Goal: Task Accomplishment & Management: Manage account settings

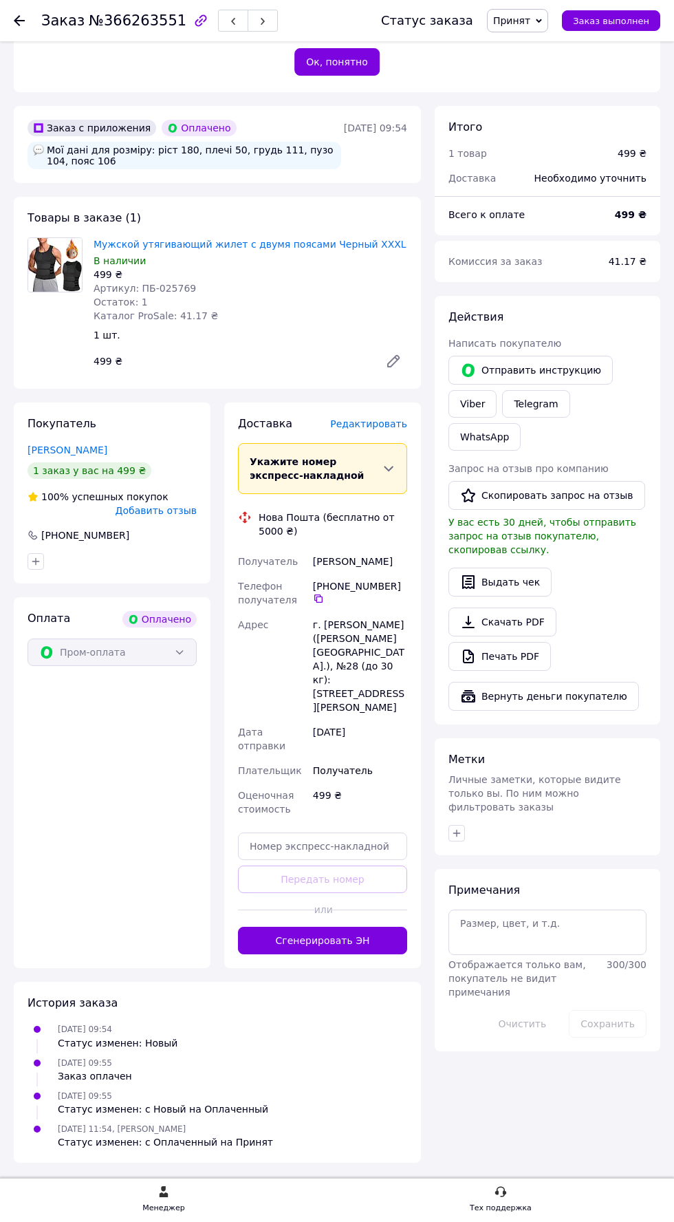
scroll to position [484, 0]
click at [367, 429] on span "Редактировать" at bounding box center [368, 423] width 77 height 11
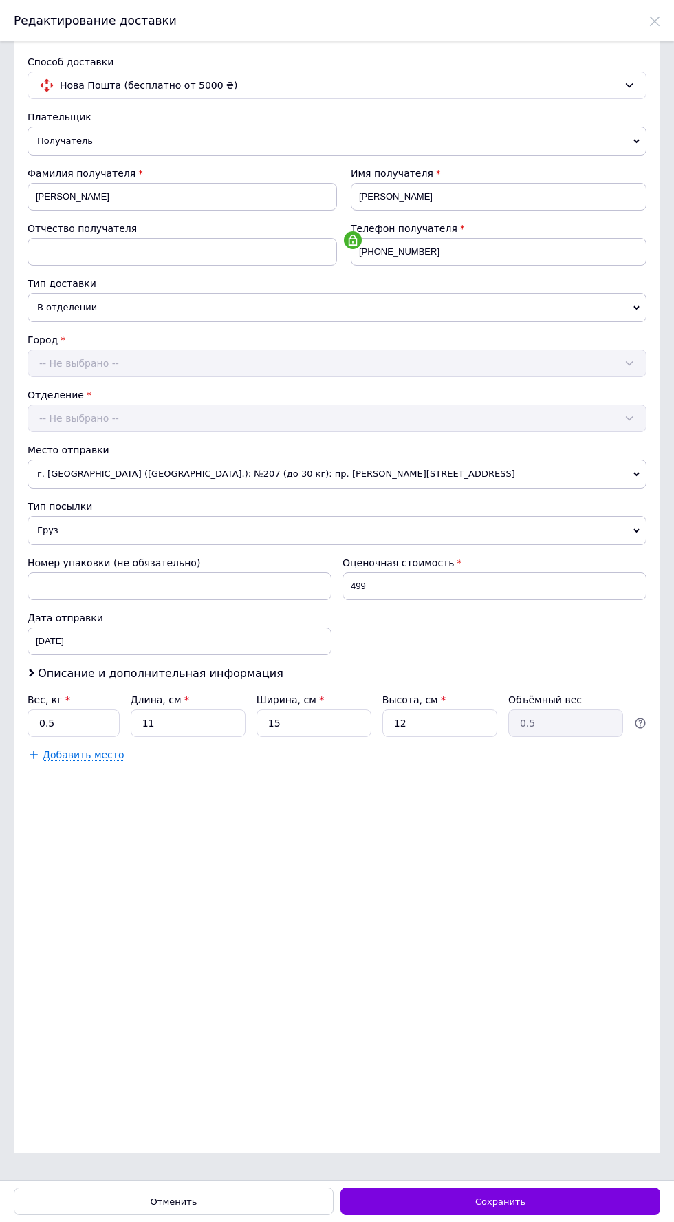
scroll to position [0, 0]
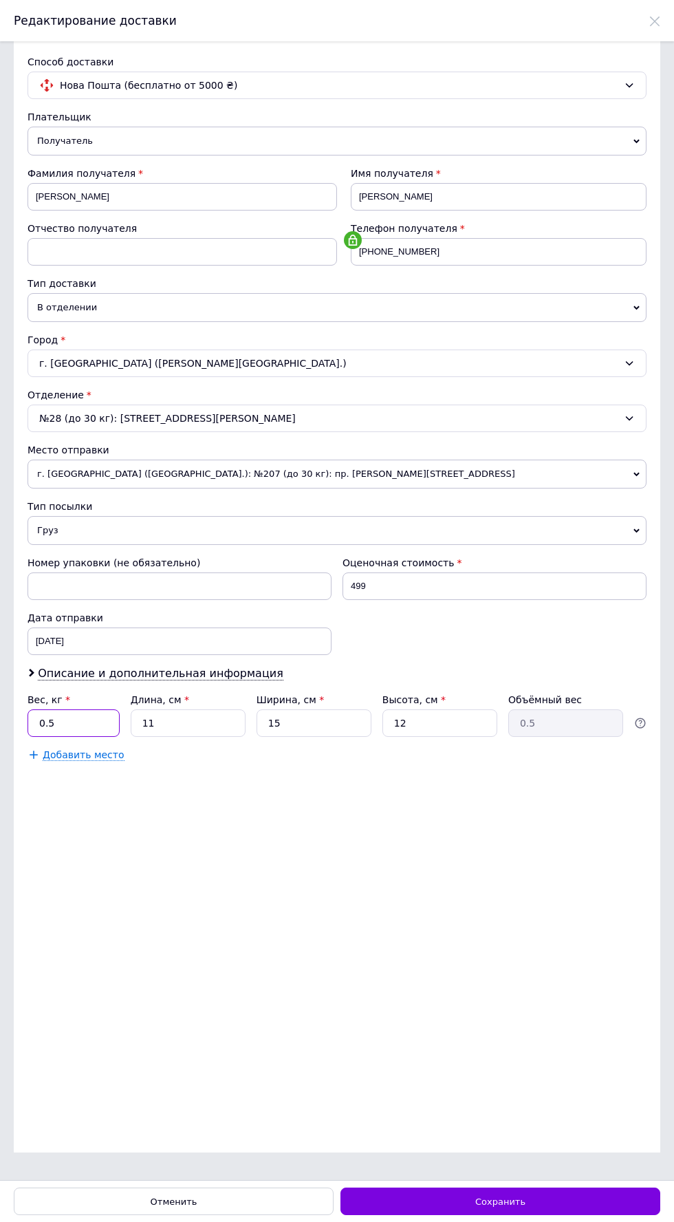
click at [76, 717] on input "0.5" at bounding box center [74, 723] width 92 height 28
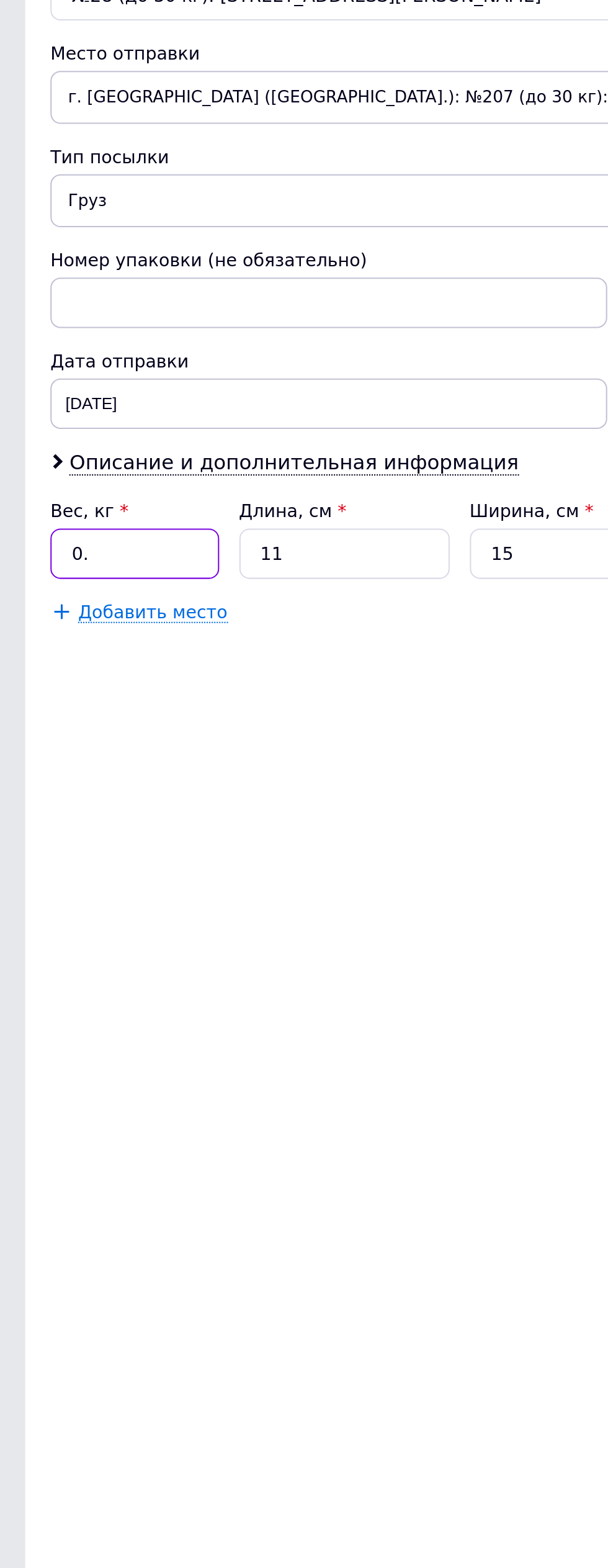
type input "0"
type input "1"
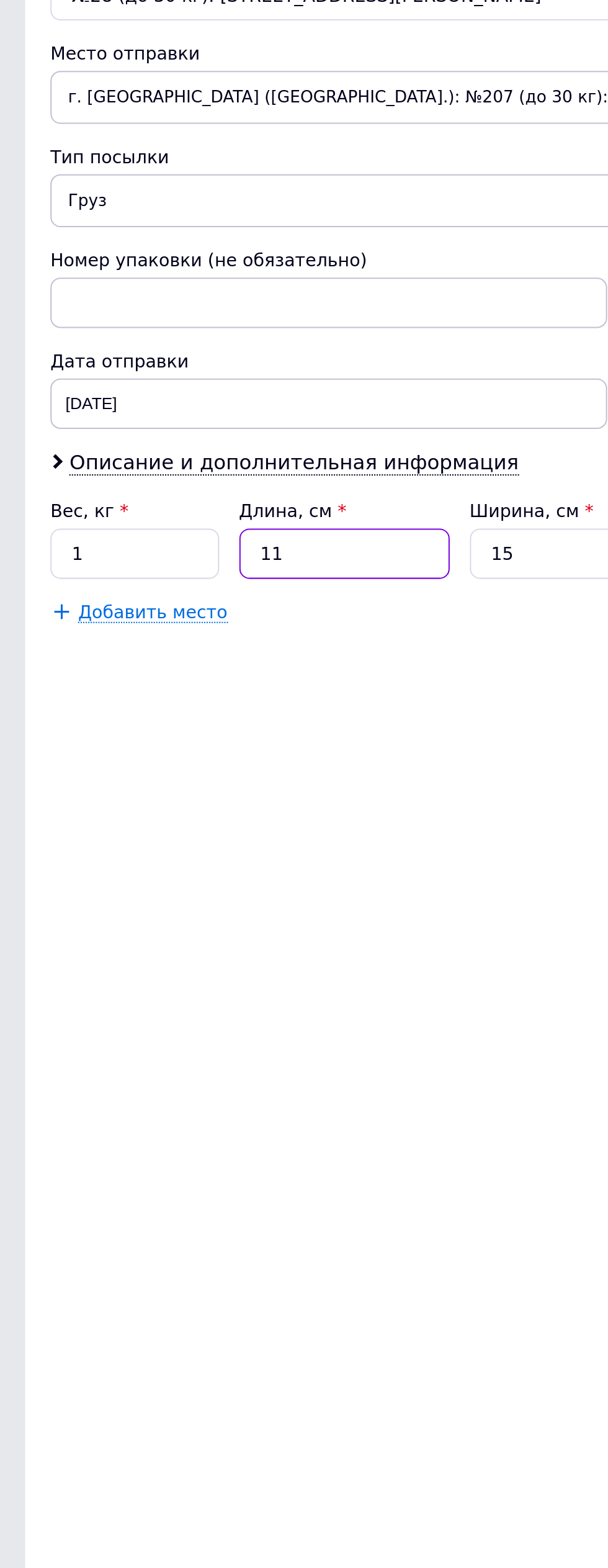
click at [182, 654] on input "11" at bounding box center [170, 652] width 104 height 25
type input "1"
type input "0.1"
type input "2"
type input "0.1"
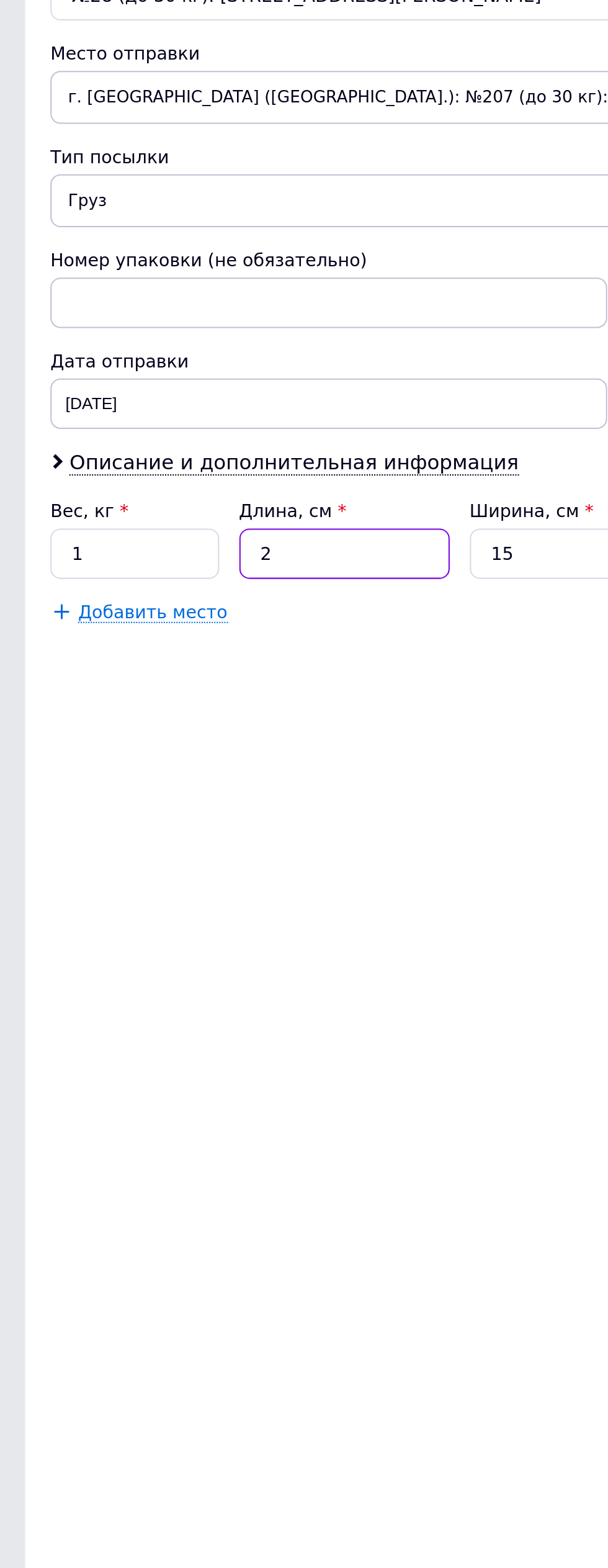
type input "20"
type input "0.9"
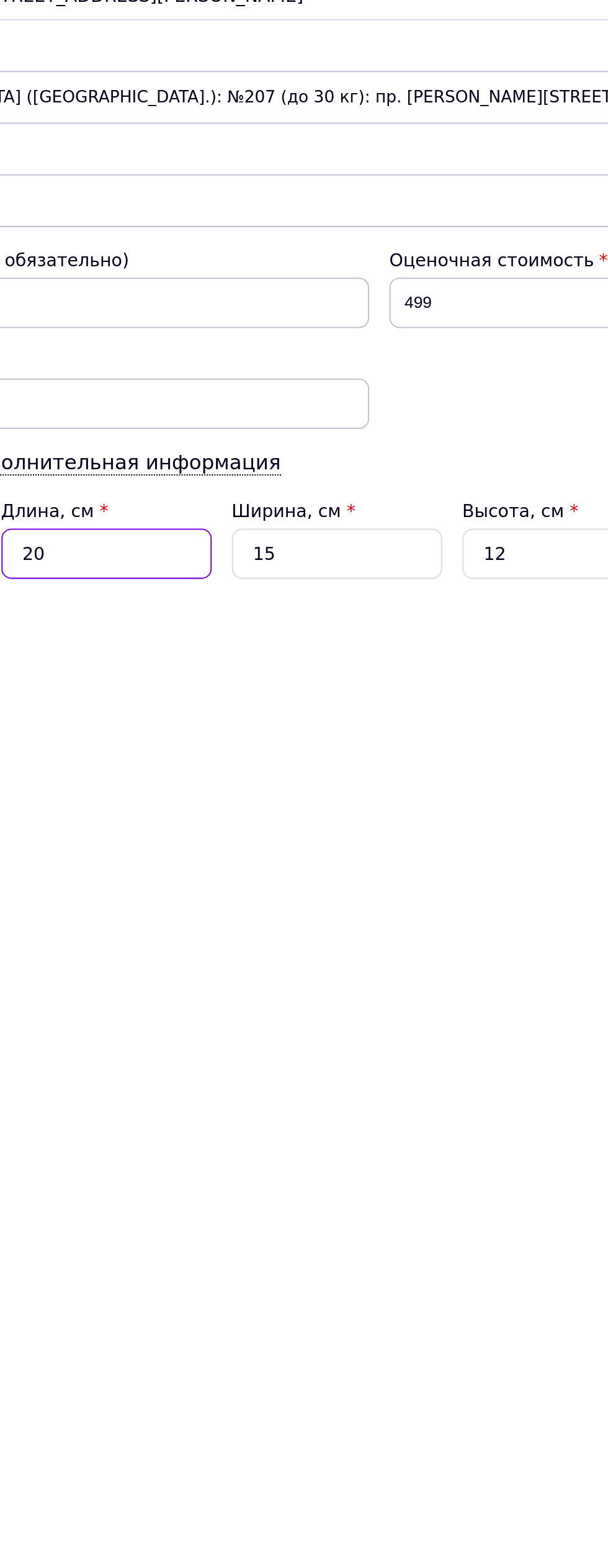
type input "20"
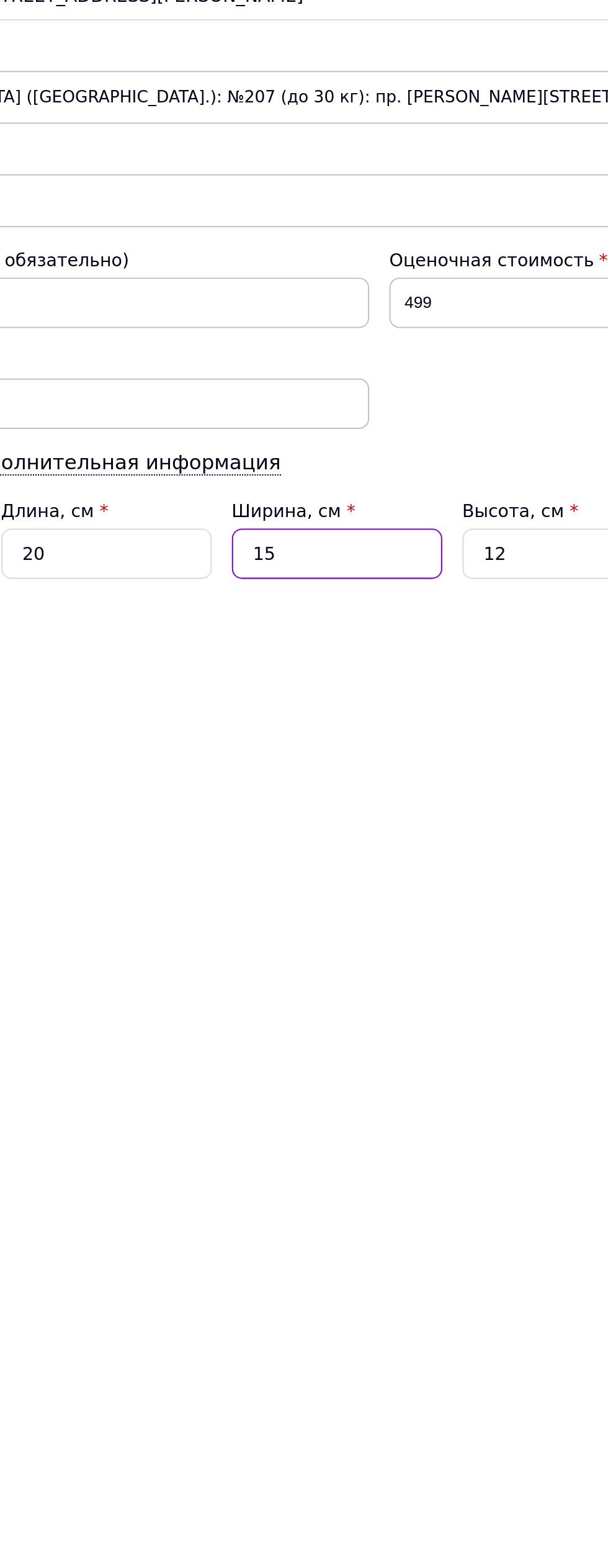
click at [295, 652] on input "15" at bounding box center [283, 652] width 104 height 25
type input "1"
type input "0.1"
type input "2"
type input "0.12"
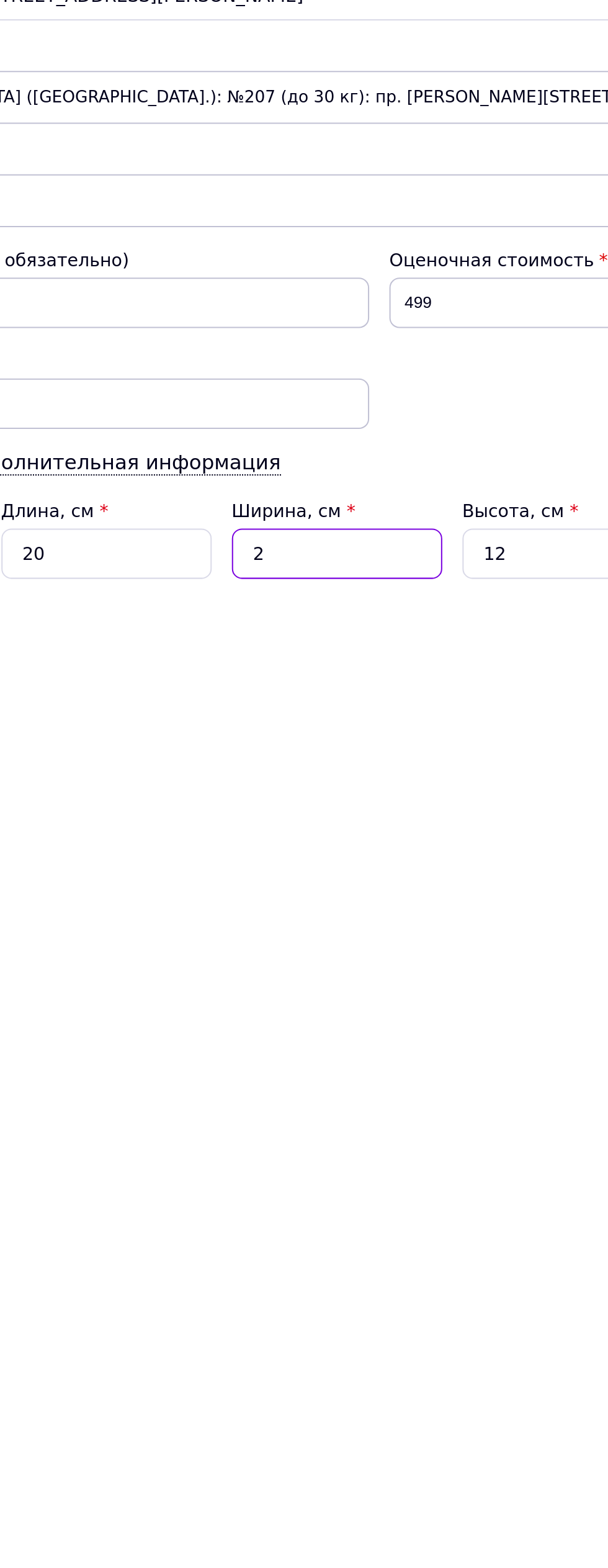
type input "20"
type input "1.2"
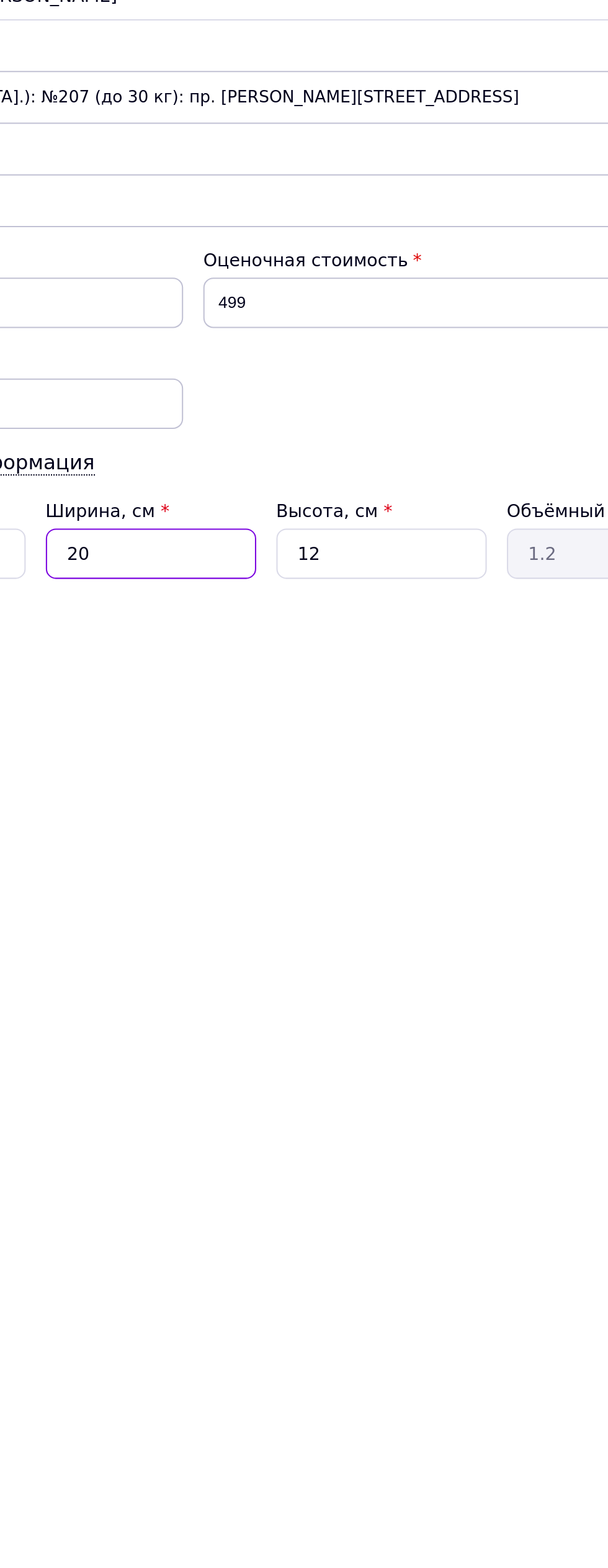
type input "20"
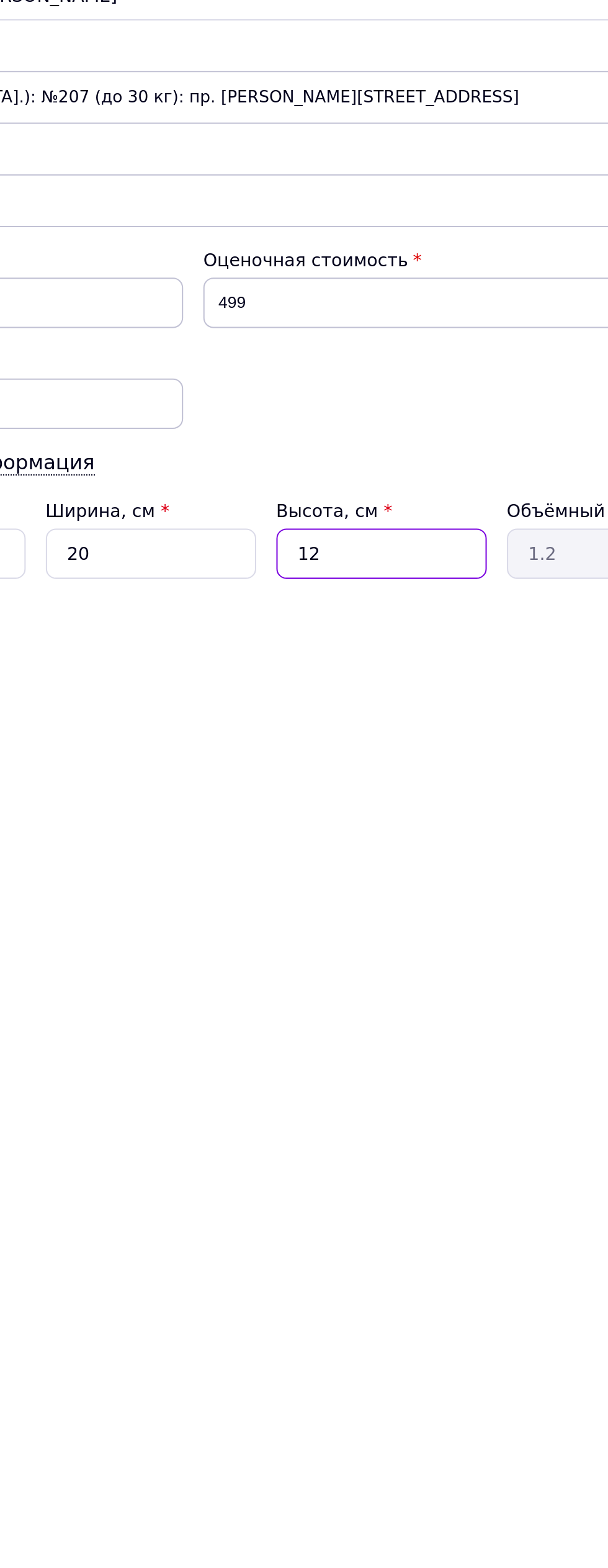
click at [396, 648] on input "12" at bounding box center [396, 652] width 104 height 25
type input "1"
type input "0.1"
type input "1"
type input "0.1"
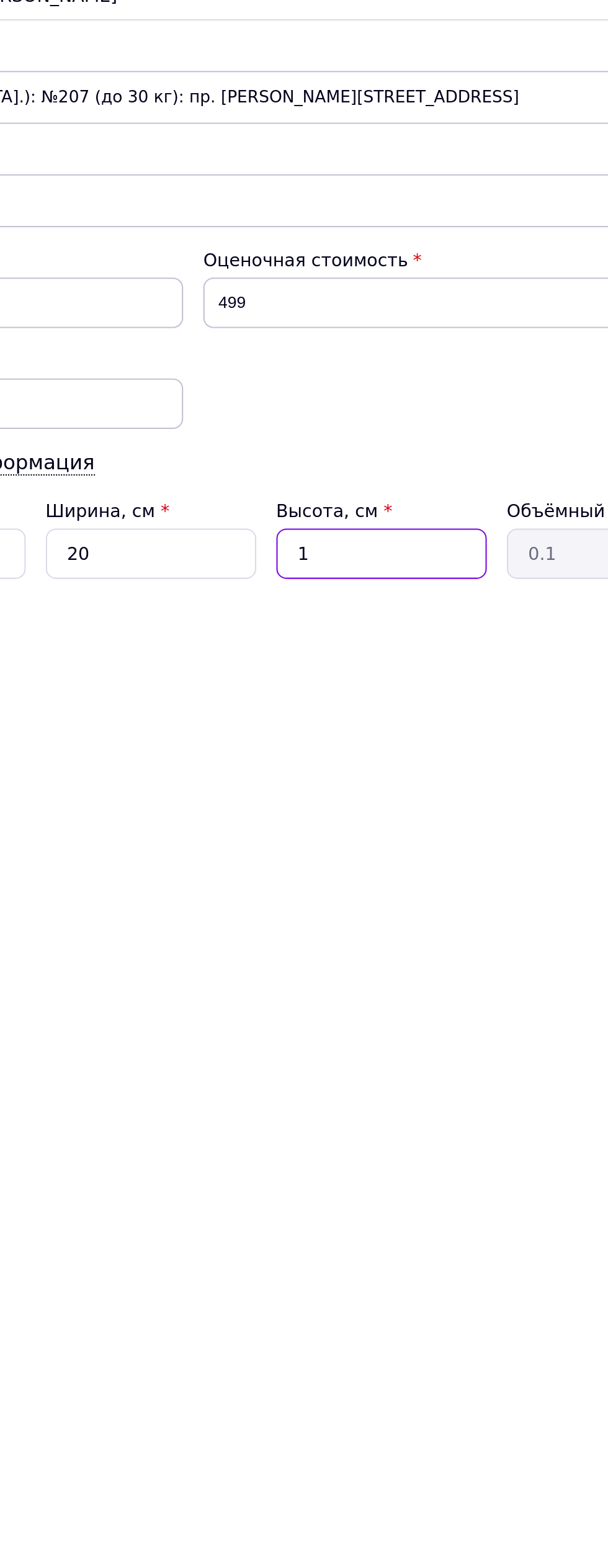
type input "10"
type input "1"
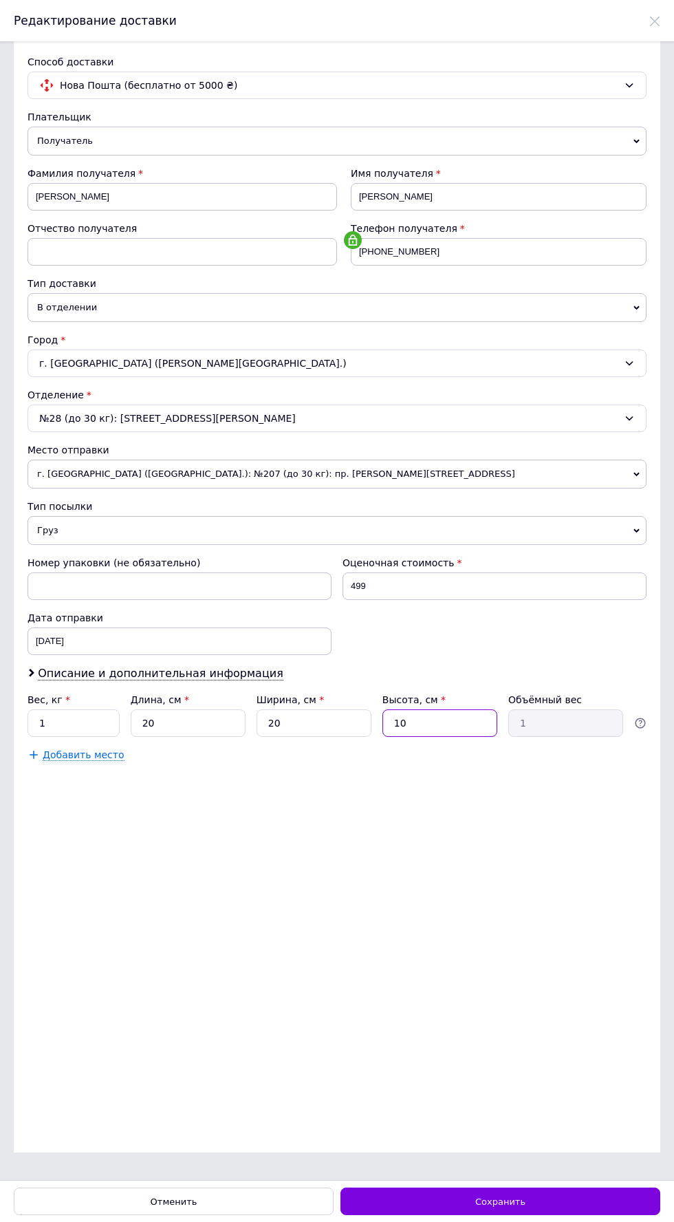
type input "10"
click at [550, 1190] on div "Сохранить" at bounding box center [501, 1201] width 320 height 28
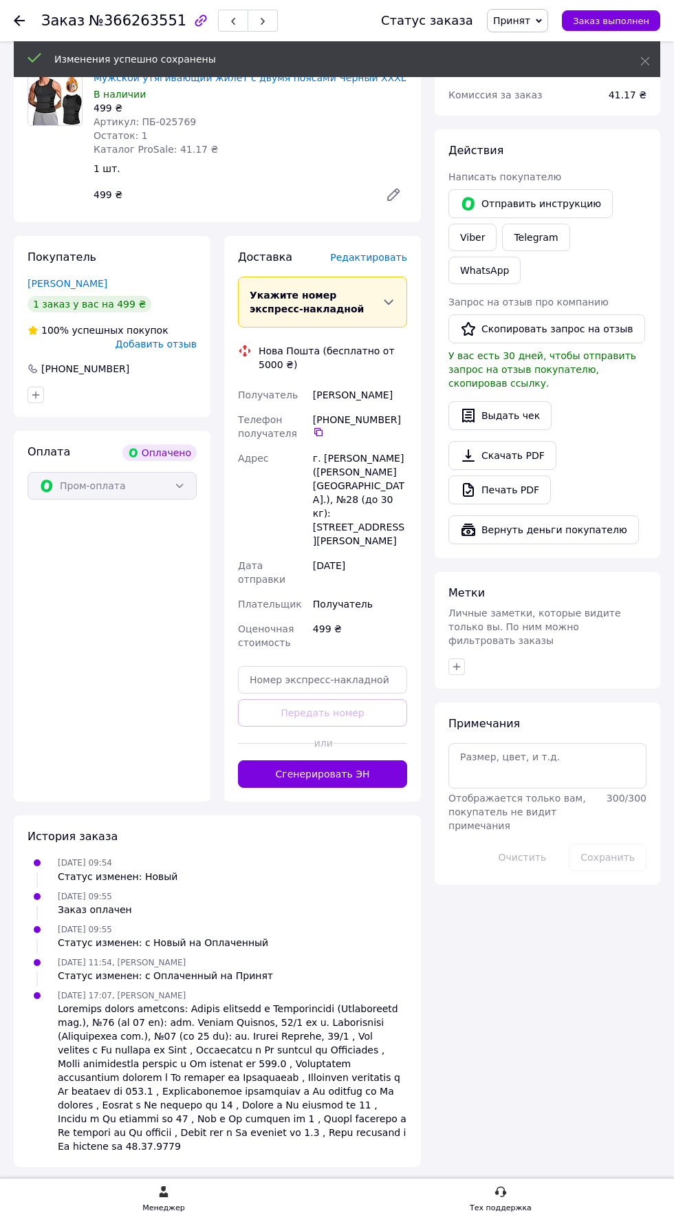
scroll to position [559, 0]
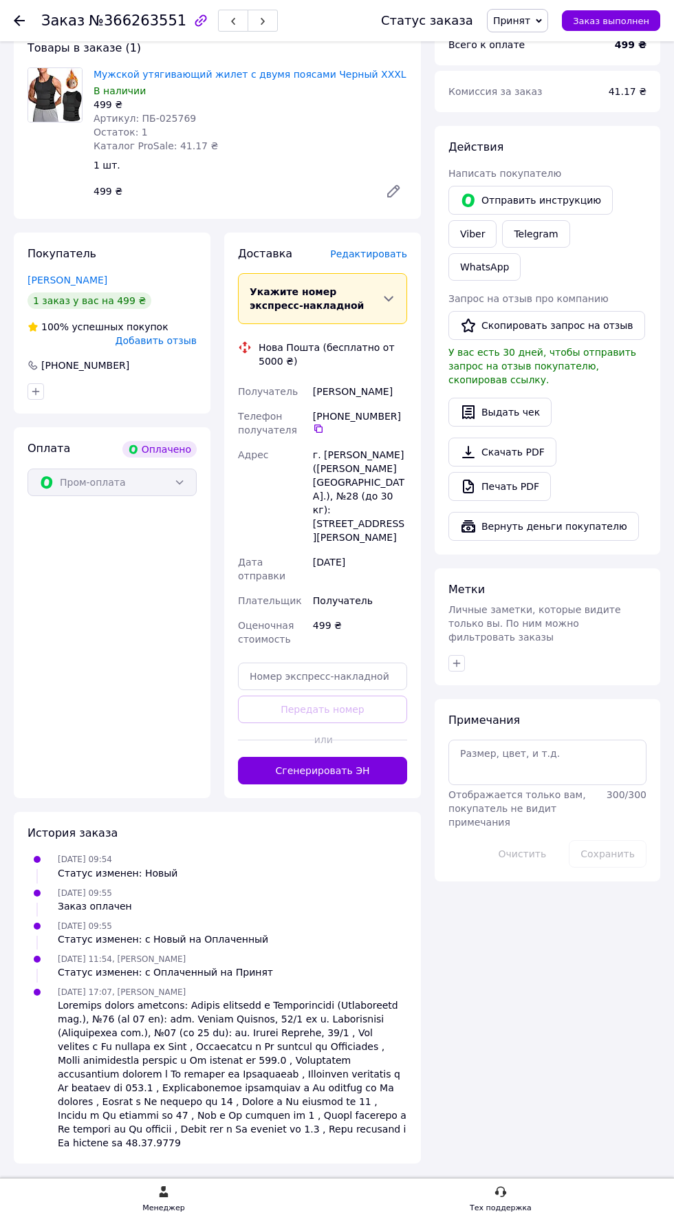
click at [349, 784] on button "Сгенерировать ЭН" at bounding box center [322, 771] width 169 height 28
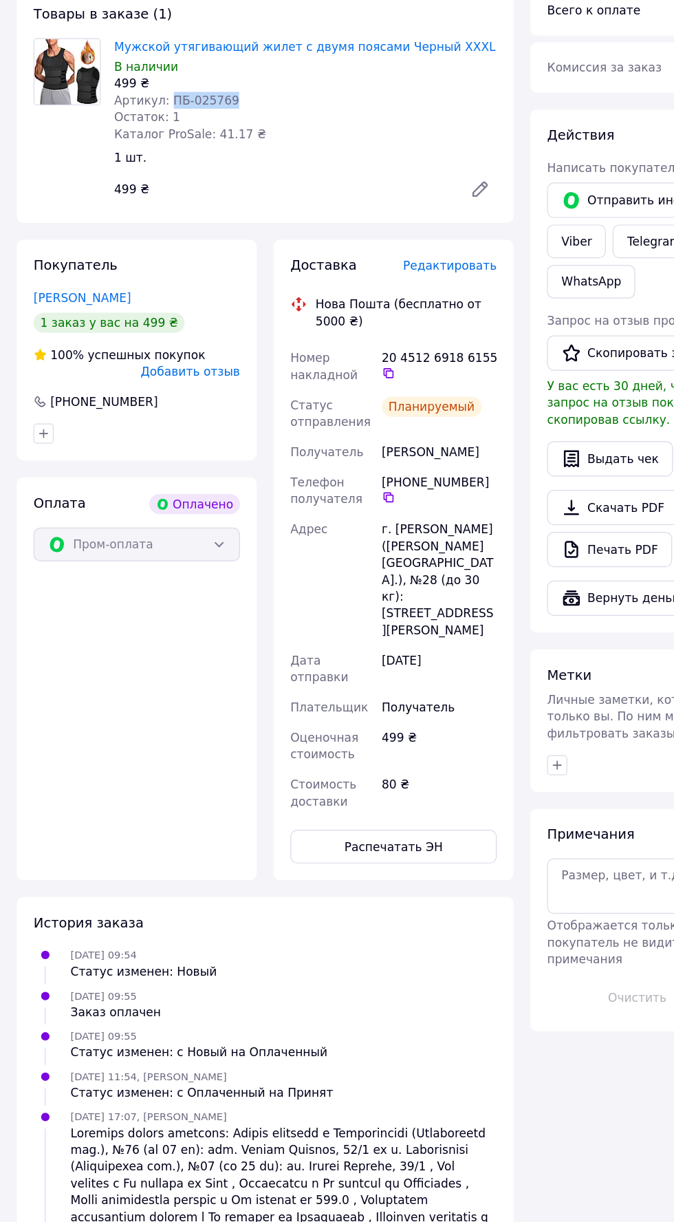
copy span "ПБ-025769"
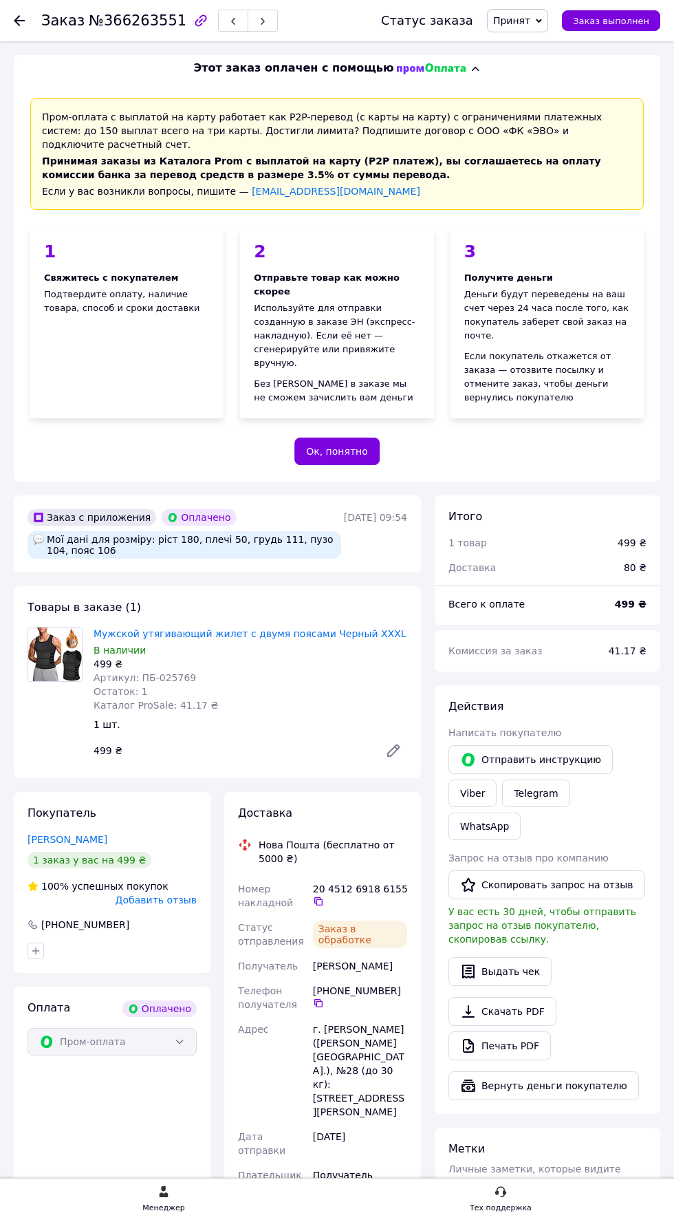
scroll to position [559, 0]
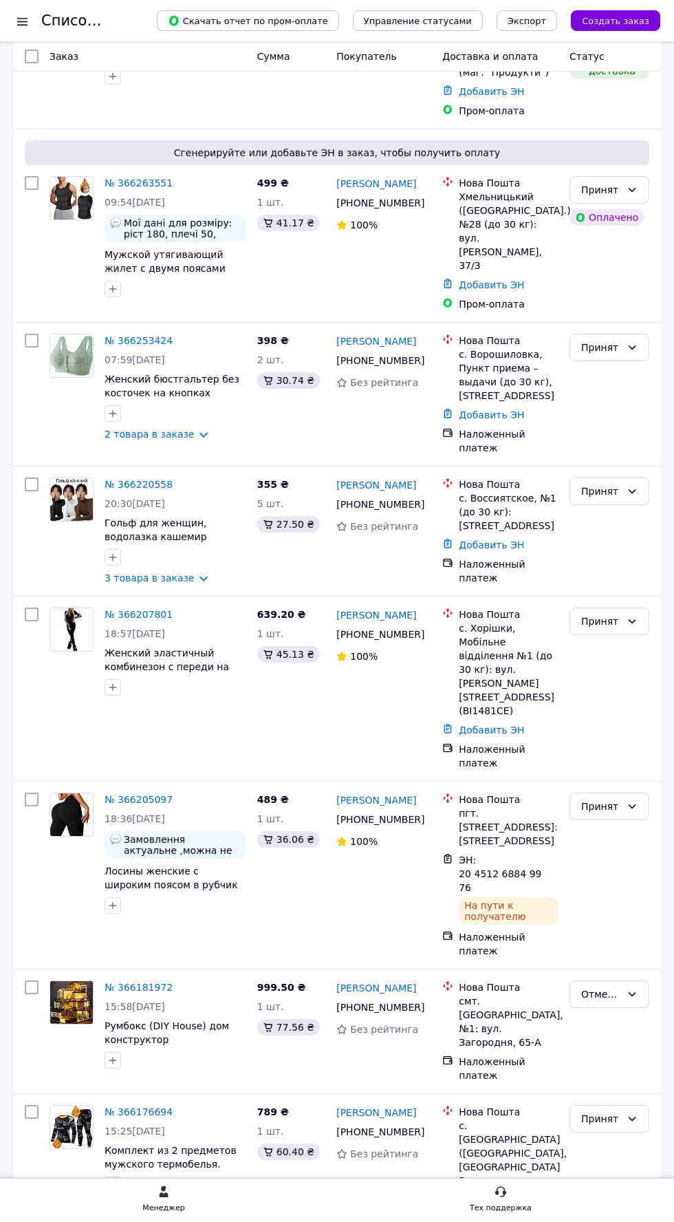
scroll to position [348, 0]
click at [142, 621] on link "№ 366207801" at bounding box center [139, 614] width 68 height 11
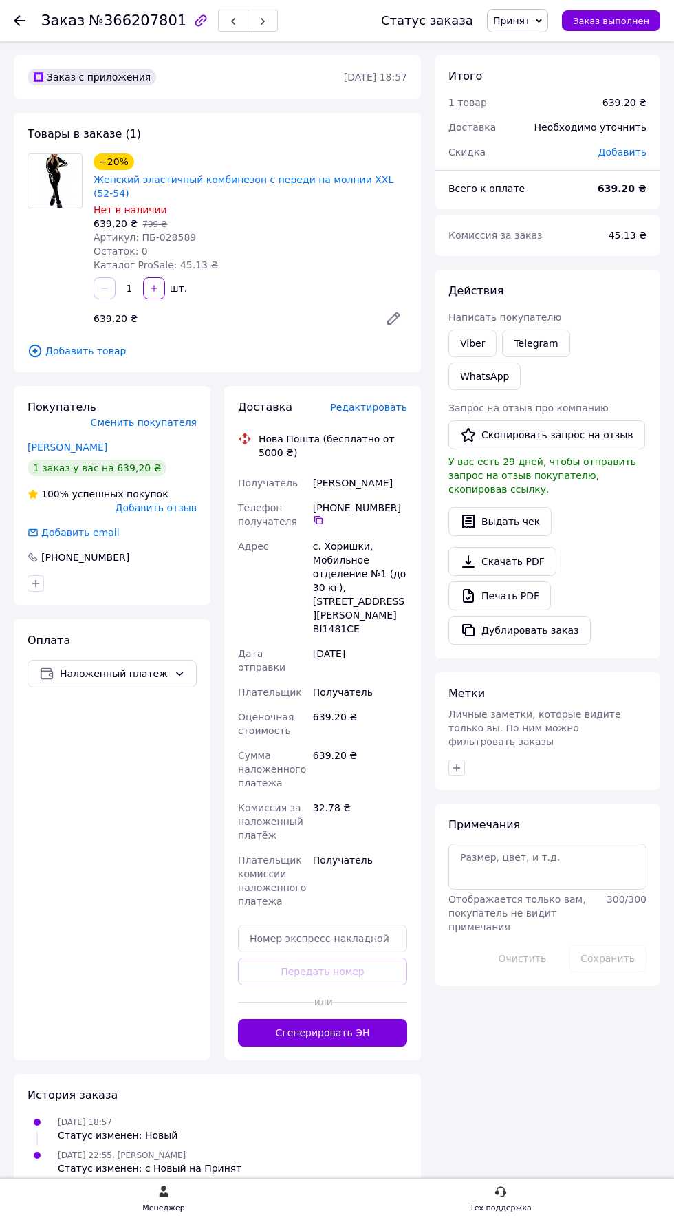
click at [305, 175] on link "Женский эластичный комбинезон с переди на молнии XXL (52-54)" at bounding box center [244, 186] width 300 height 25
click at [391, 402] on span "Редактировать" at bounding box center [368, 407] width 77 height 11
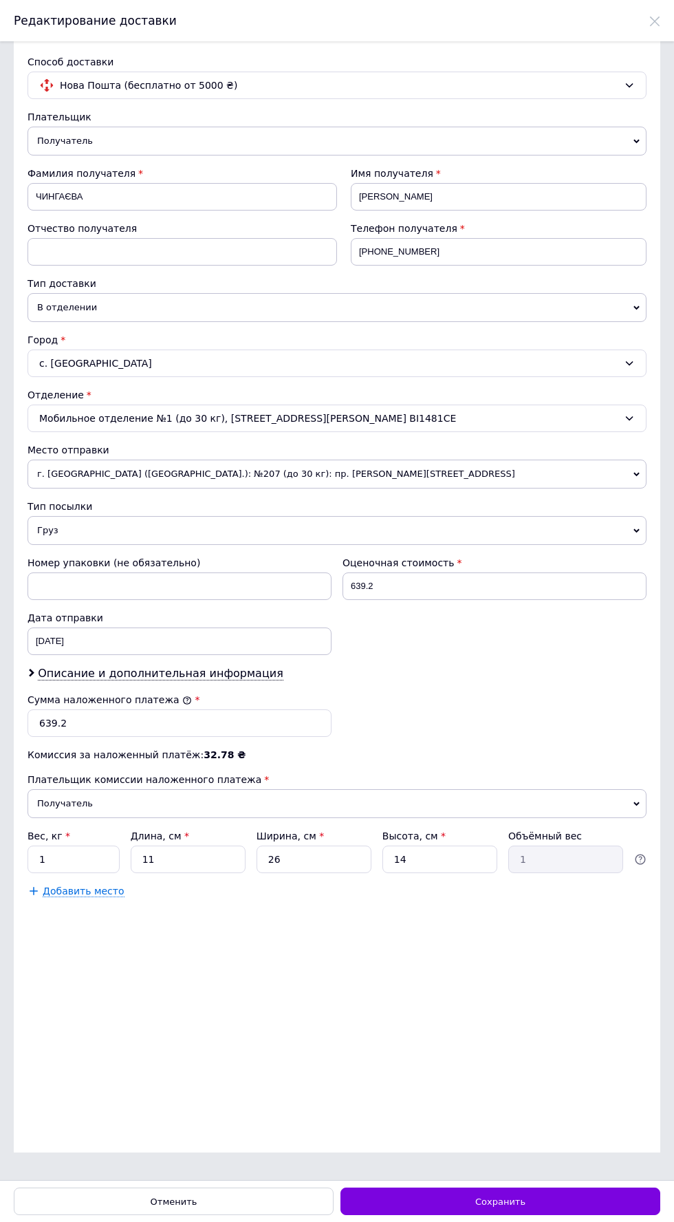
scroll to position [8, 0]
click at [537, 1176] on div "Способ доставки Нова Пошта (бесплатно от 5000 ₴) Плательщик Получатель Отправит…" at bounding box center [337, 610] width 674 height 1139
click at [522, 1208] on div "Сохранить" at bounding box center [501, 1201] width 320 height 28
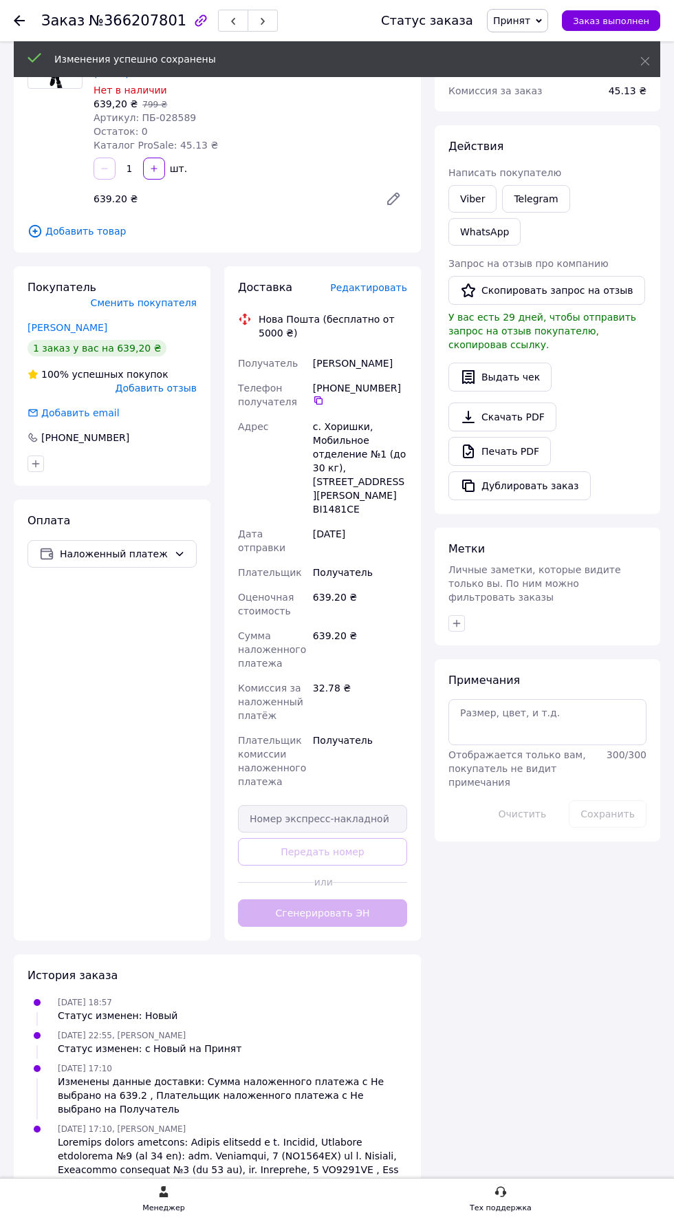
scroll to position [122, 0]
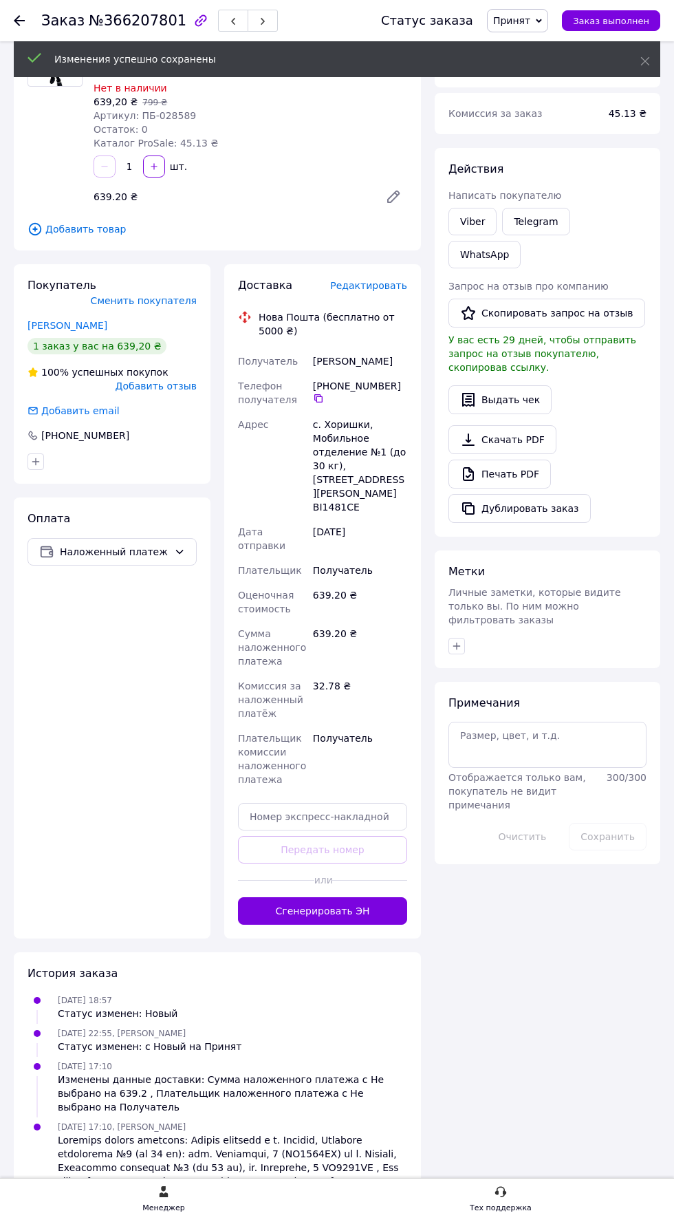
click at [338, 897] on button "Сгенерировать ЭН" at bounding box center [322, 911] width 169 height 28
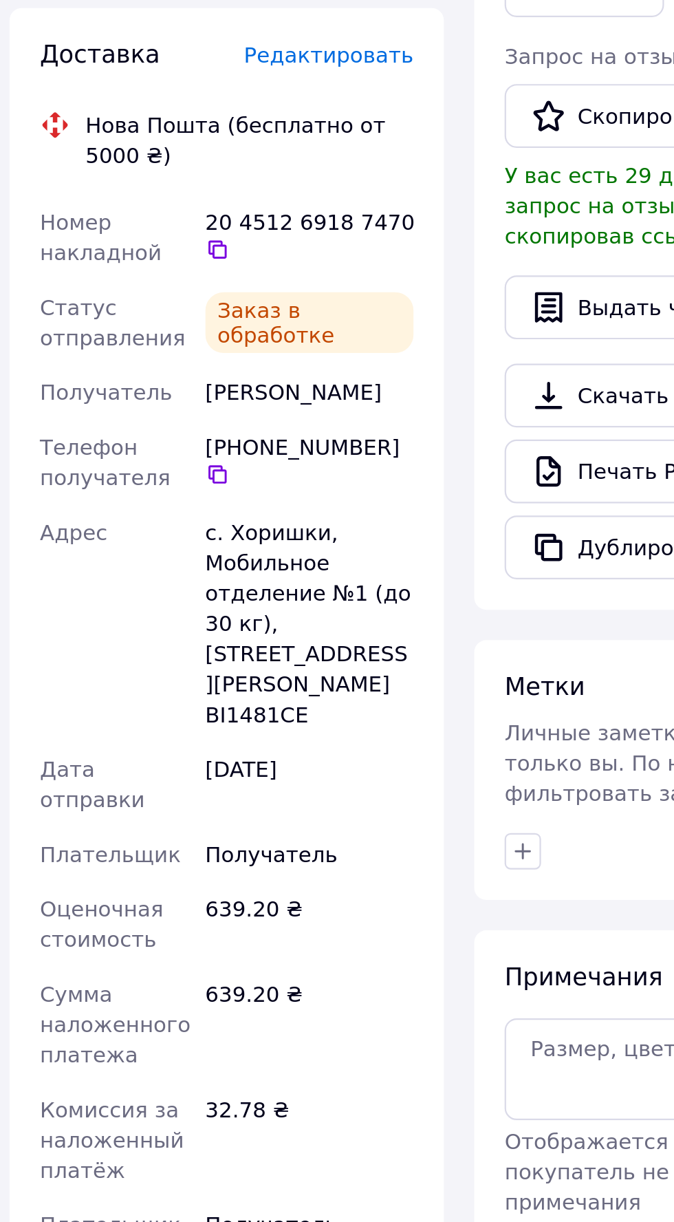
scroll to position [6, 0]
click at [239, 343] on div "Номер накладной" at bounding box center [272, 362] width 75 height 39
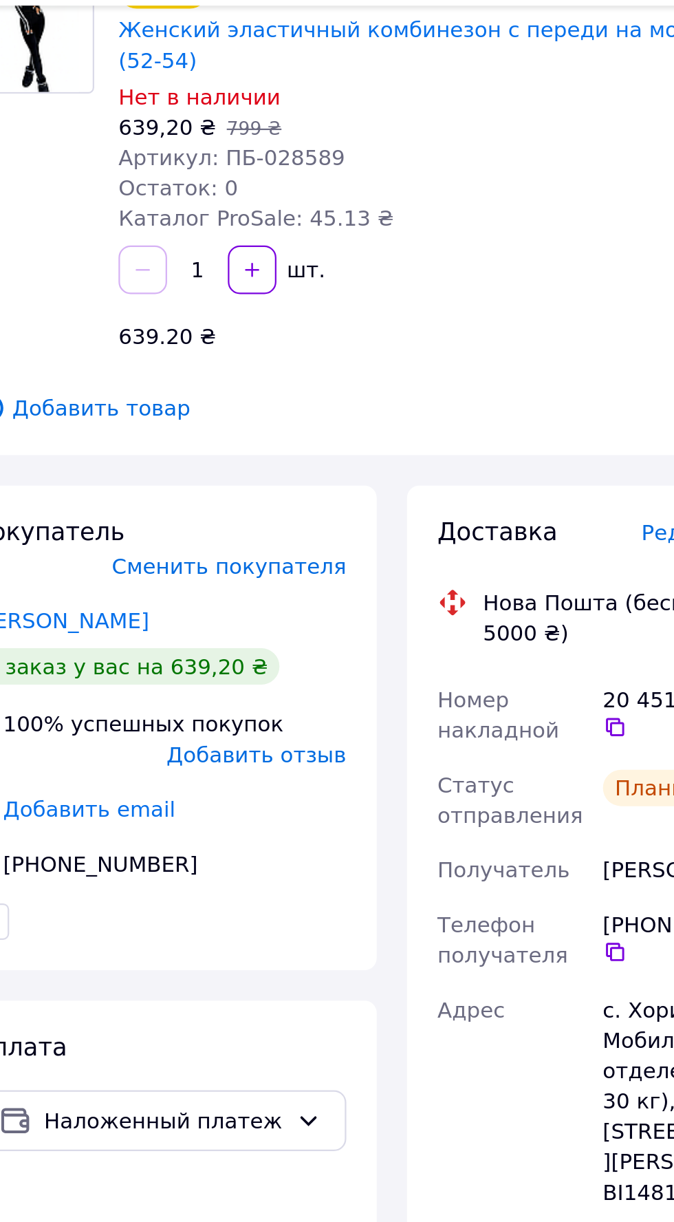
scroll to position [0, 0]
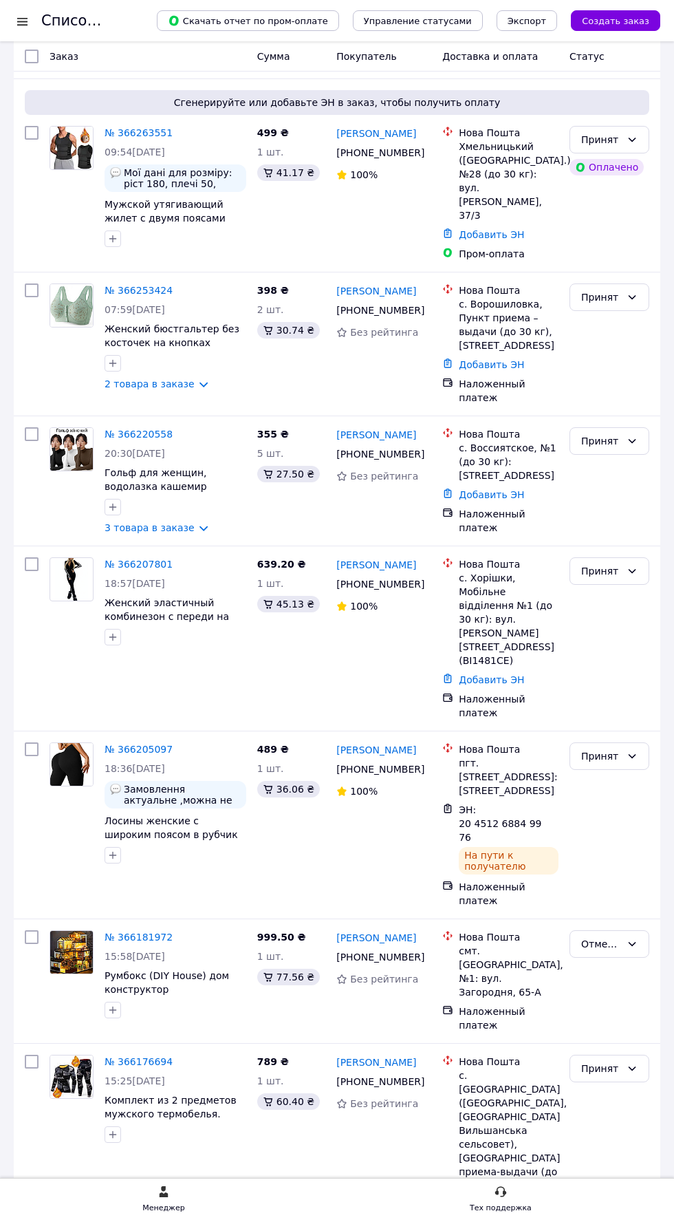
scroll to position [402, 0]
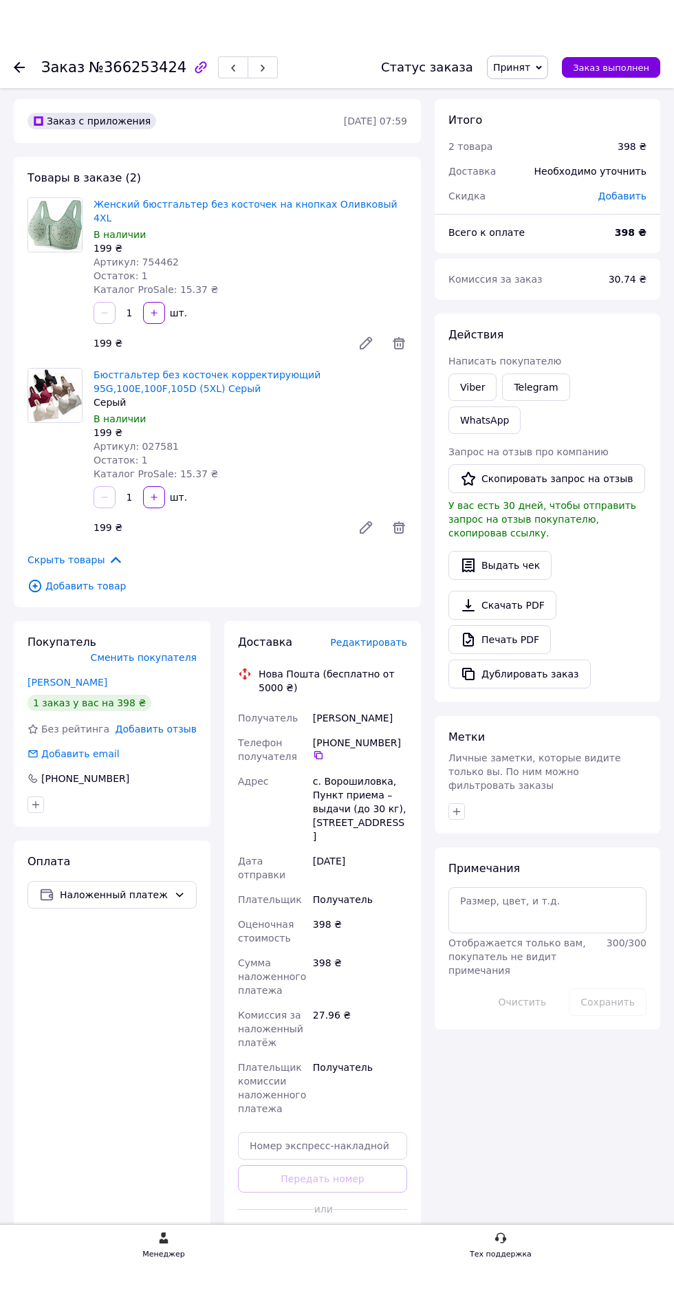
scroll to position [5, 0]
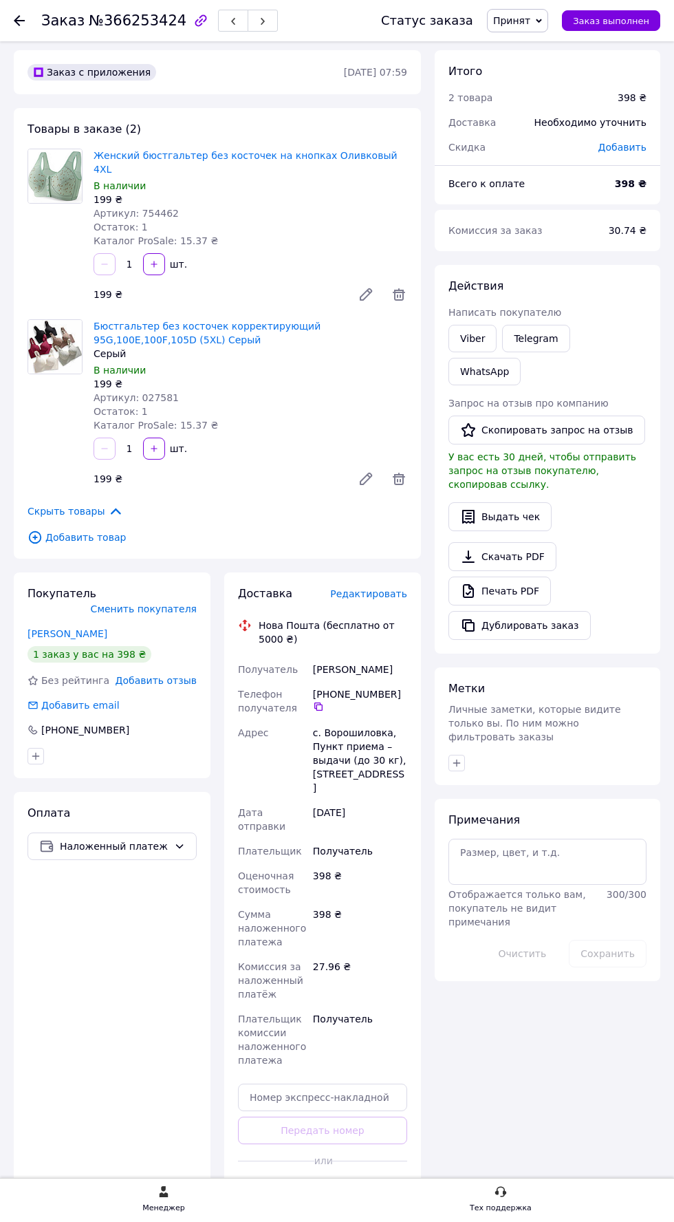
scroll to position [51, 0]
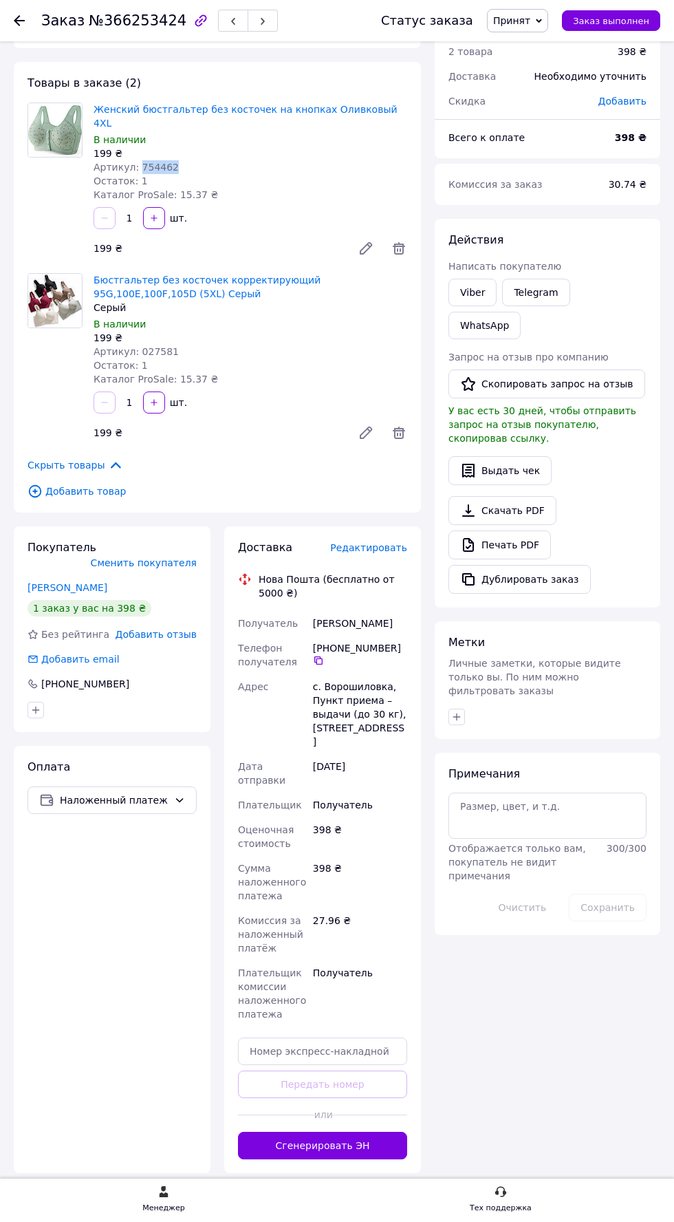
copy span "754462"
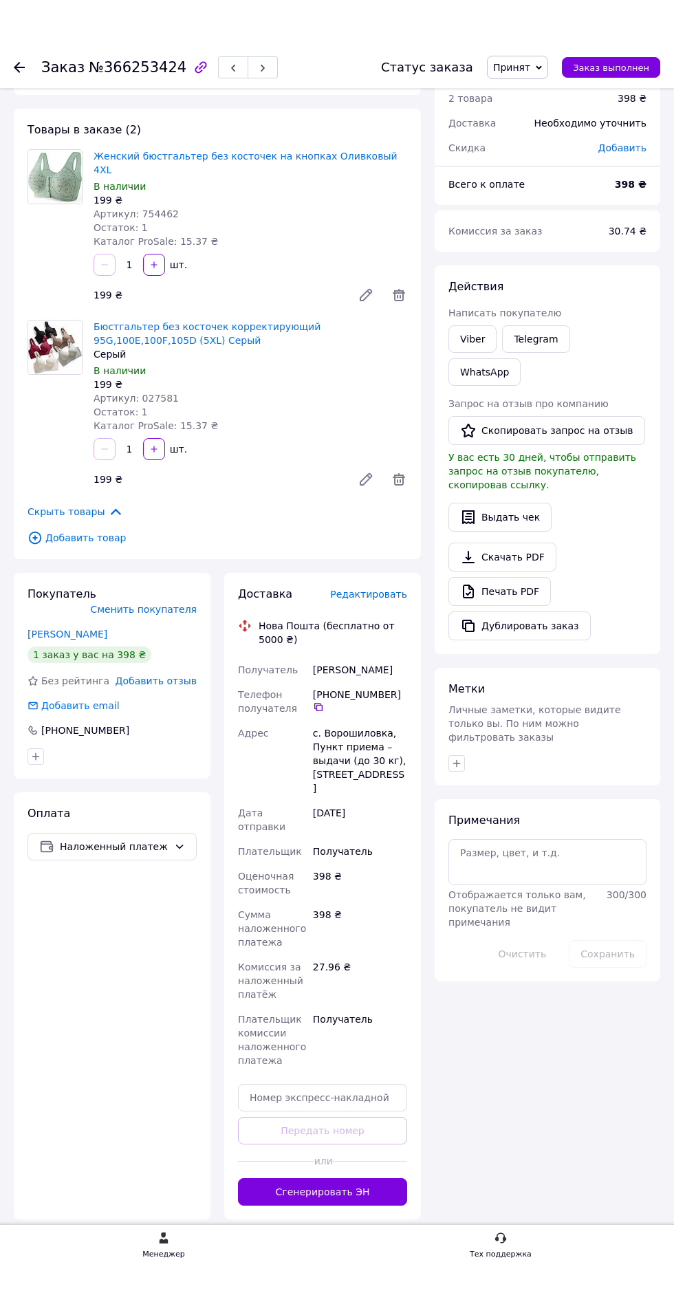
scroll to position [0, 0]
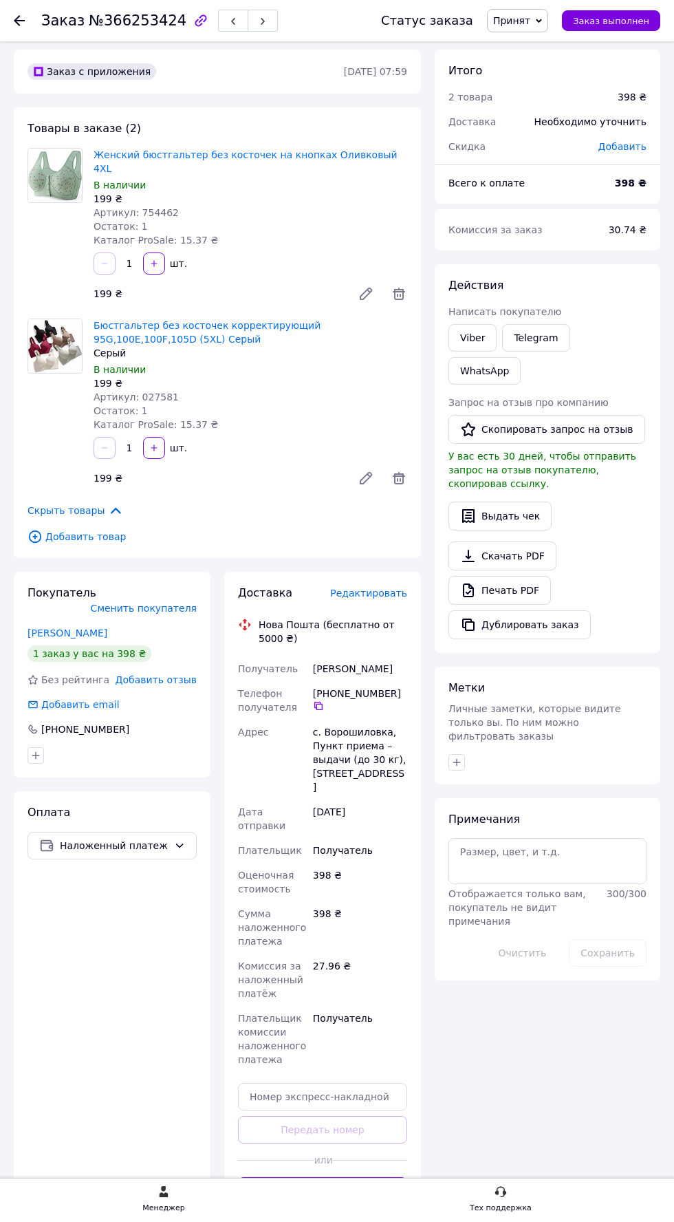
scroll to position [45, 0]
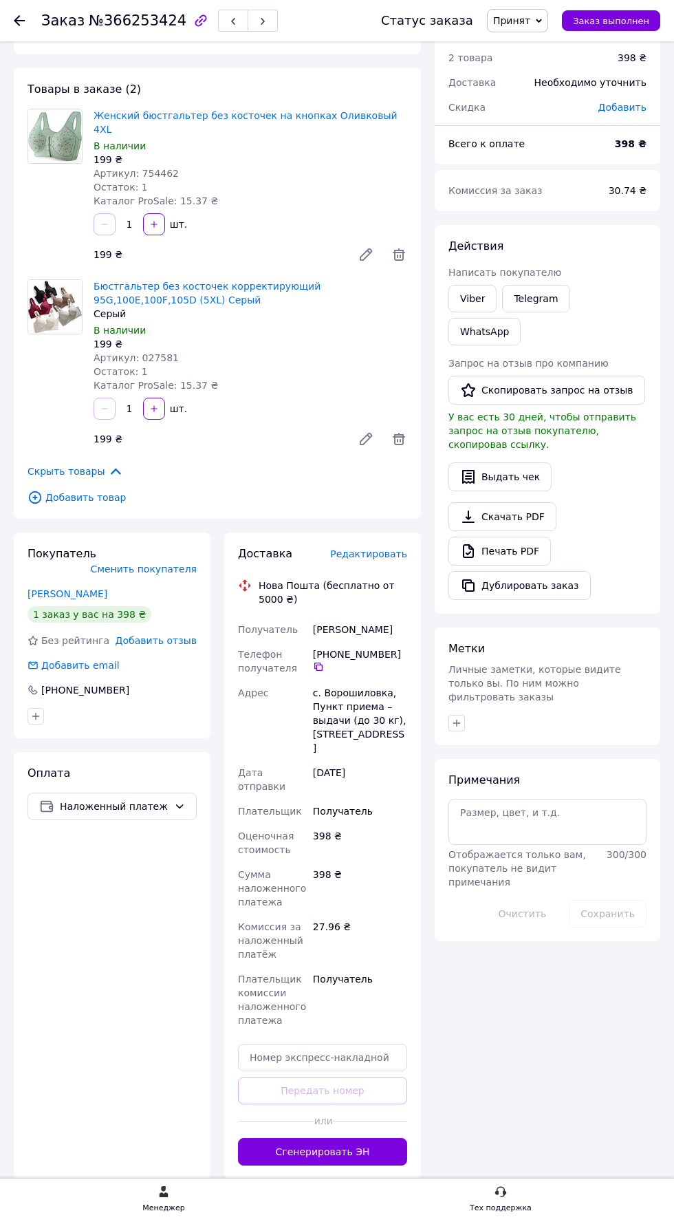
click at [365, 548] on span "Редактировать" at bounding box center [368, 553] width 77 height 11
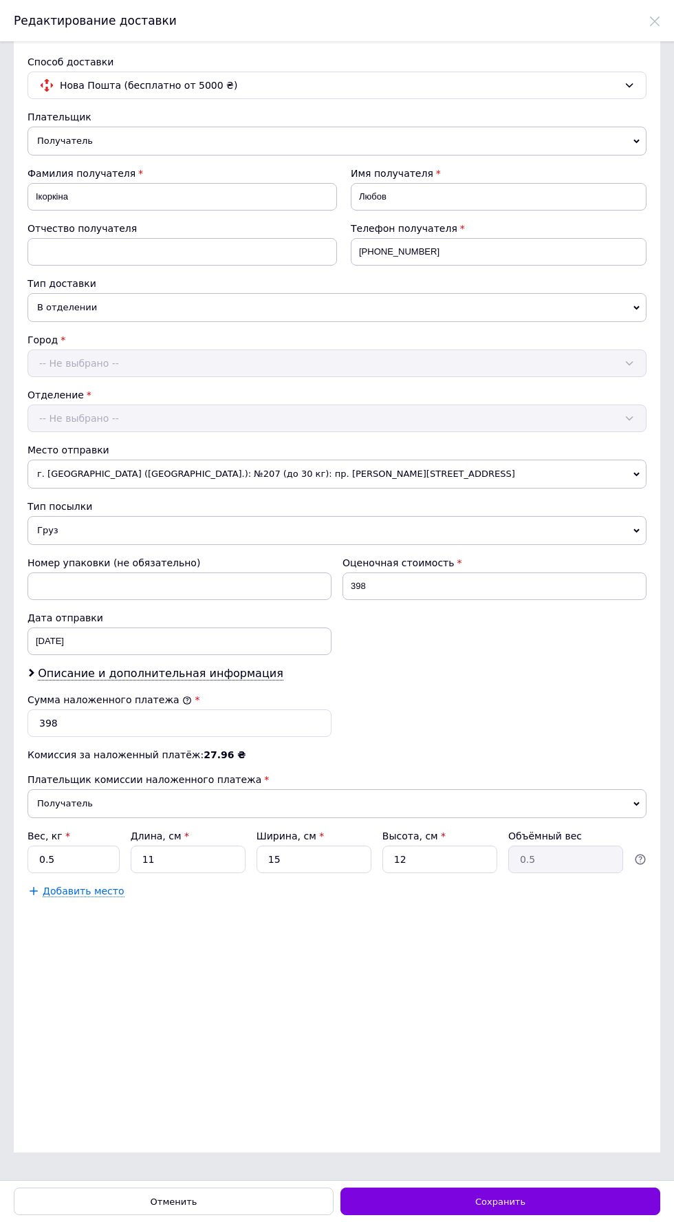
scroll to position [0, 0]
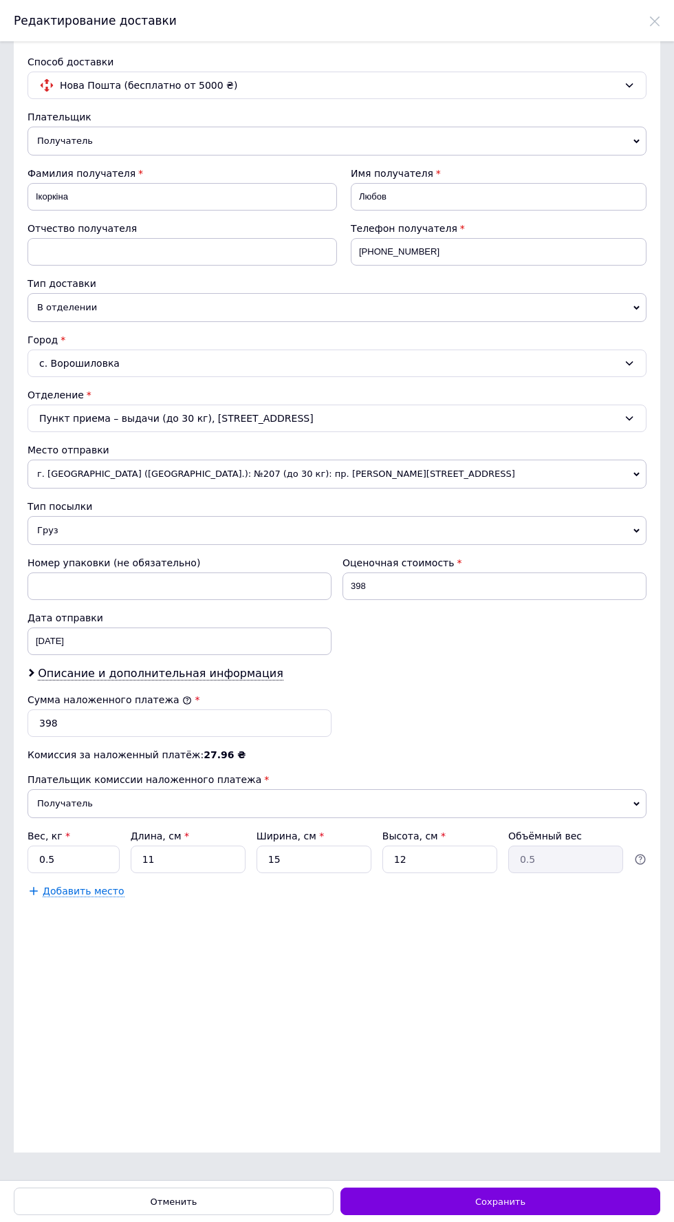
click at [545, 1215] on div "Сохранить" at bounding box center [501, 1201] width 320 height 28
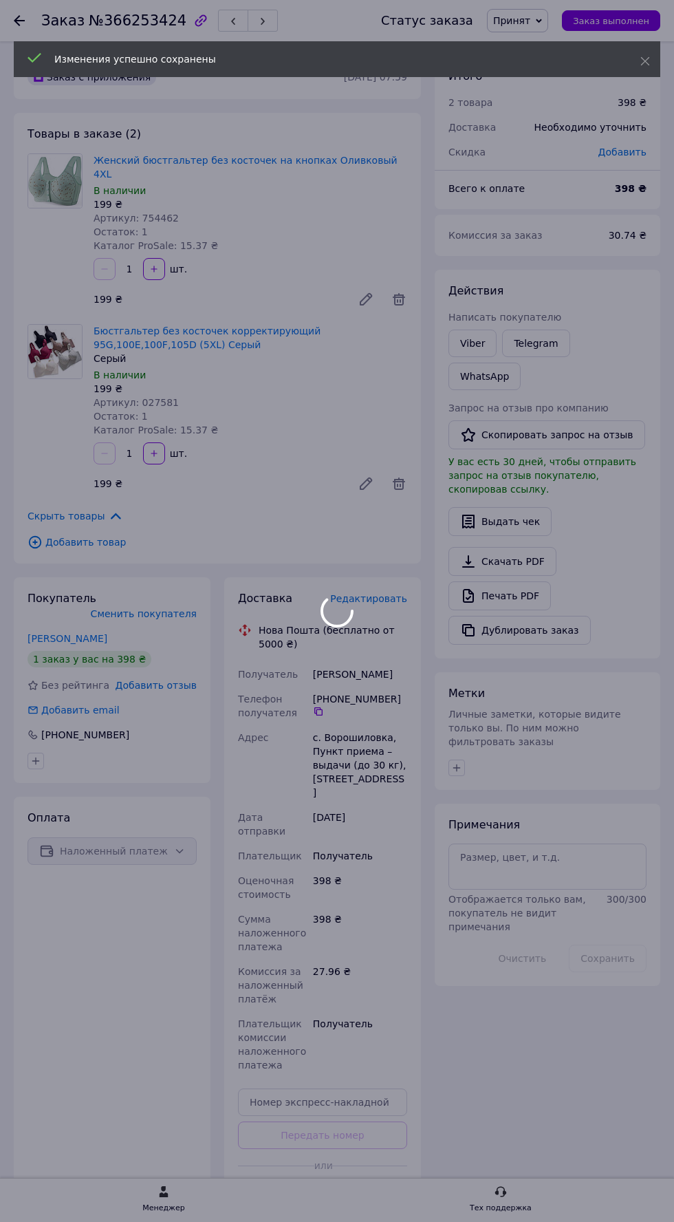
scroll to position [45, 0]
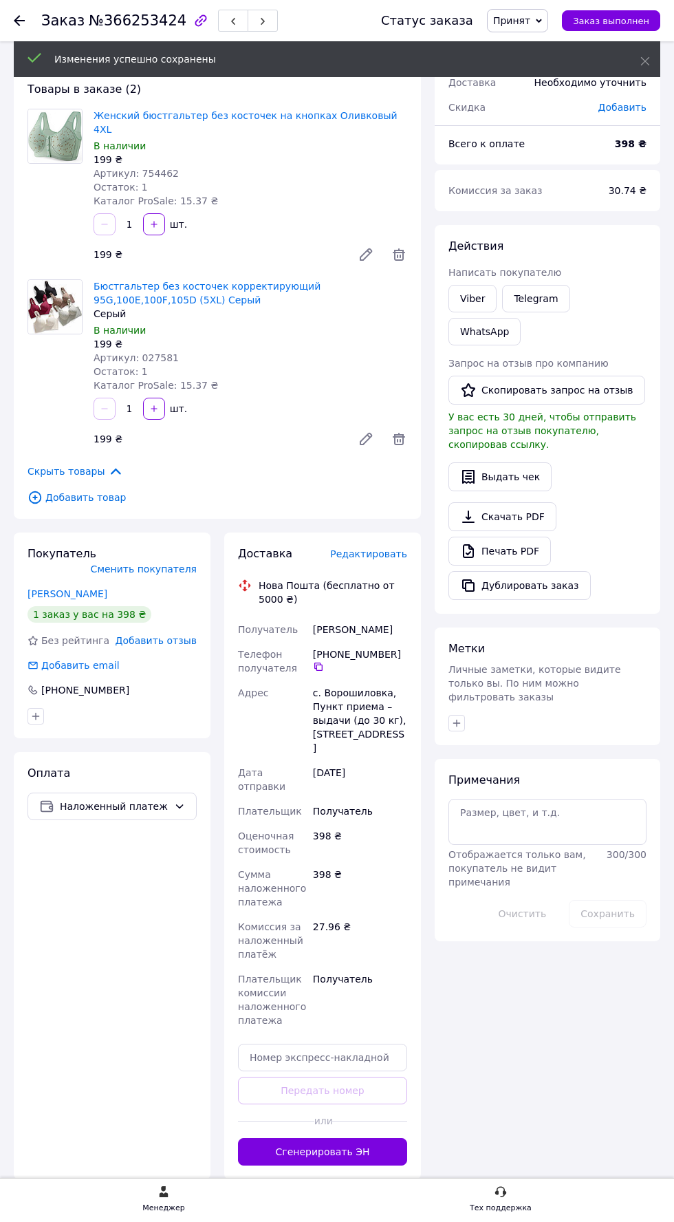
click at [349, 1138] on button "Сгенерировать ЭН" at bounding box center [322, 1152] width 169 height 28
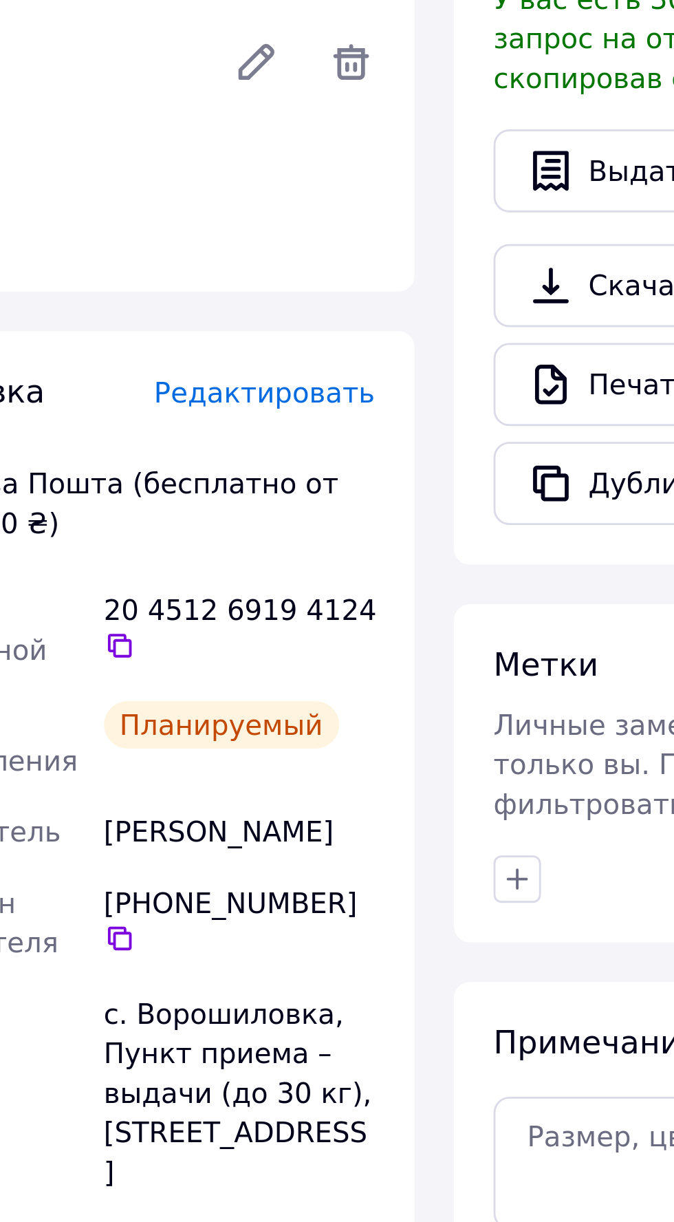
scroll to position [47, 0]
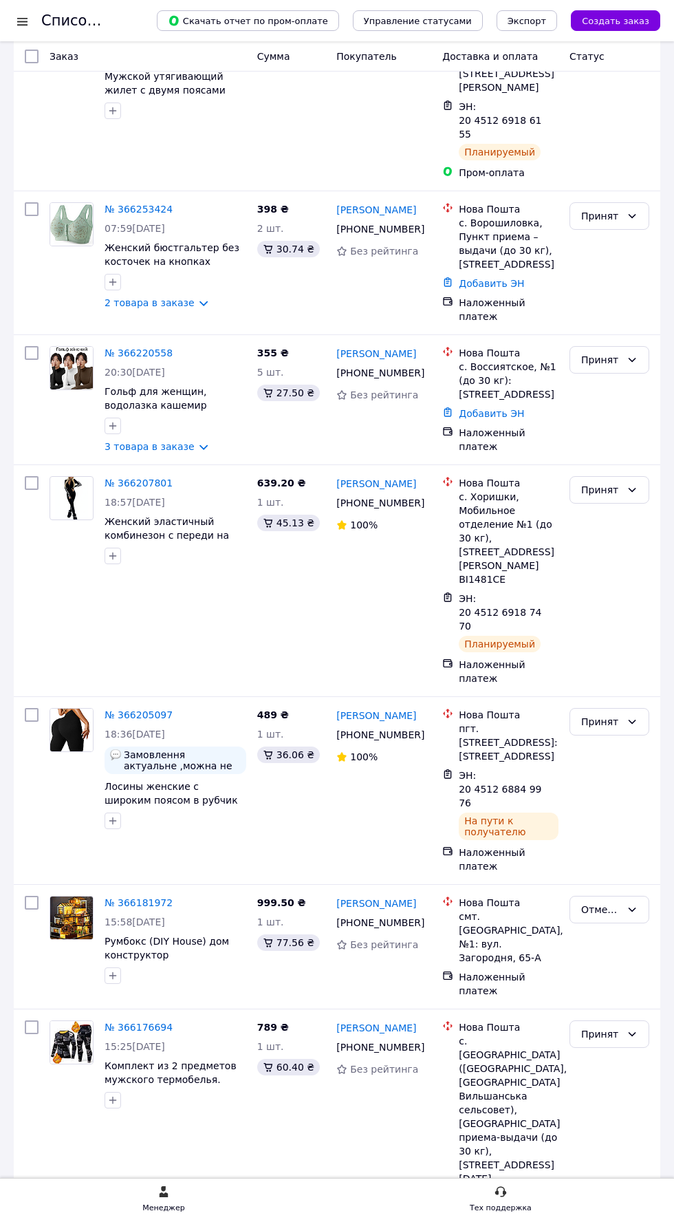
scroll to position [569, 0]
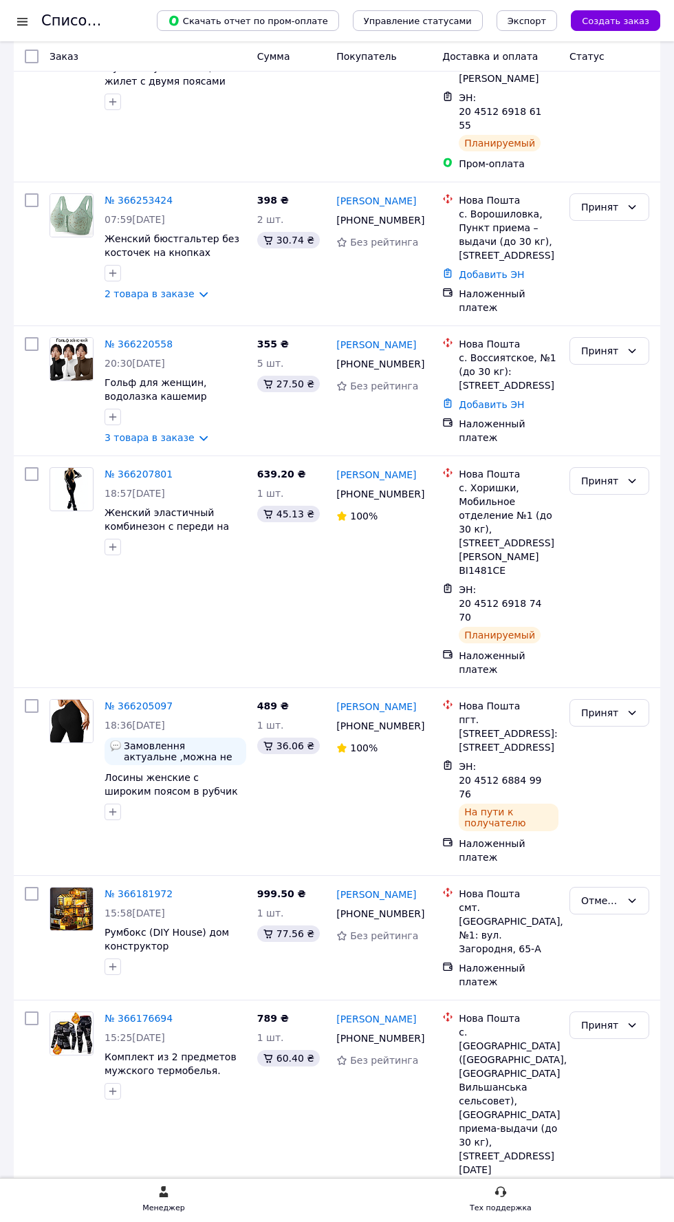
click at [146, 349] on link "№ 366220558" at bounding box center [139, 343] width 68 height 11
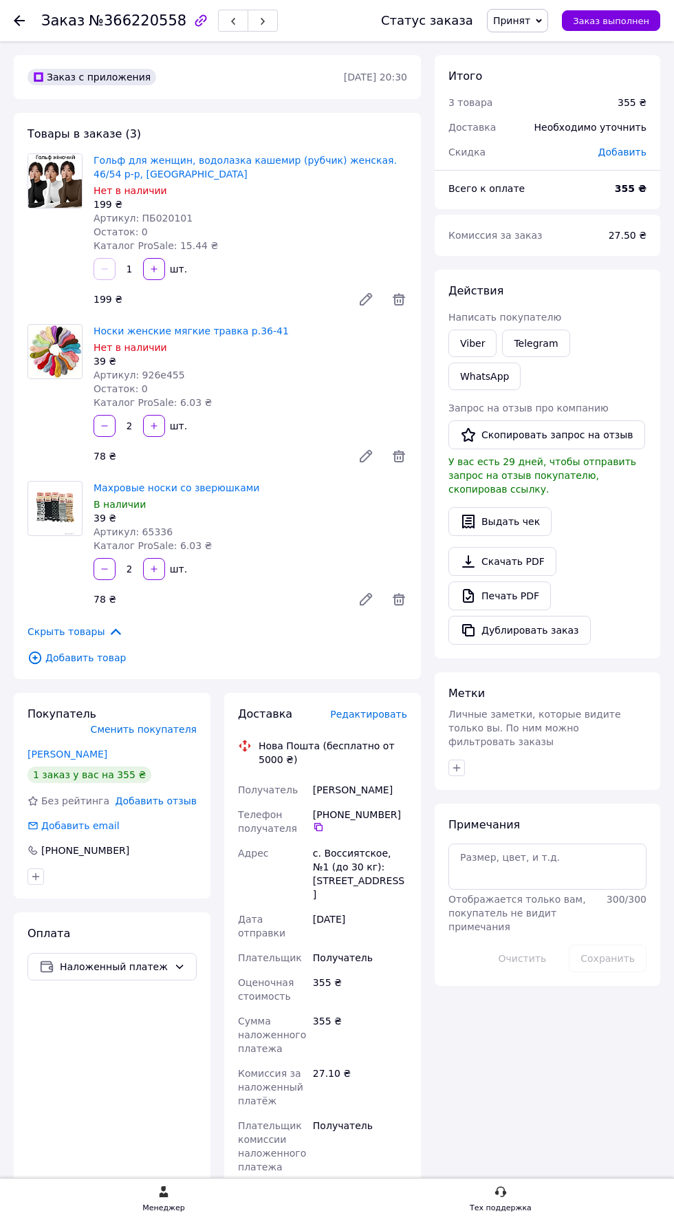
click at [173, 487] on link "Махровые носки со зверюшками" at bounding box center [177, 487] width 166 height 11
click at [188, 487] on link "Махровые носки со зверюшками" at bounding box center [177, 487] width 166 height 11
click at [196, 303] on div "199 ₴" at bounding box center [217, 299] width 259 height 19
click at [186, 330] on link "Носки женские мягкие травка р.36-41" at bounding box center [191, 330] width 195 height 11
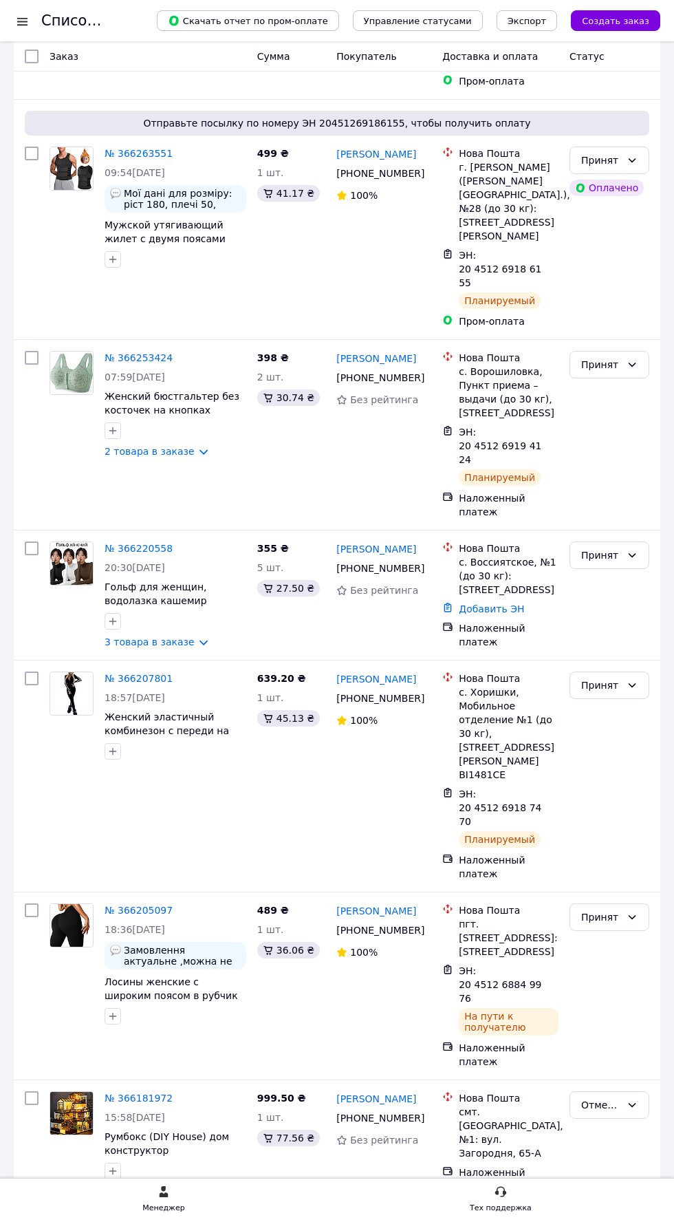
scroll to position [438, 0]
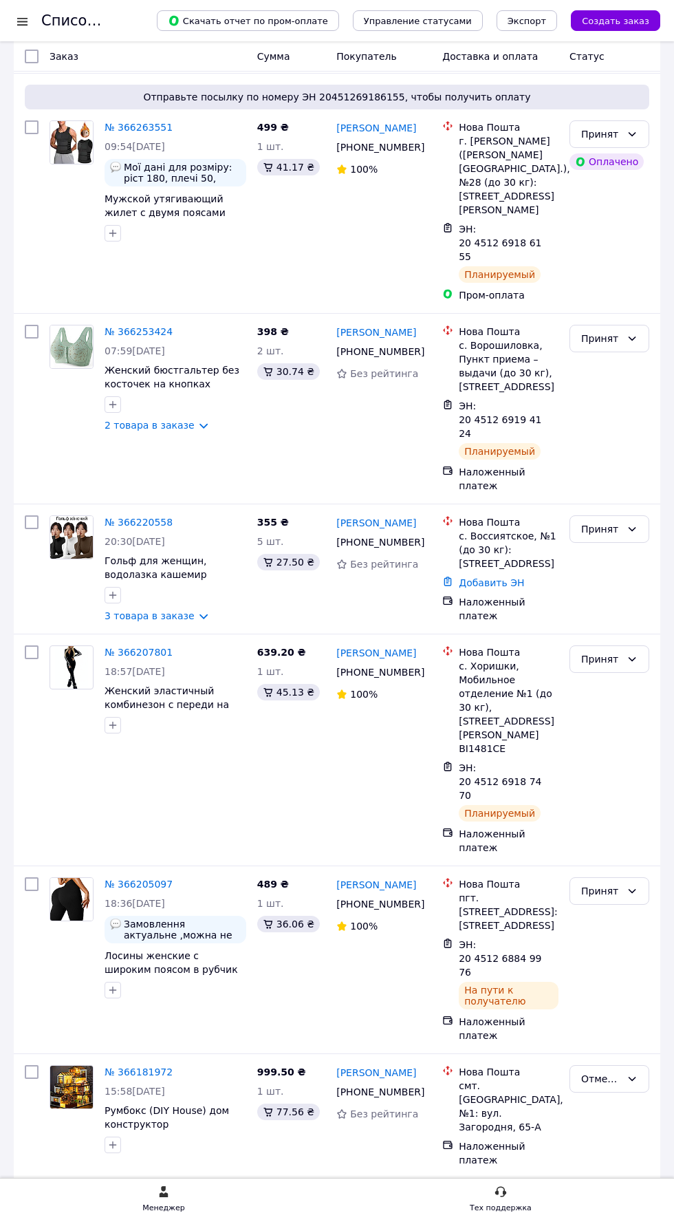
click at [149, 528] on link "№ 366220558" at bounding box center [139, 522] width 68 height 11
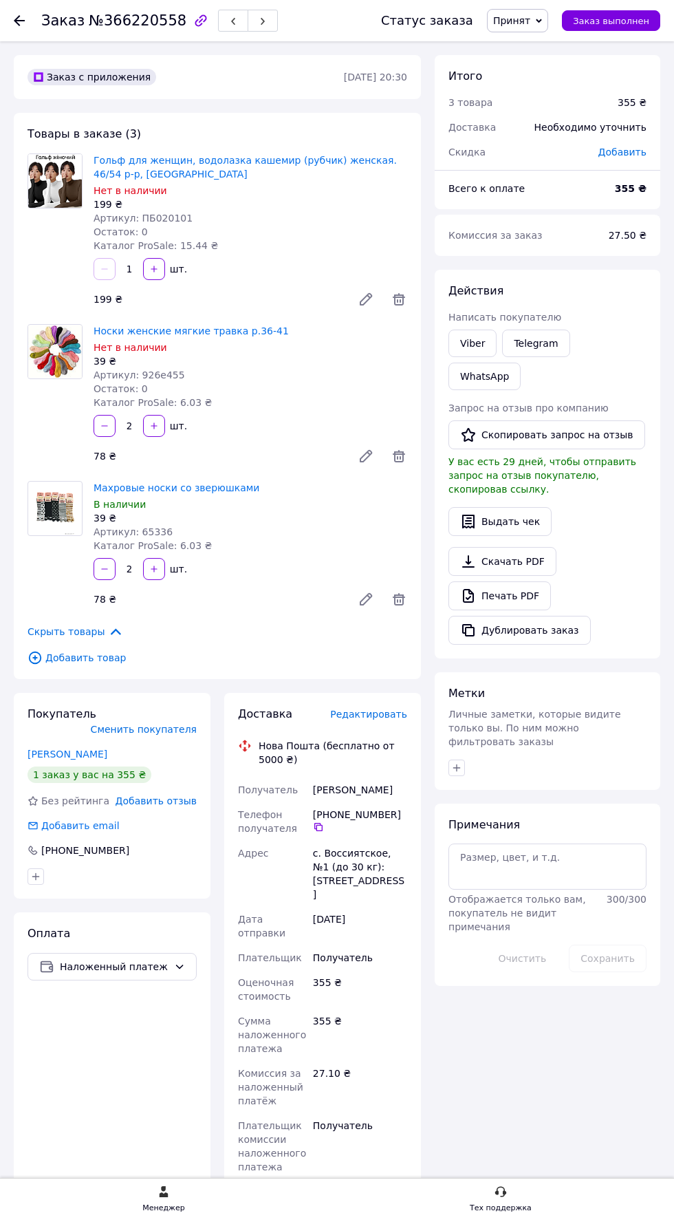
click at [366, 299] on icon at bounding box center [365, 299] width 11 height 11
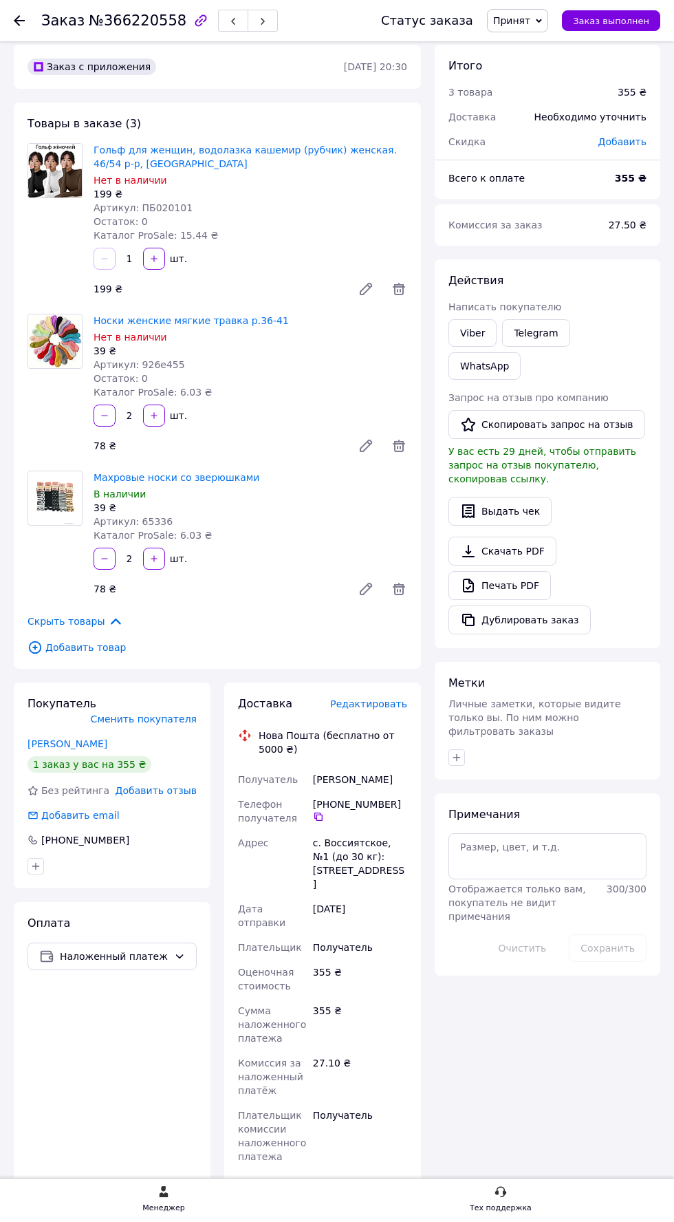
scroll to position [21, 0]
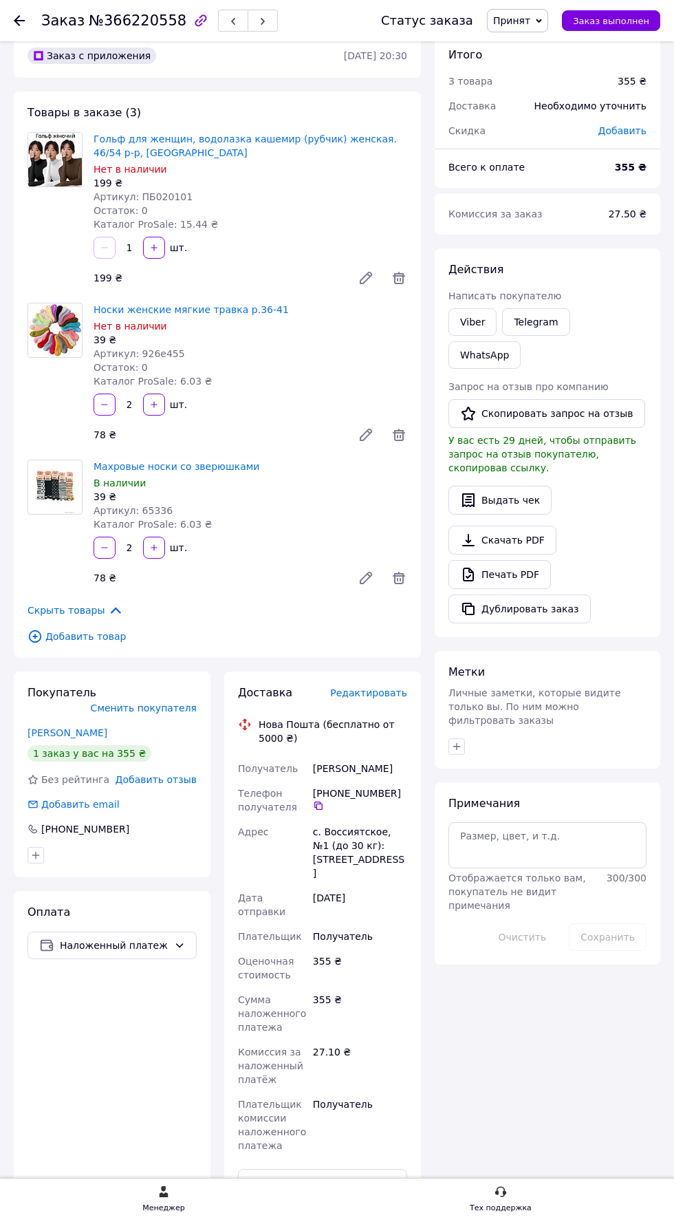
click at [361, 693] on span "Редактировать" at bounding box center [368, 692] width 77 height 11
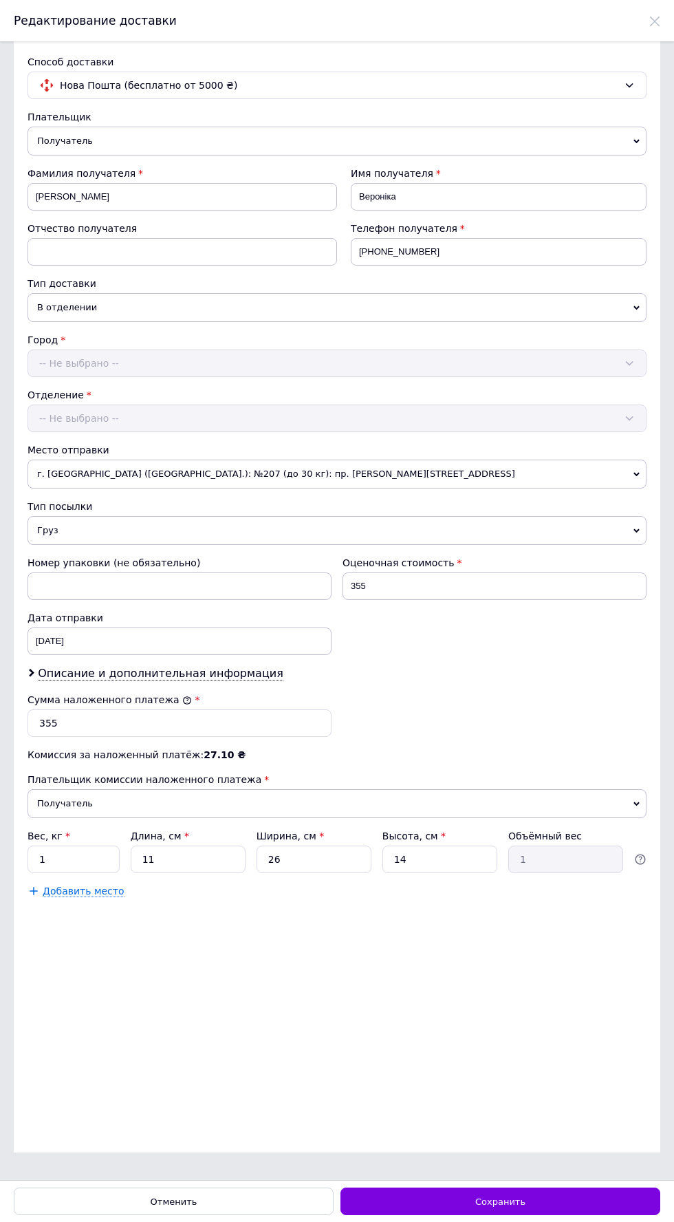
scroll to position [0, 0]
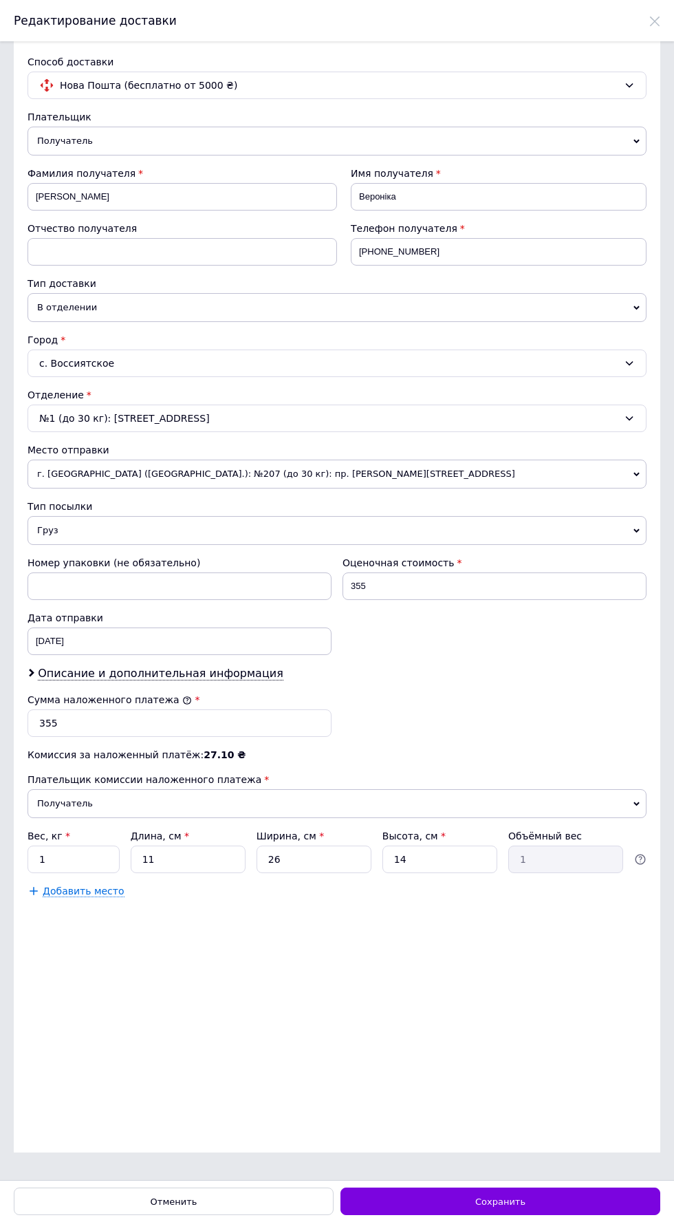
click at [543, 1215] on div "Сохранить" at bounding box center [501, 1201] width 320 height 28
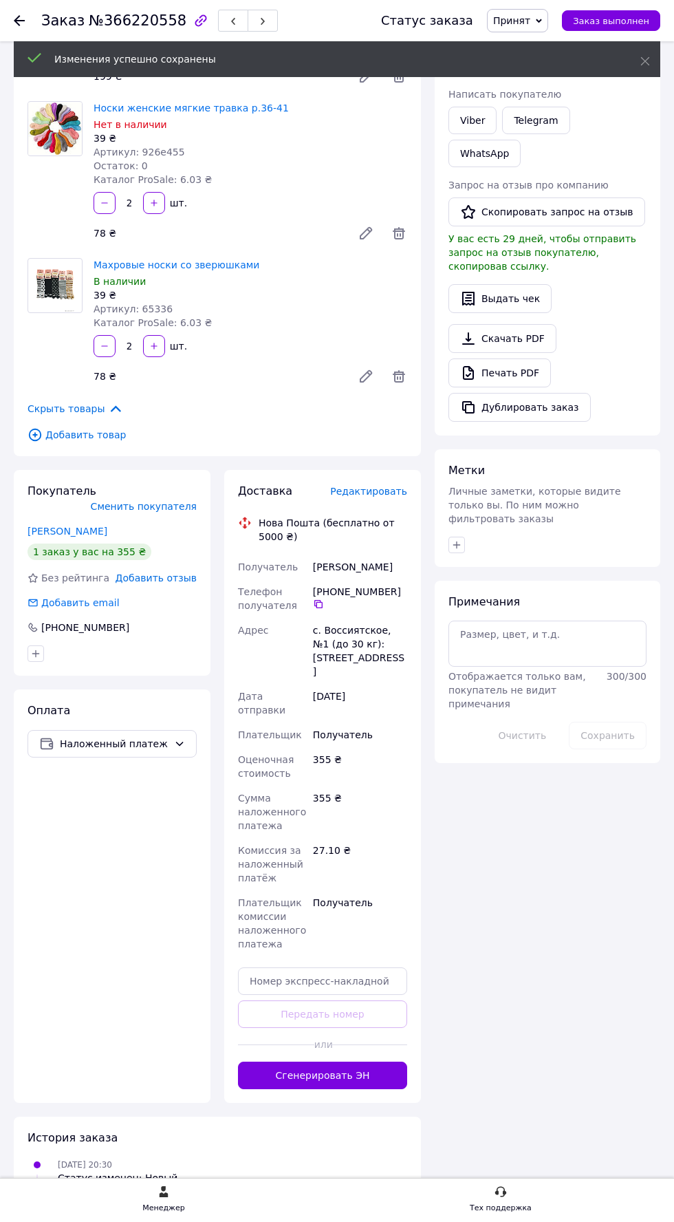
scroll to position [226, 0]
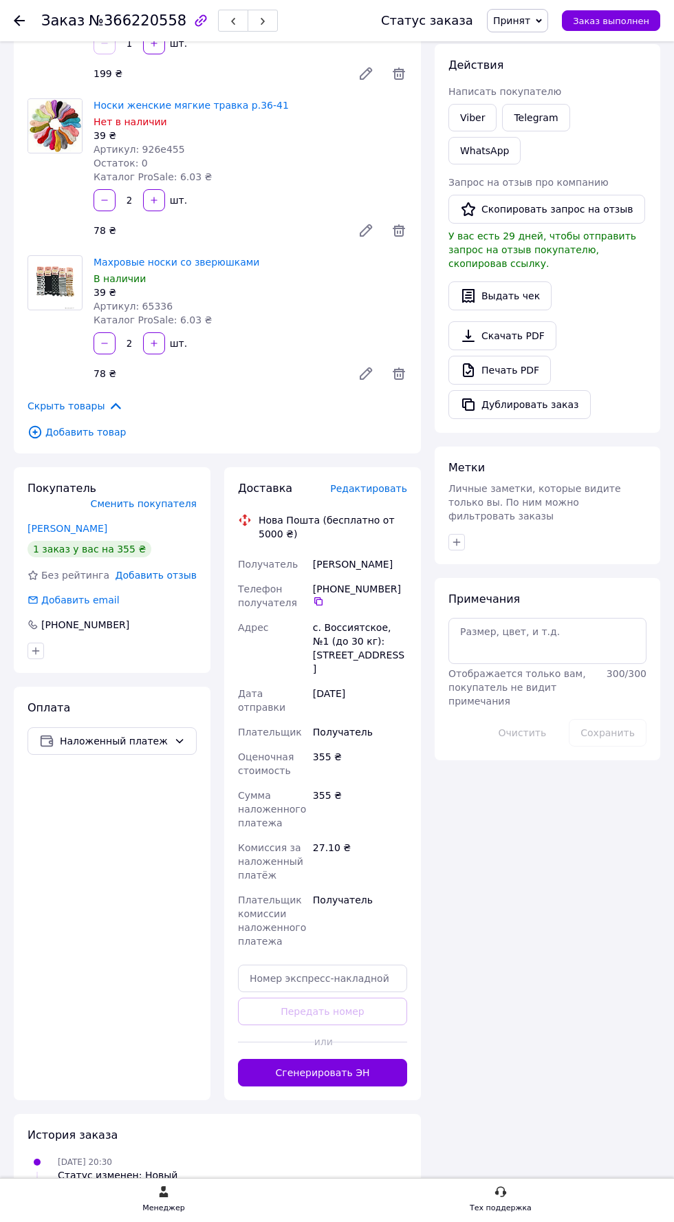
click at [345, 1059] on button "Сгенерировать ЭН" at bounding box center [322, 1073] width 169 height 28
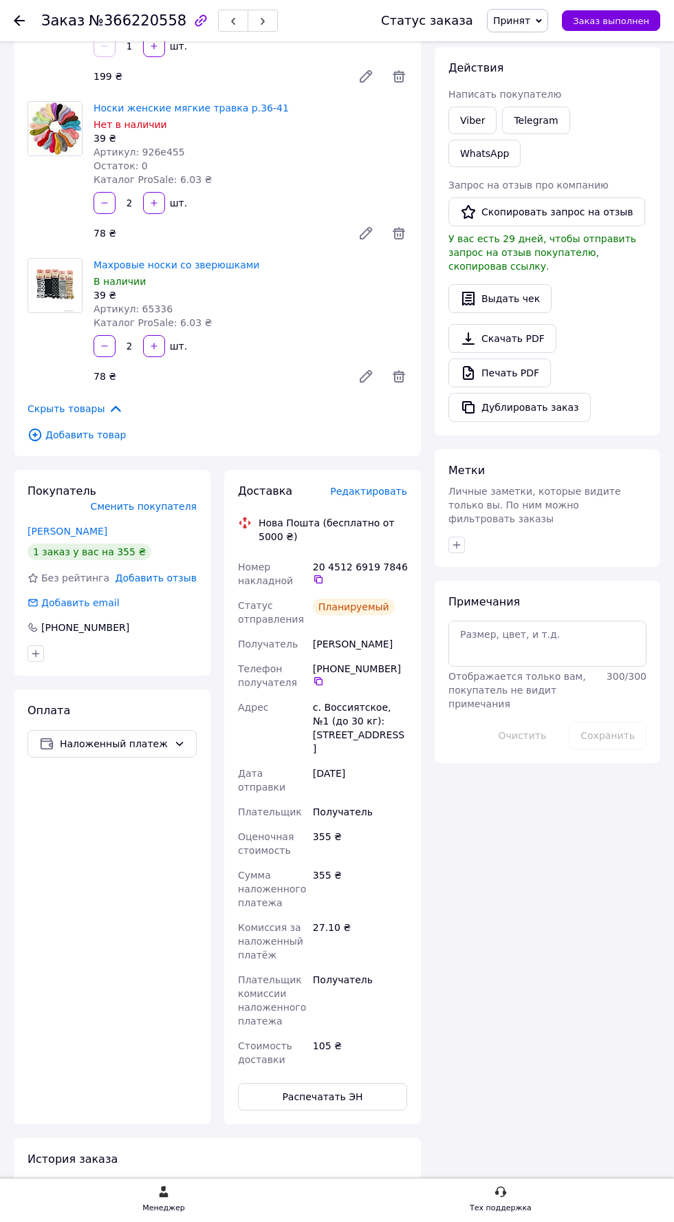
scroll to position [220, 0]
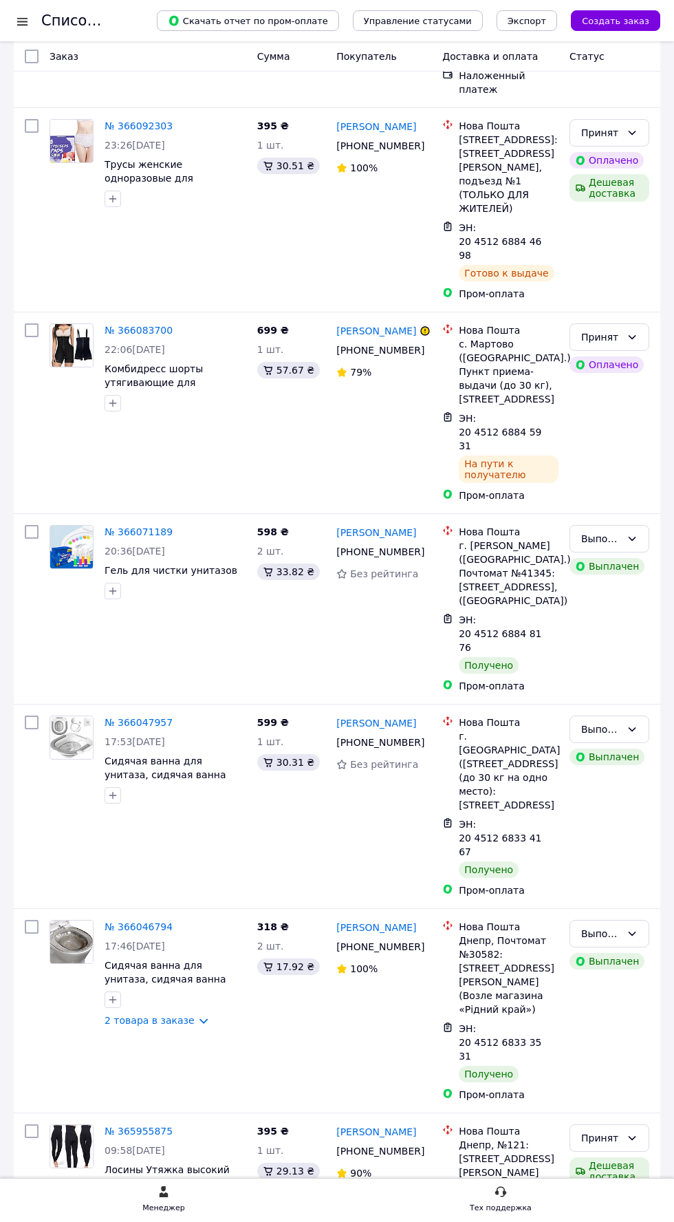
scroll to position [3186, 0]
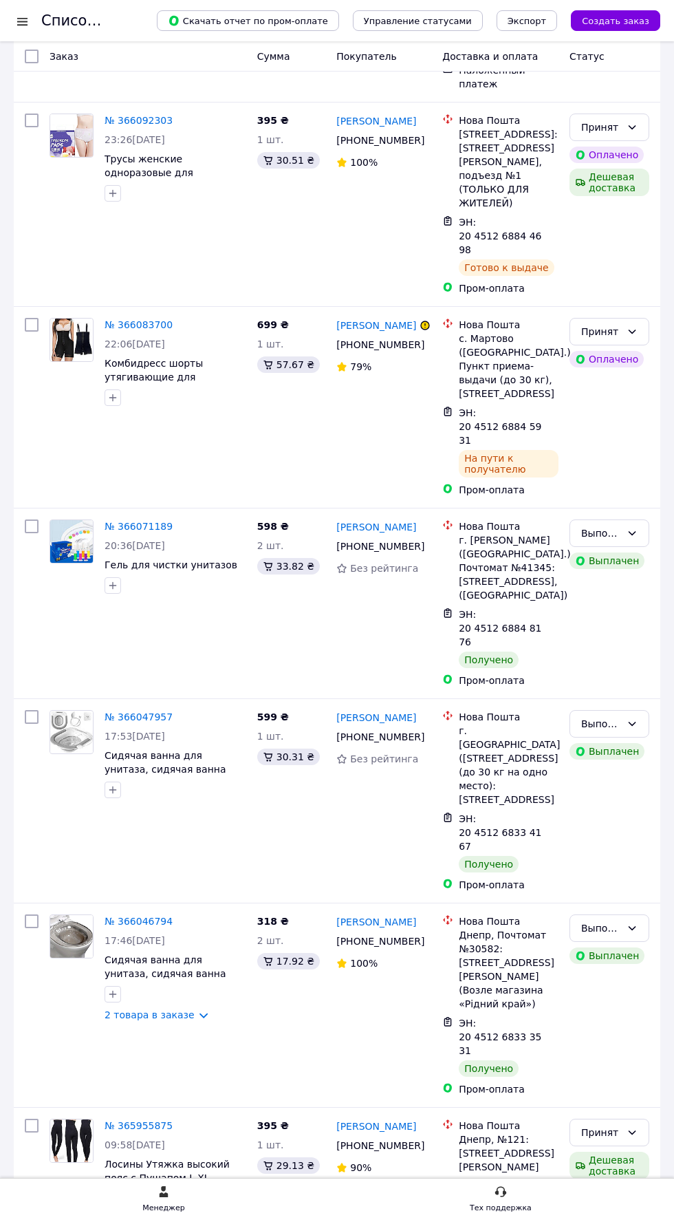
click at [628, 1127] on icon at bounding box center [632, 1132] width 11 height 11
click at [609, 1065] on li "Выполнен" at bounding box center [609, 1072] width 78 height 25
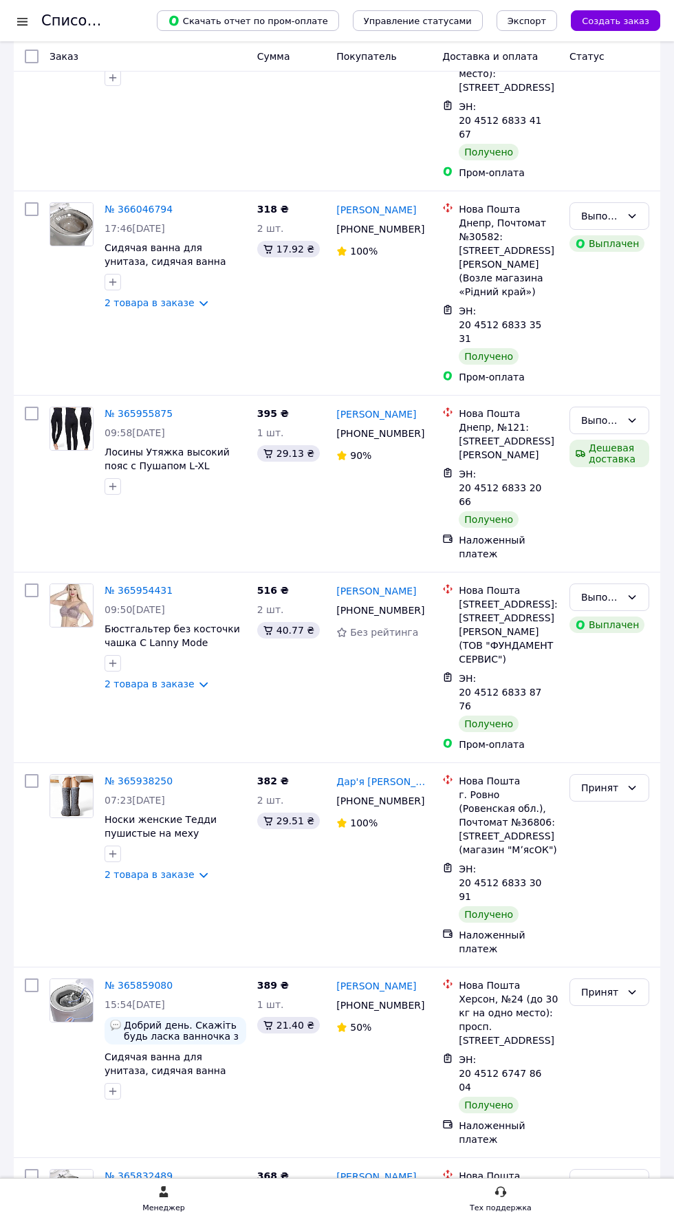
scroll to position [3907, 0]
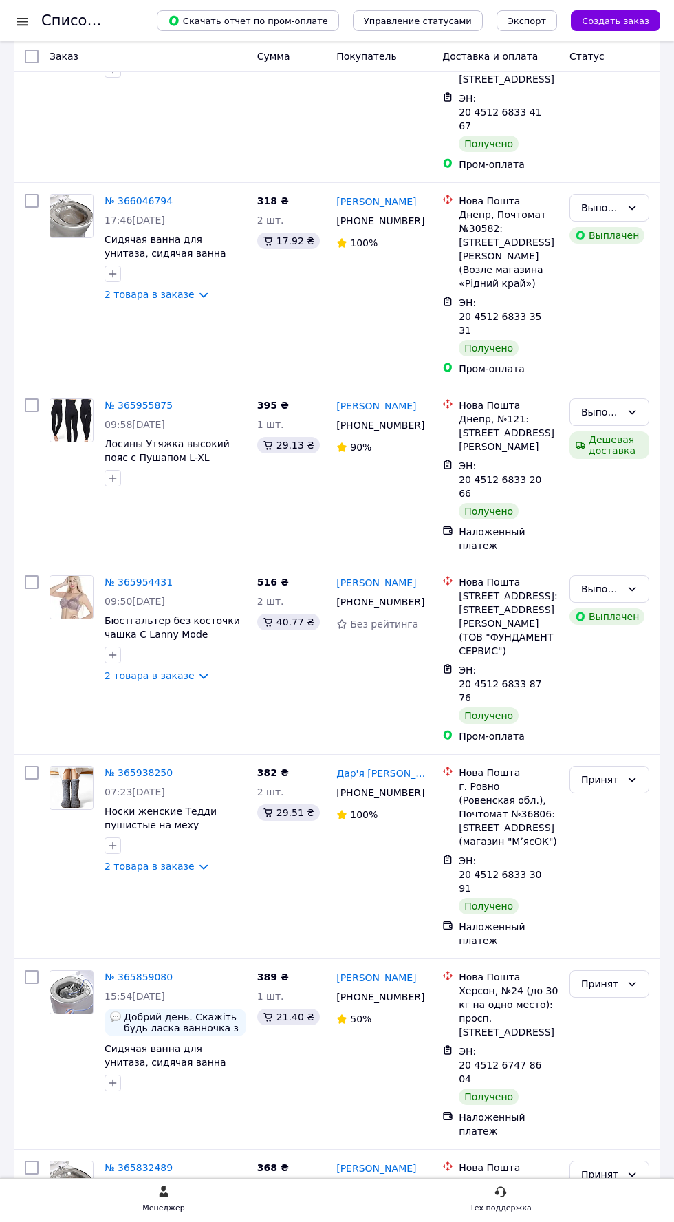
click at [632, 978] on icon at bounding box center [632, 983] width 11 height 11
click at [610, 869] on li "Выполнен" at bounding box center [609, 868] width 78 height 25
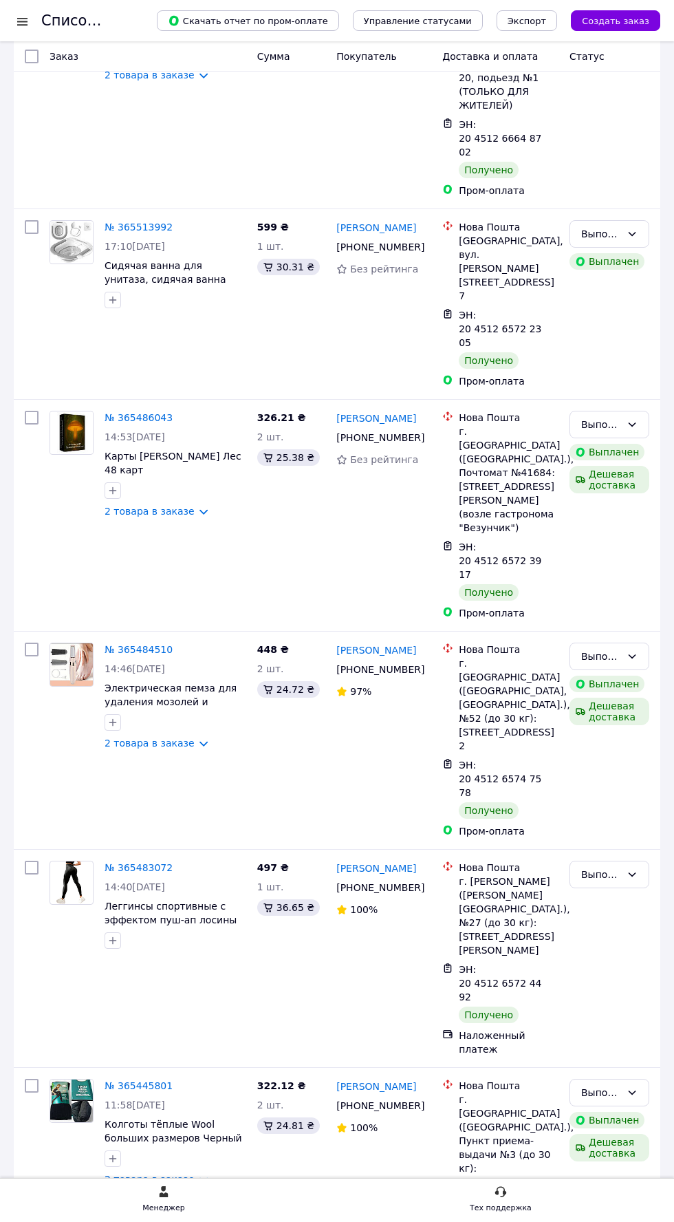
scroll to position [7119, 0]
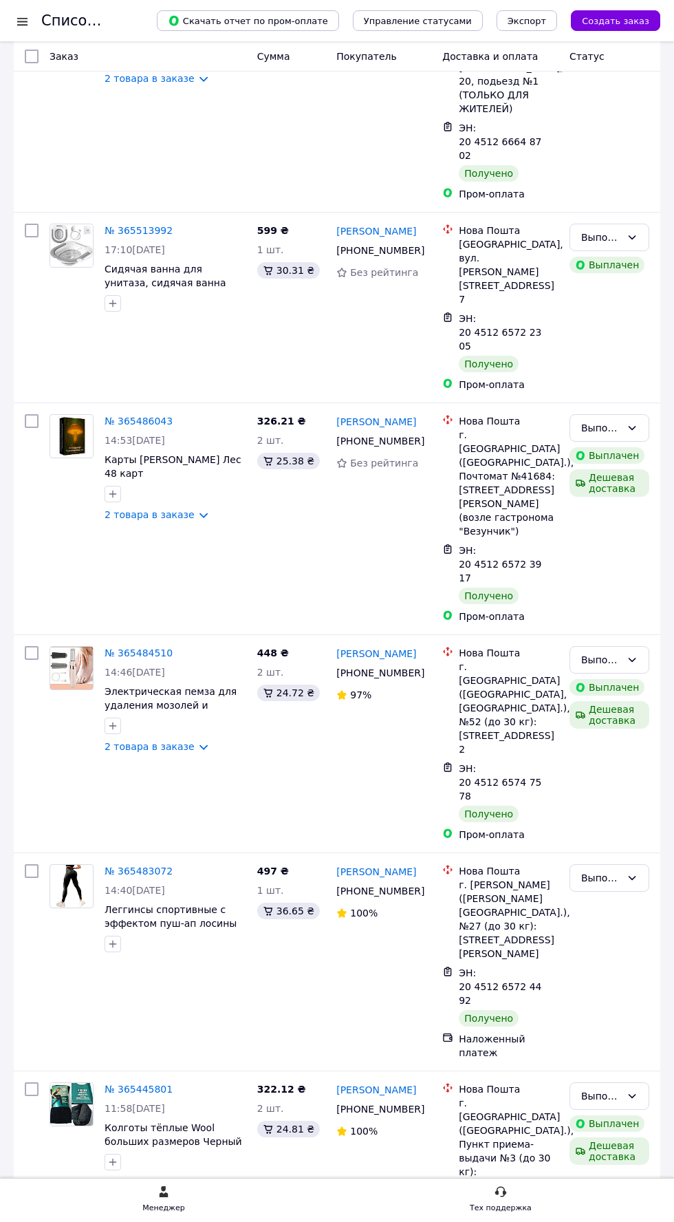
click at [607, 673] on li "Выполнен" at bounding box center [609, 673] width 78 height 25
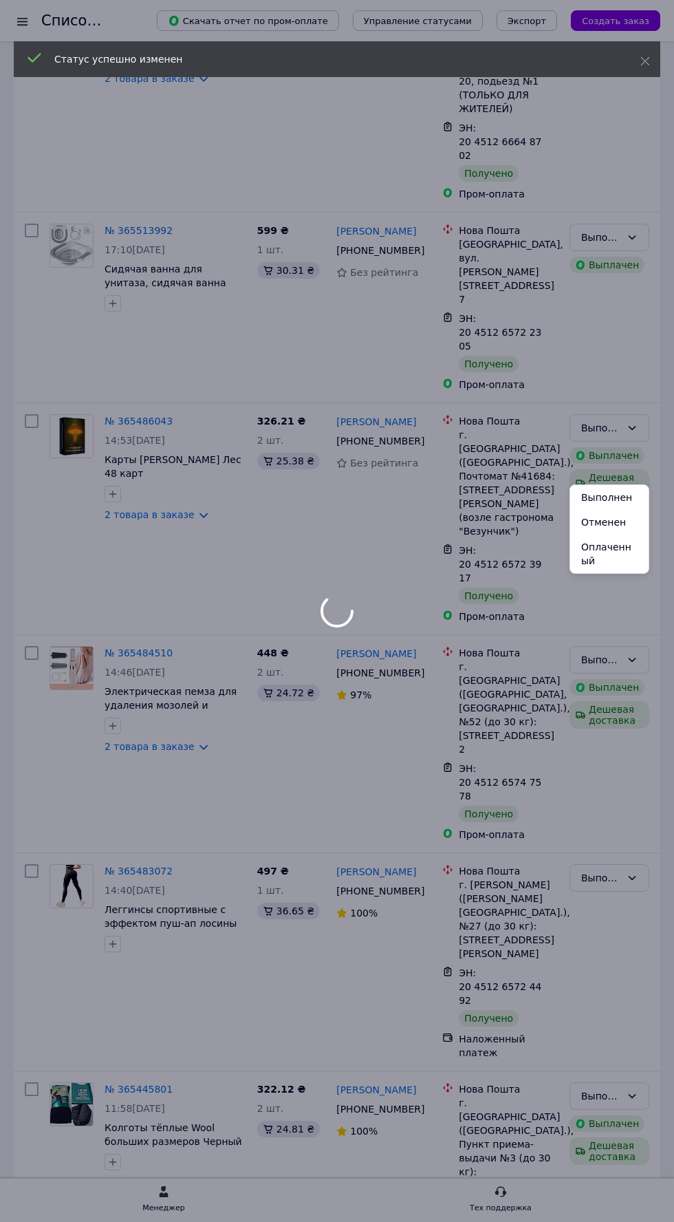
click at [606, 494] on li "Выполнен" at bounding box center [609, 497] width 78 height 25
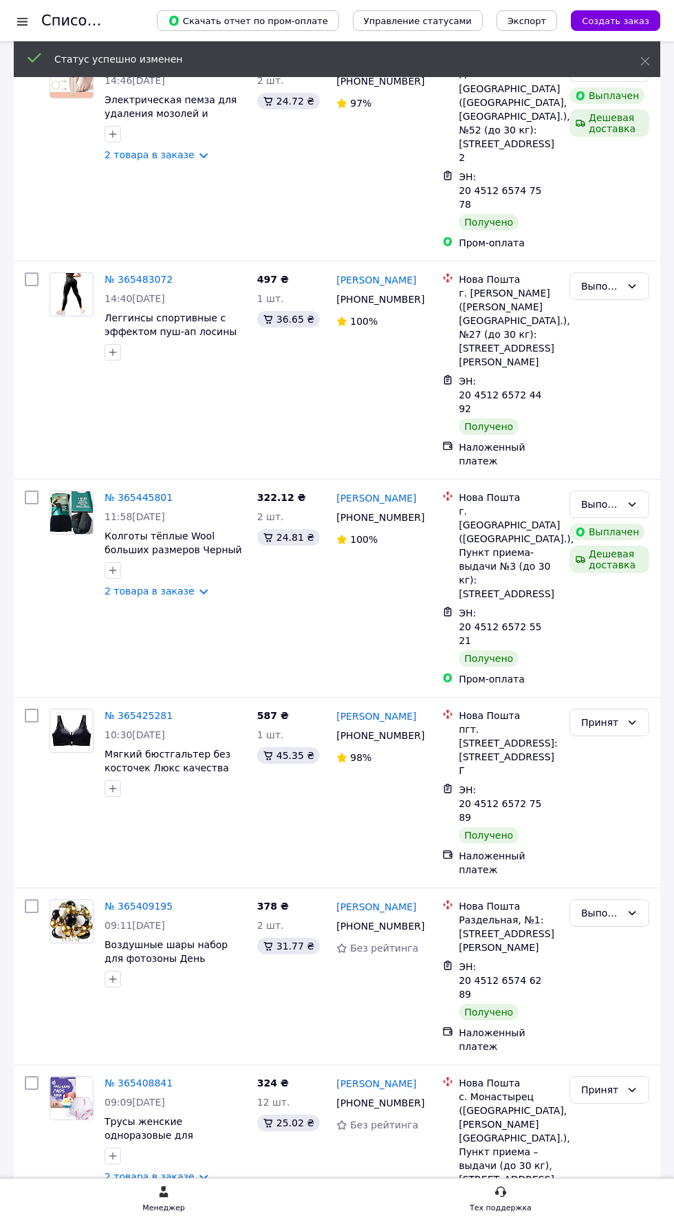
scroll to position [7710, 0]
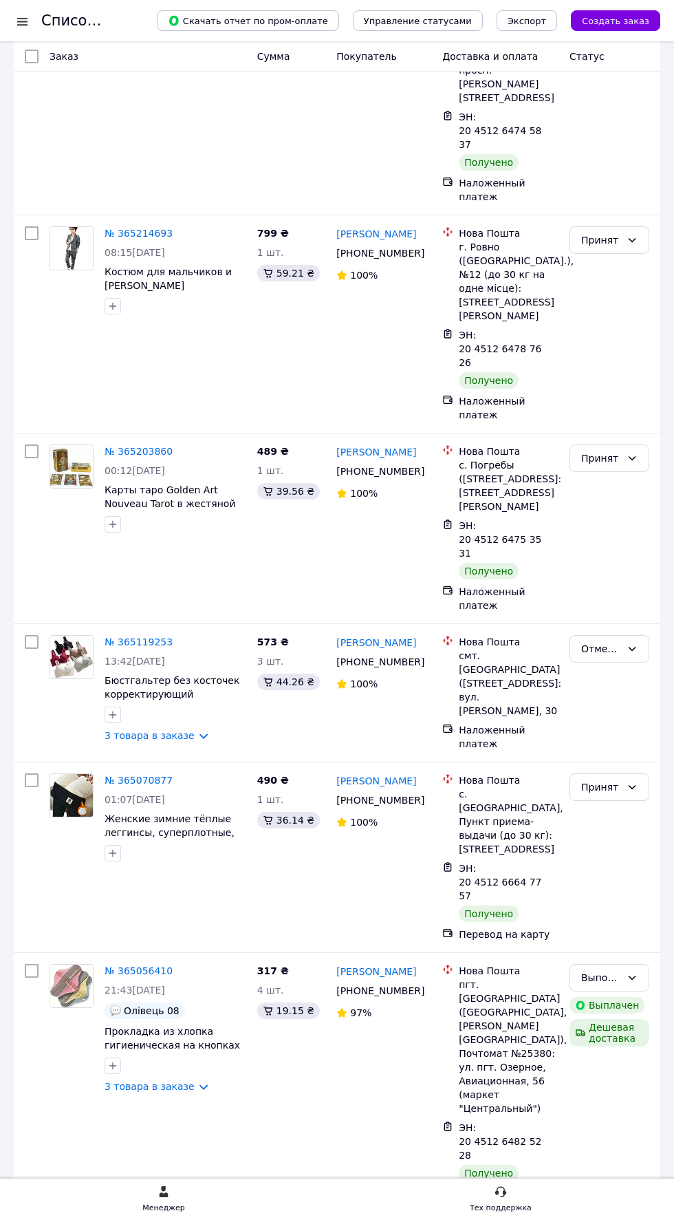
scroll to position [10982, 0]
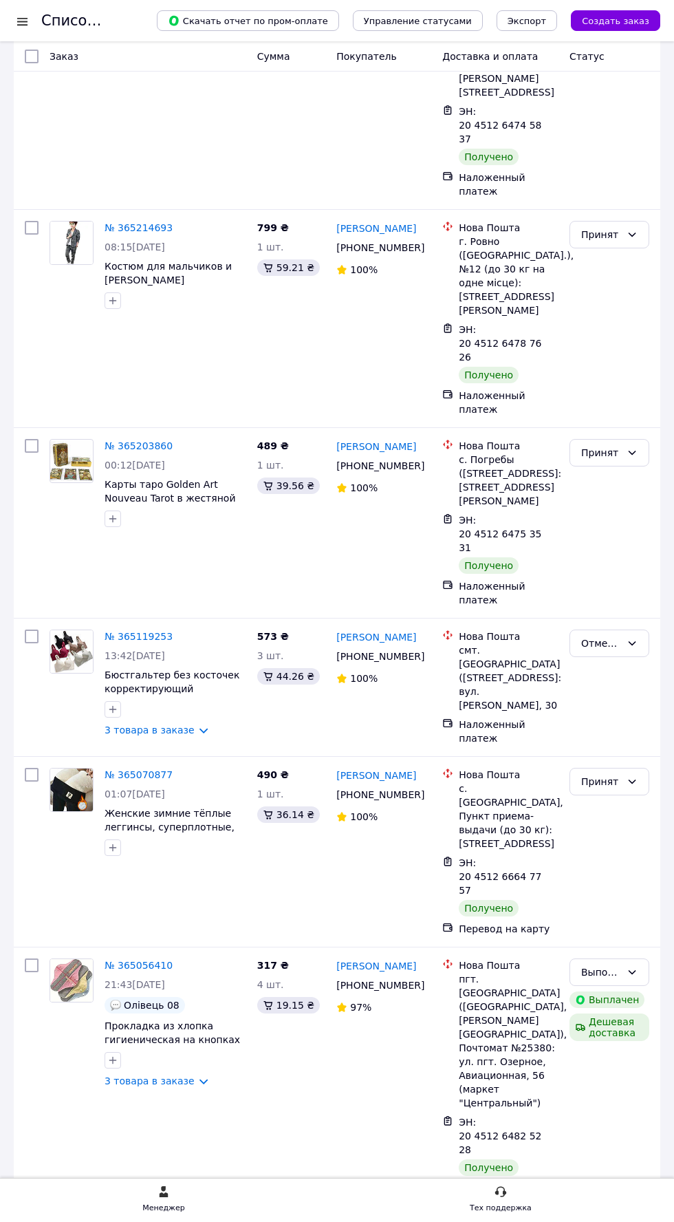
click at [612, 645] on li "Отменен" at bounding box center [609, 646] width 78 height 25
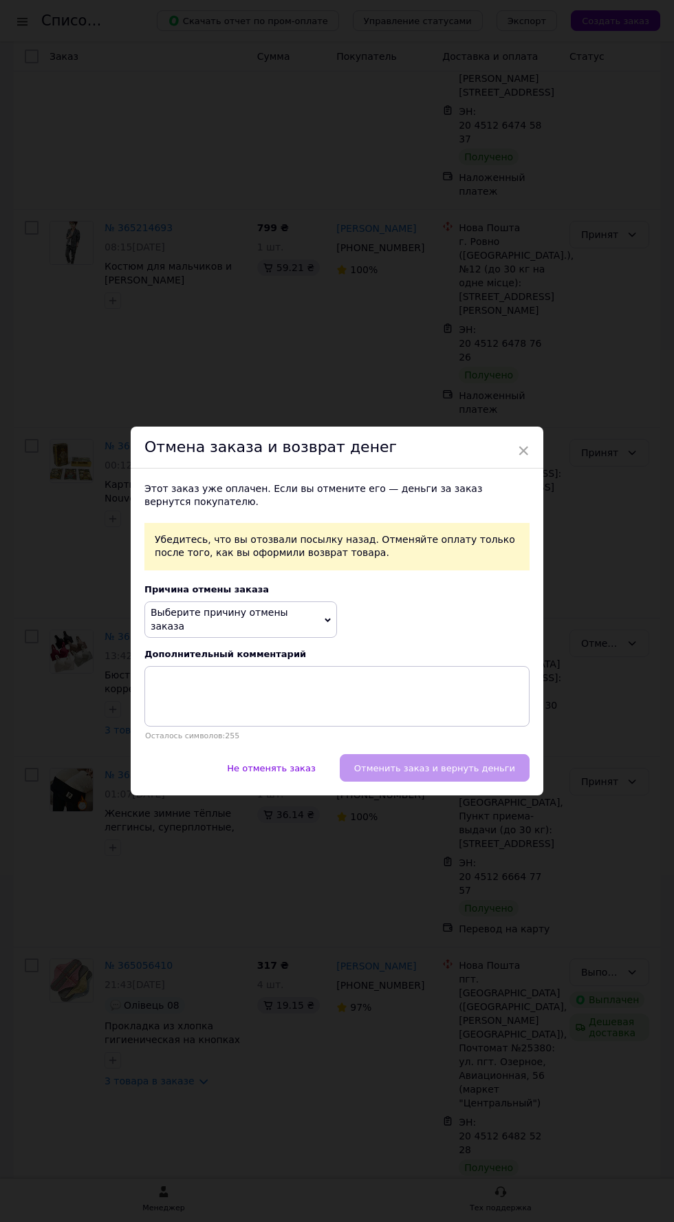
click at [316, 638] on span "Выберите причину отмены заказа" at bounding box center [240, 619] width 193 height 36
click at [273, 740] on li "Не получается дозвониться" at bounding box center [240, 730] width 191 height 19
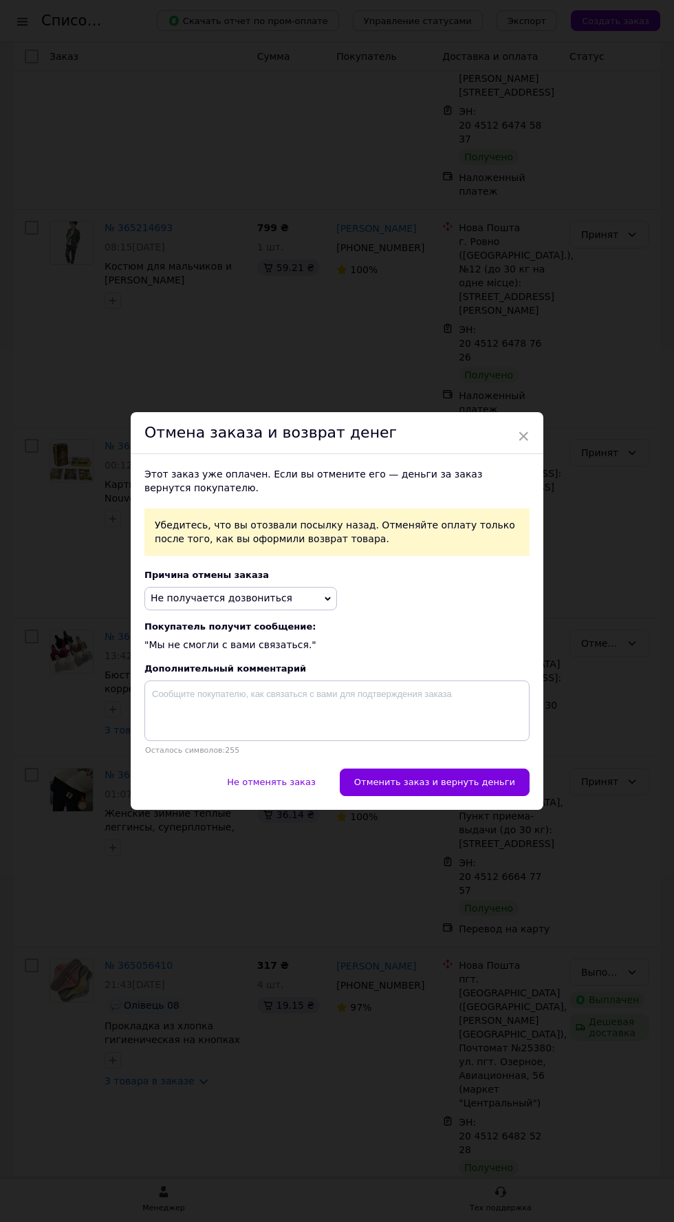
click at [492, 787] on span "Отменить заказ и вернуть деньги" at bounding box center [434, 782] width 161 height 10
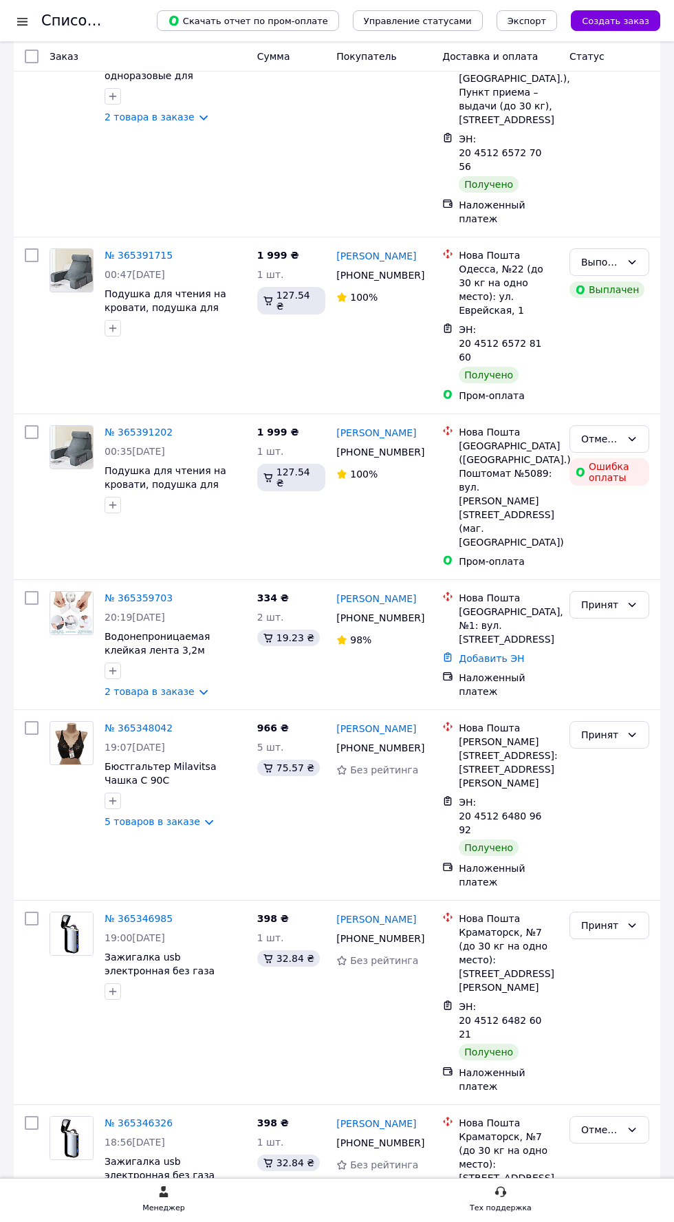
scroll to position [7679, 0]
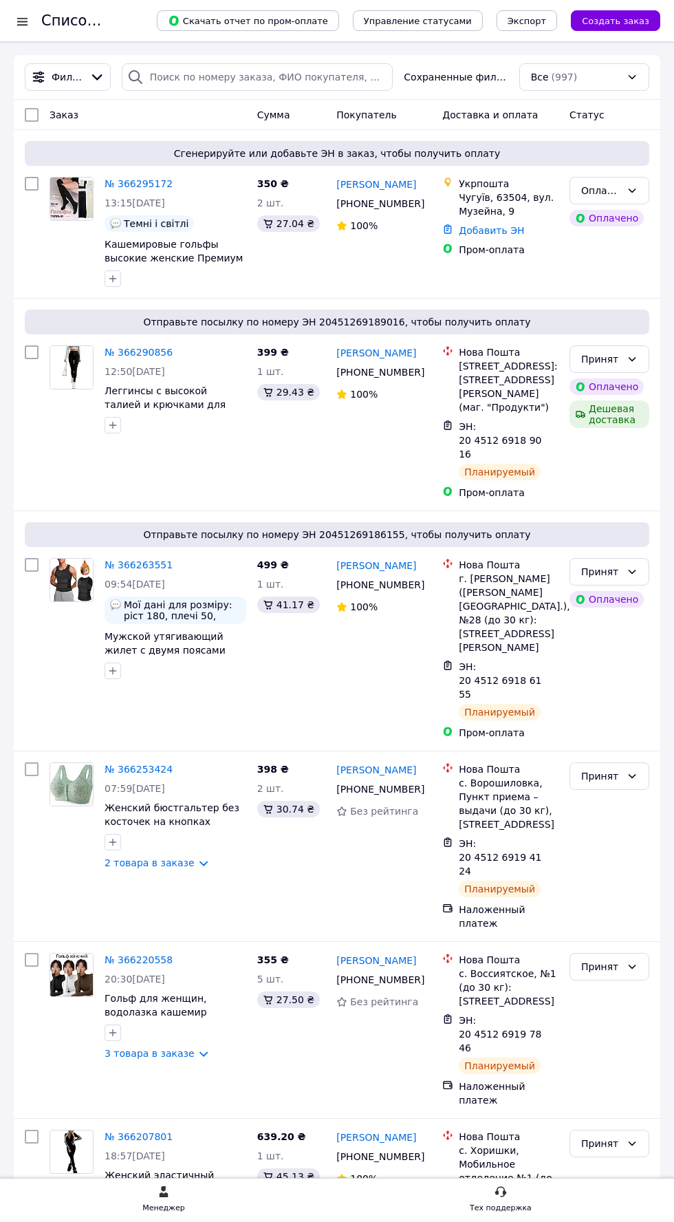
click at [86, 220] on img at bounding box center [71, 198] width 43 height 43
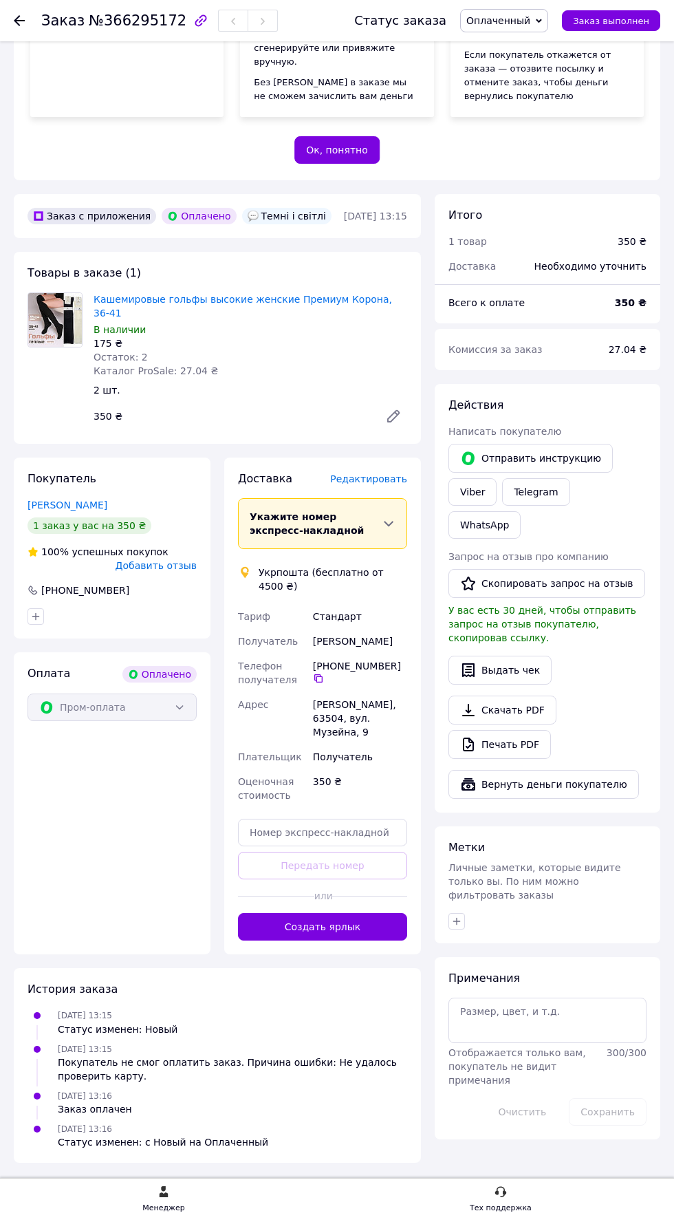
scroll to position [396, 0]
click at [472, 506] on link "Viber" at bounding box center [473, 492] width 48 height 28
click at [300, 319] on link "Кашемировые гольфы высокие женские Премиум Корона, 36-41" at bounding box center [243, 306] width 299 height 25
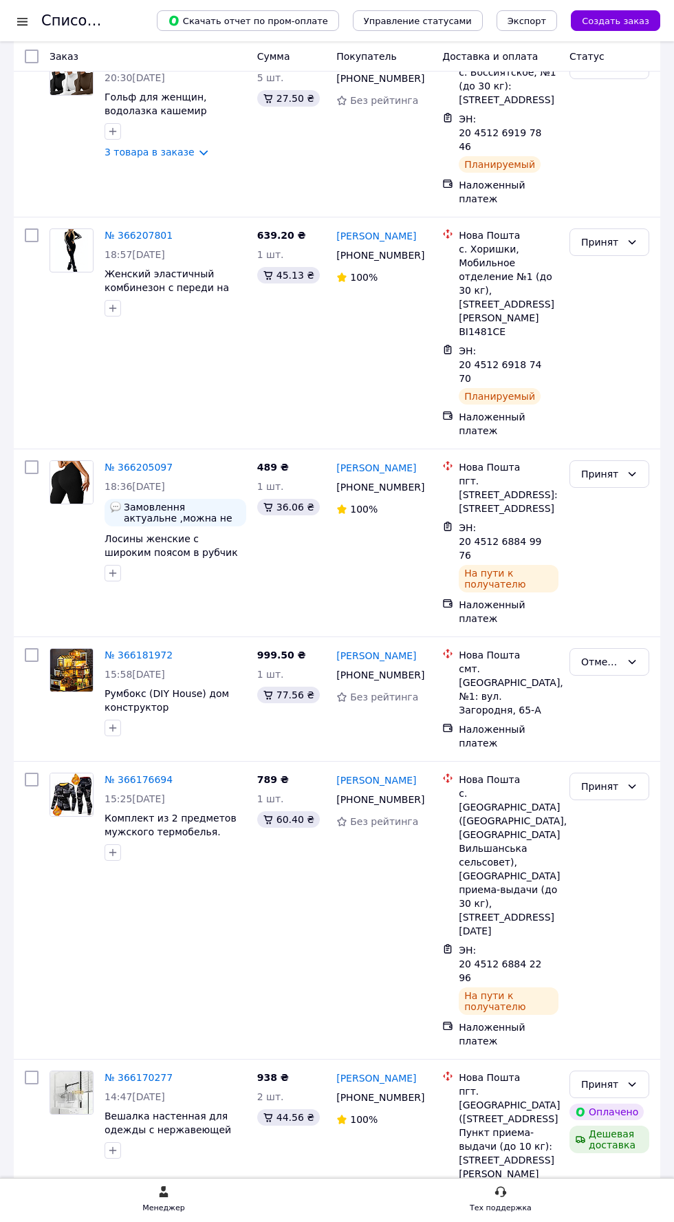
scroll to position [909, 0]
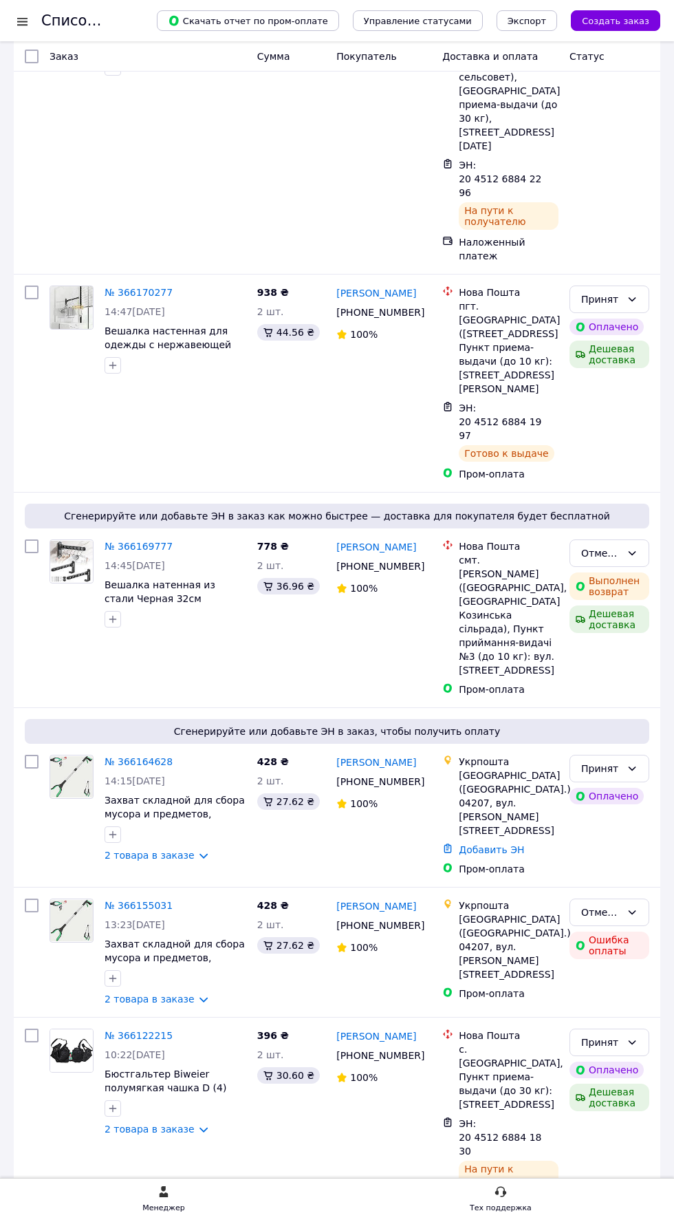
scroll to position [1700, 0]
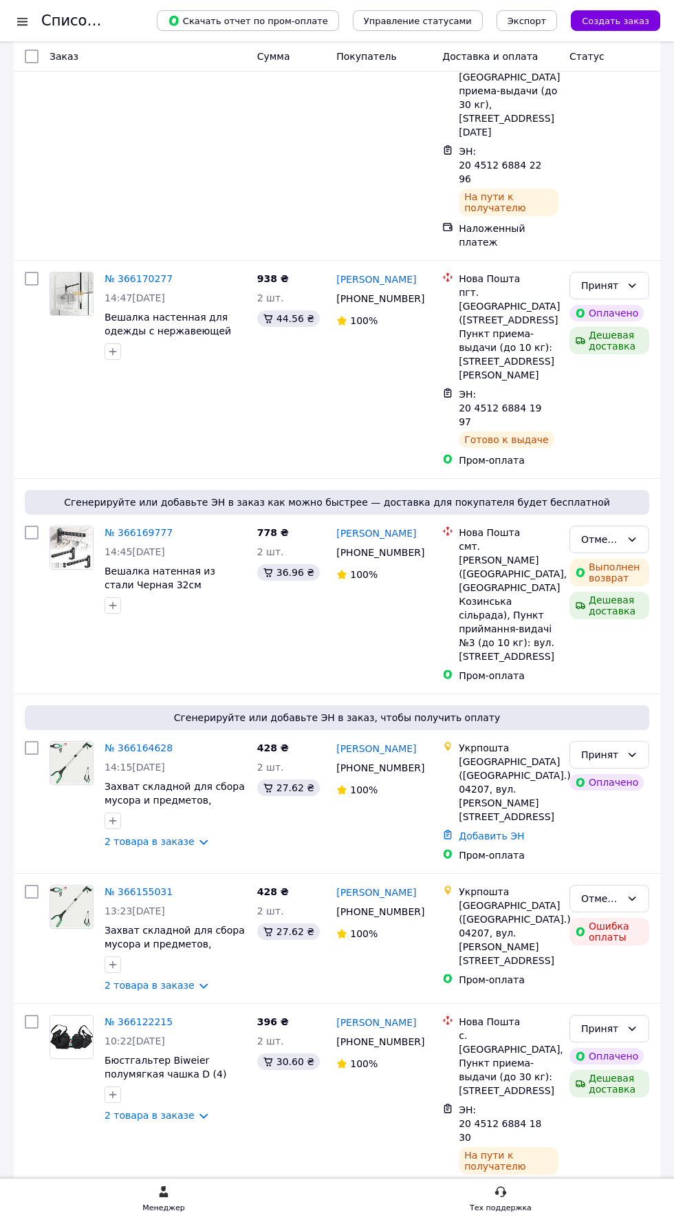
click at [125, 742] on link "№ 366164628" at bounding box center [139, 747] width 68 height 11
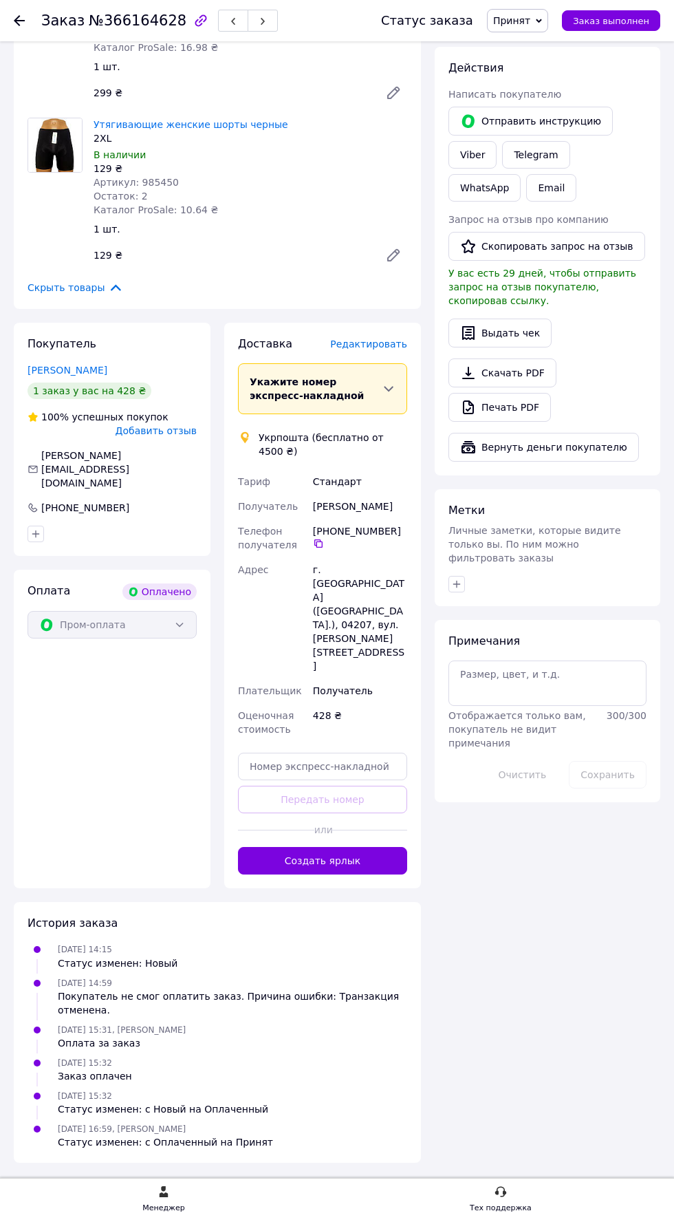
scroll to position [643, 0]
click at [372, 349] on span "Редактировать" at bounding box center [368, 343] width 77 height 11
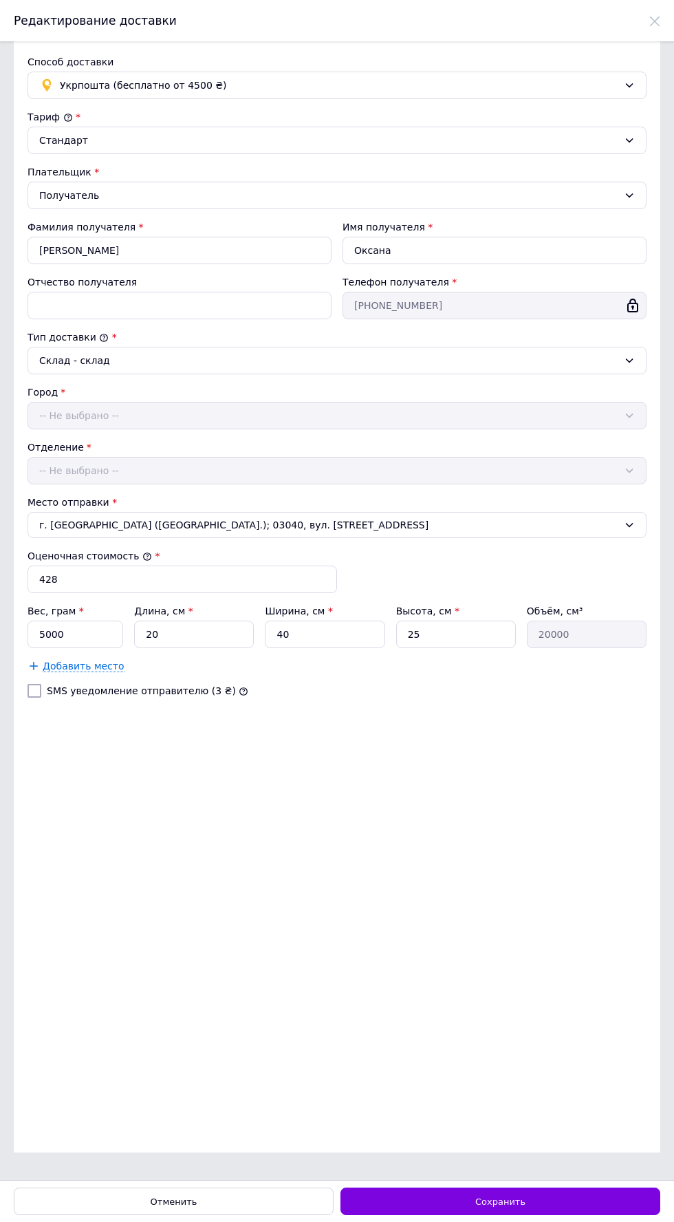
scroll to position [0, 0]
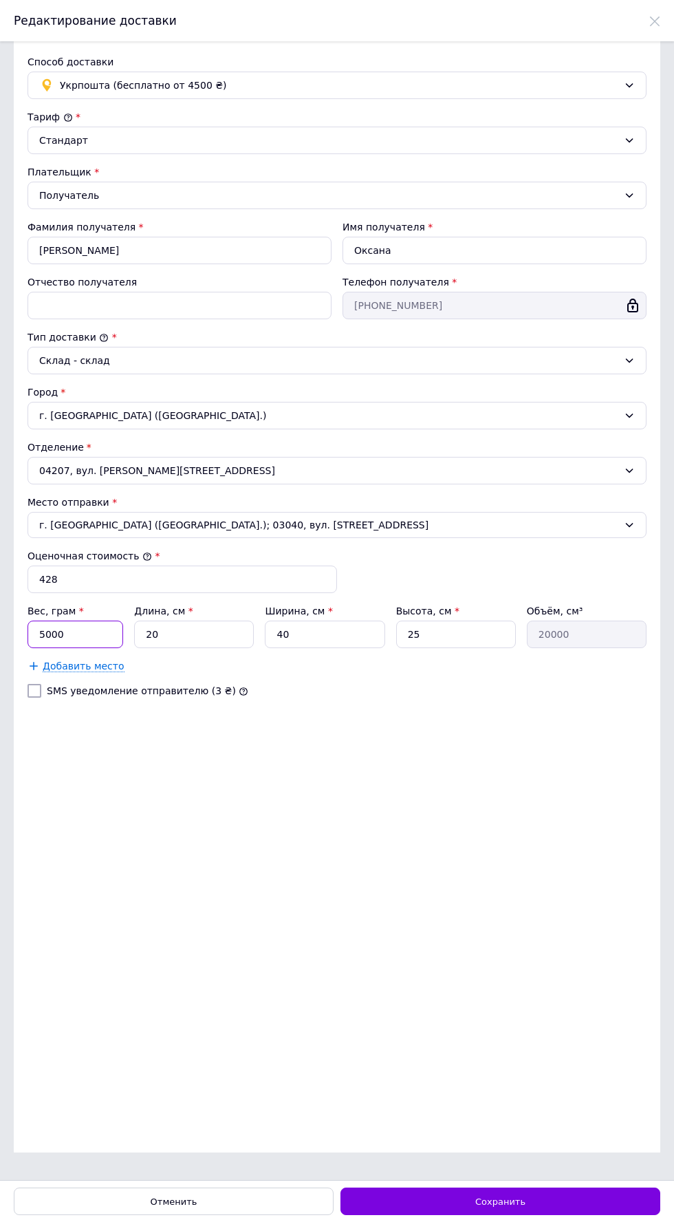
click at [93, 632] on input "5000" at bounding box center [76, 635] width 96 height 28
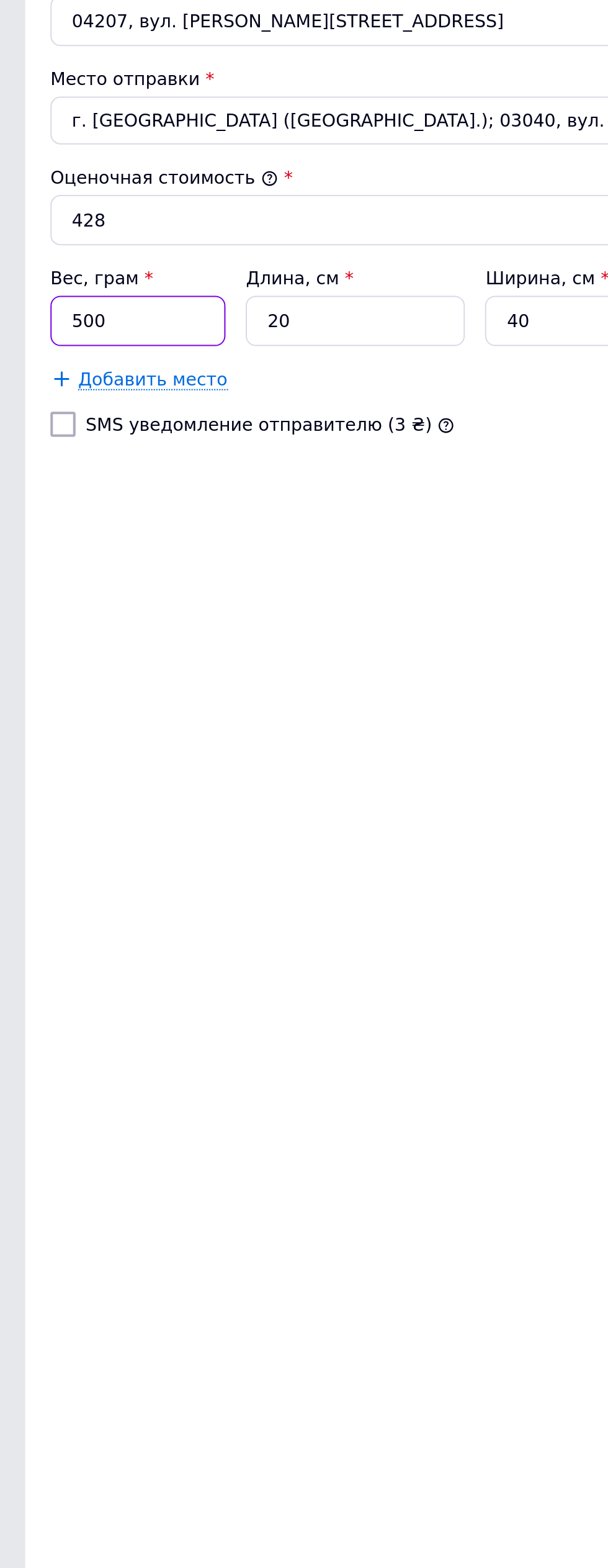
type input "500"
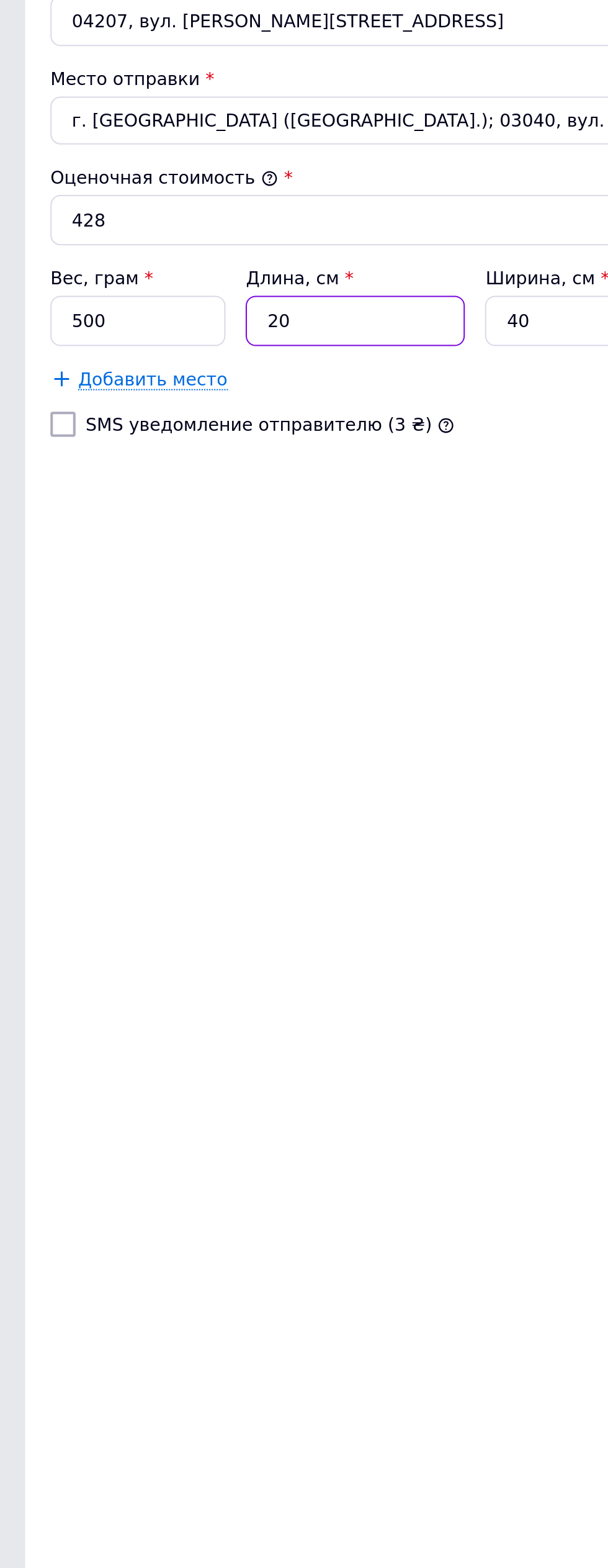
click at [174, 567] on input "20" at bounding box center [175, 573] width 108 height 25
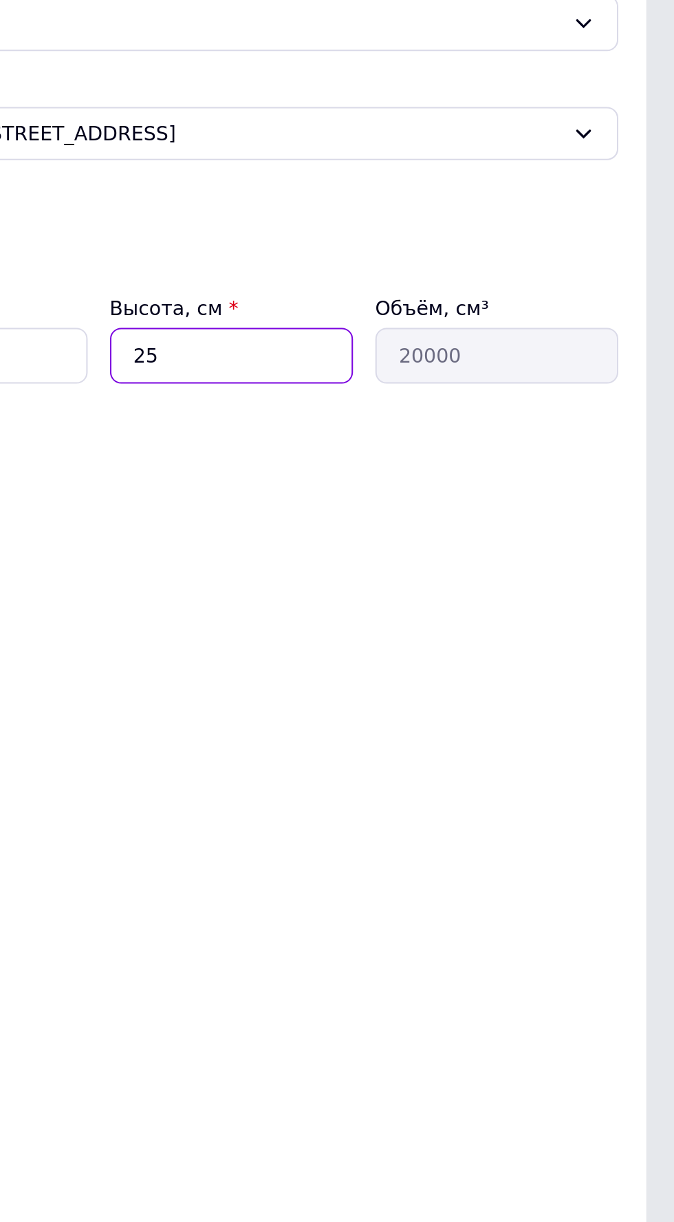
click at [449, 645] on input "25" at bounding box center [456, 635] width 120 height 28
type input "2"
type input "1600"
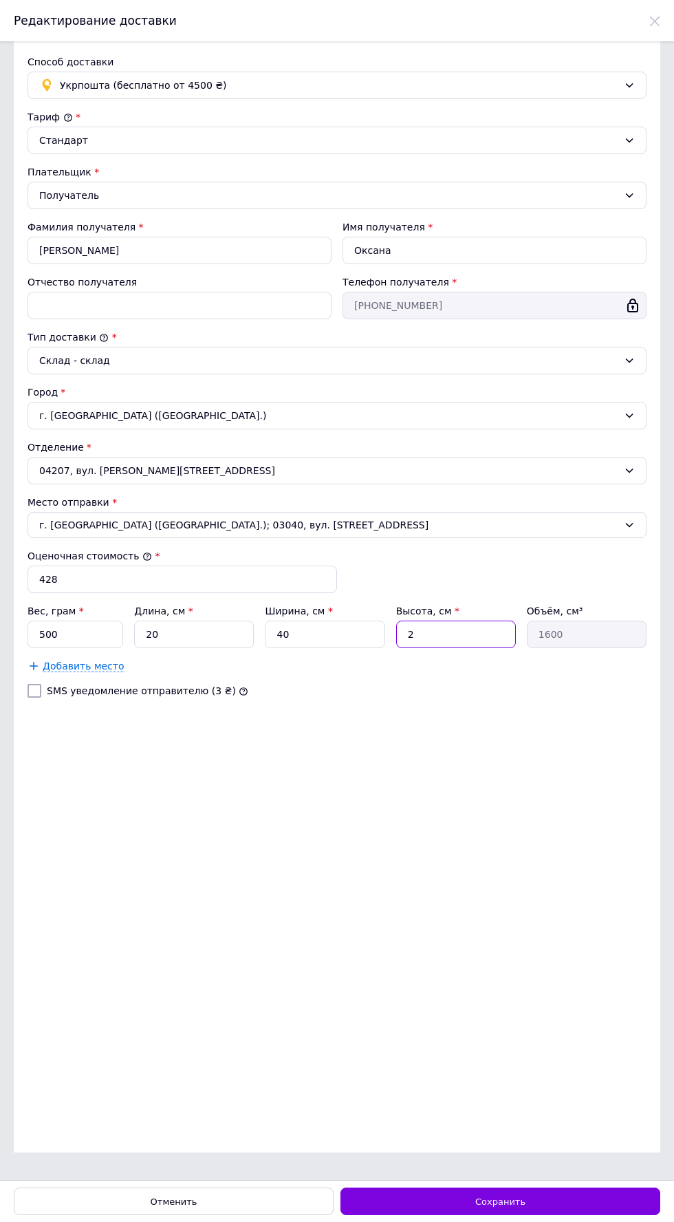
type input "2"
click at [518, 1201] on span "Сохранить" at bounding box center [500, 1201] width 50 height 10
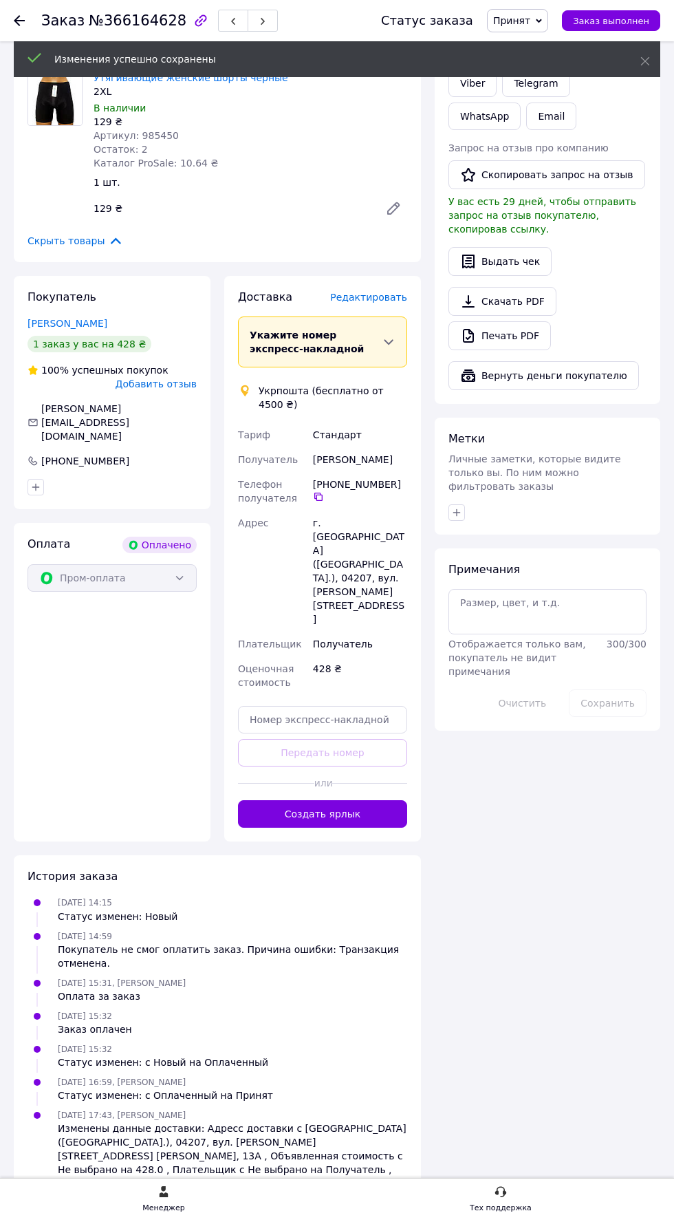
scroll to position [689, 0]
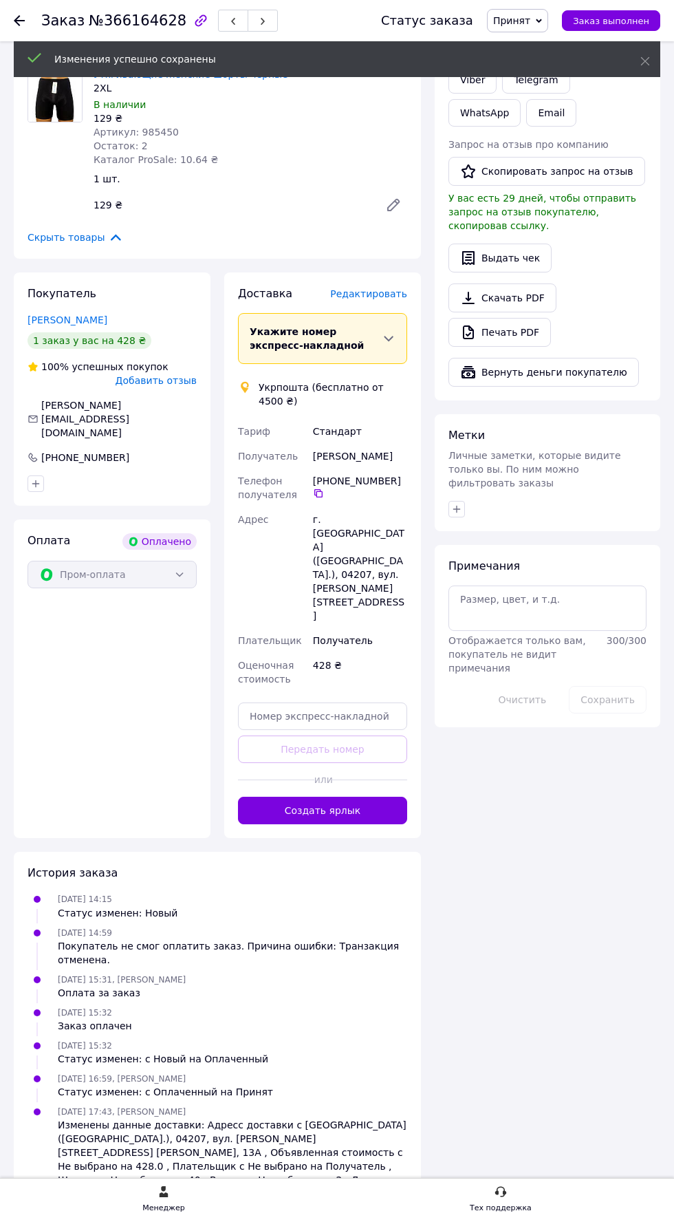
click at [353, 824] on button "Создать ярлык" at bounding box center [322, 811] width 169 height 28
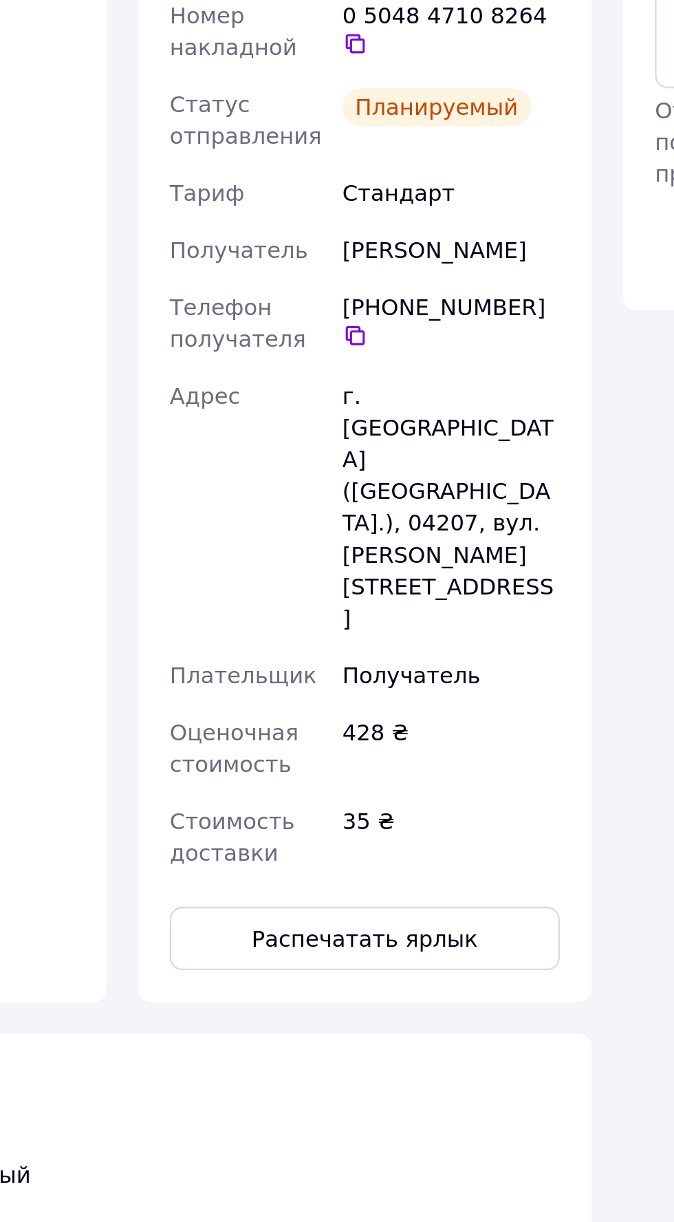
scroll to position [691, 0]
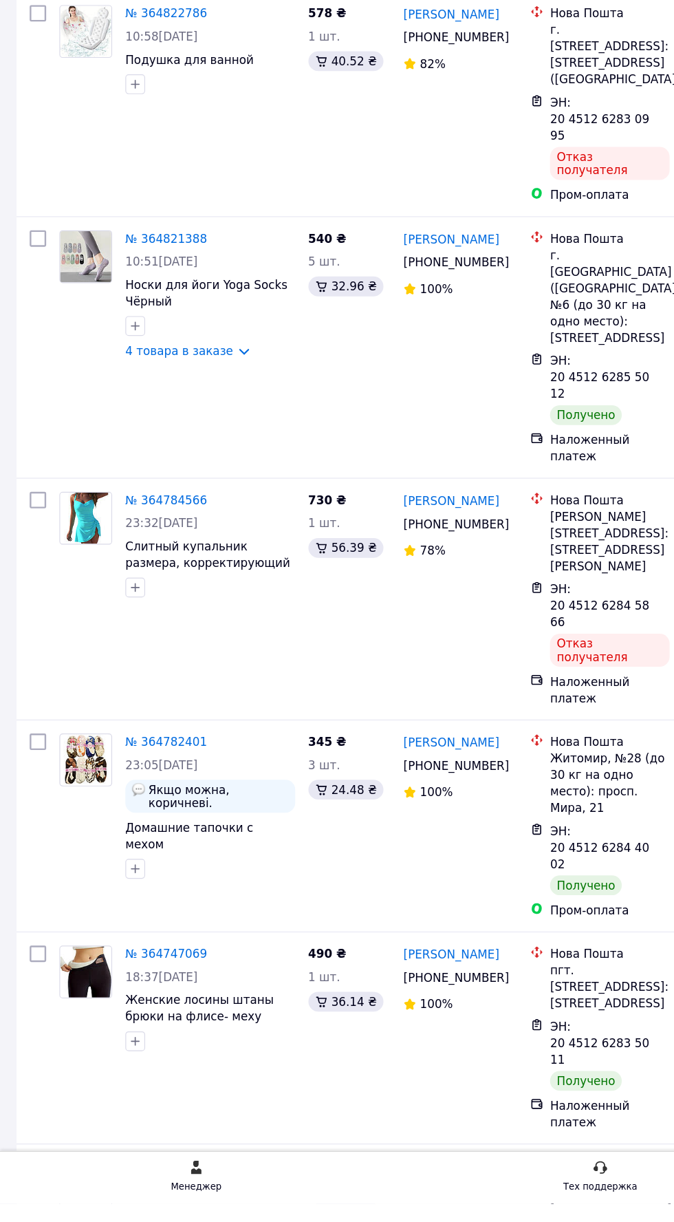
scroll to position [15967, 0]
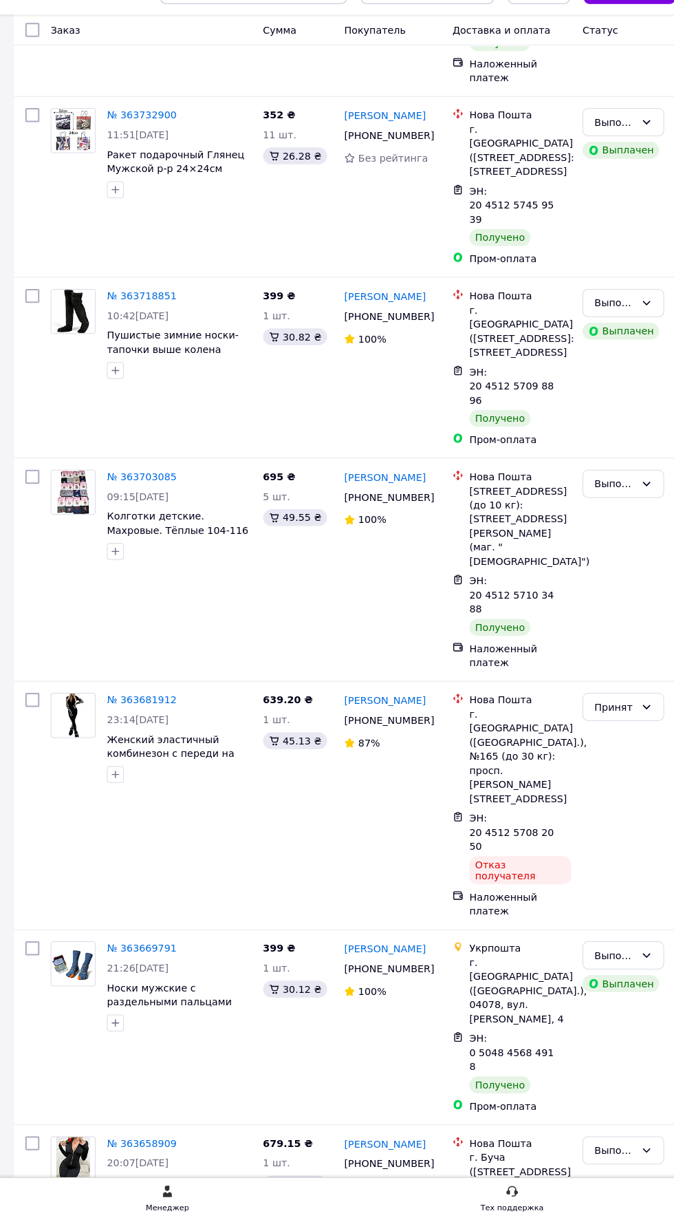
scroll to position [4156, 0]
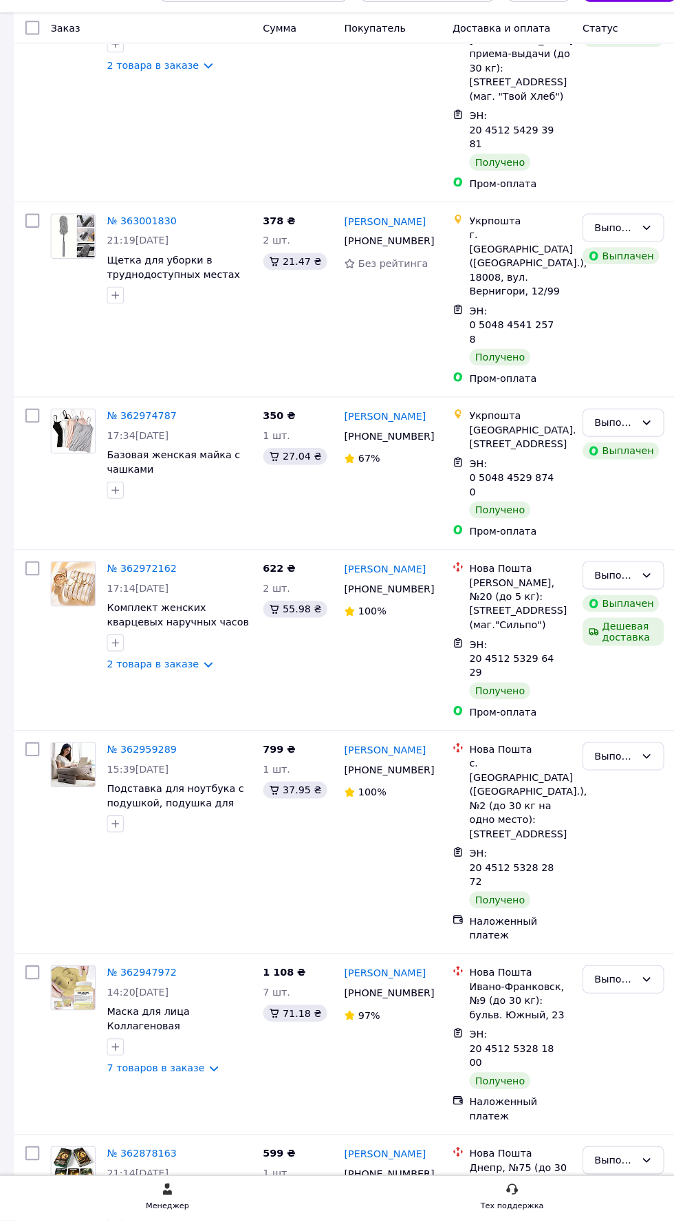
scroll to position [14919, 0]
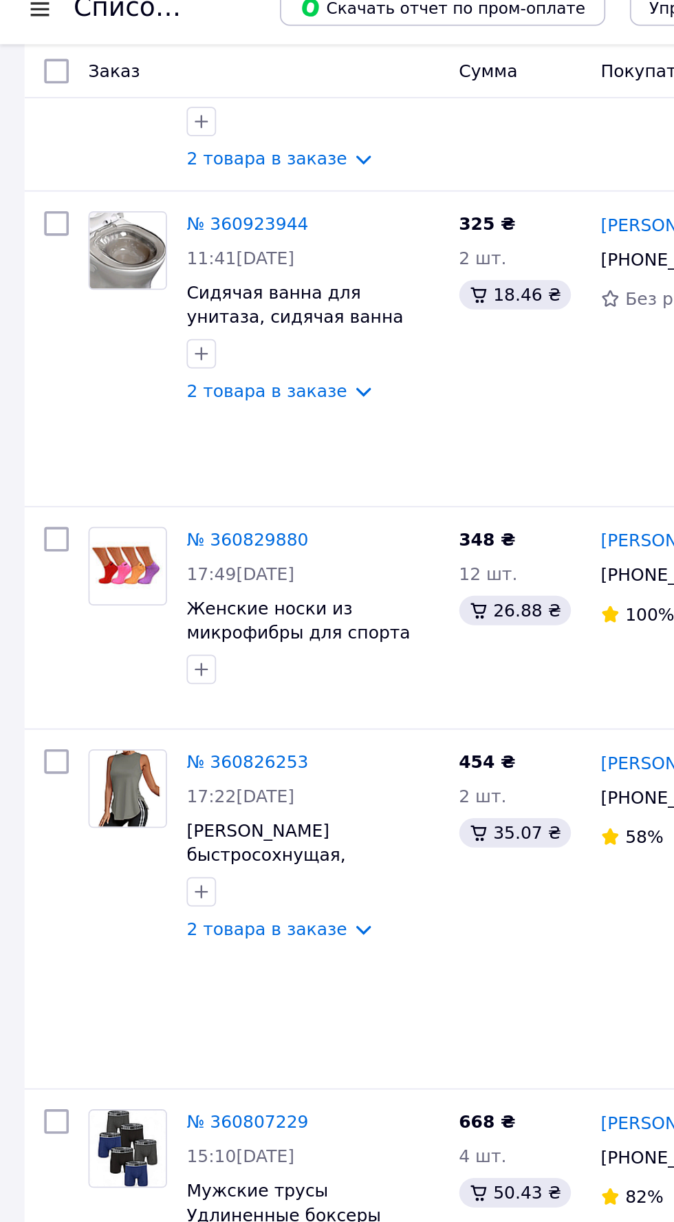
scroll to position [2077, 0]
click at [150, 639] on link "№ 360807229" at bounding box center [139, 644] width 68 height 11
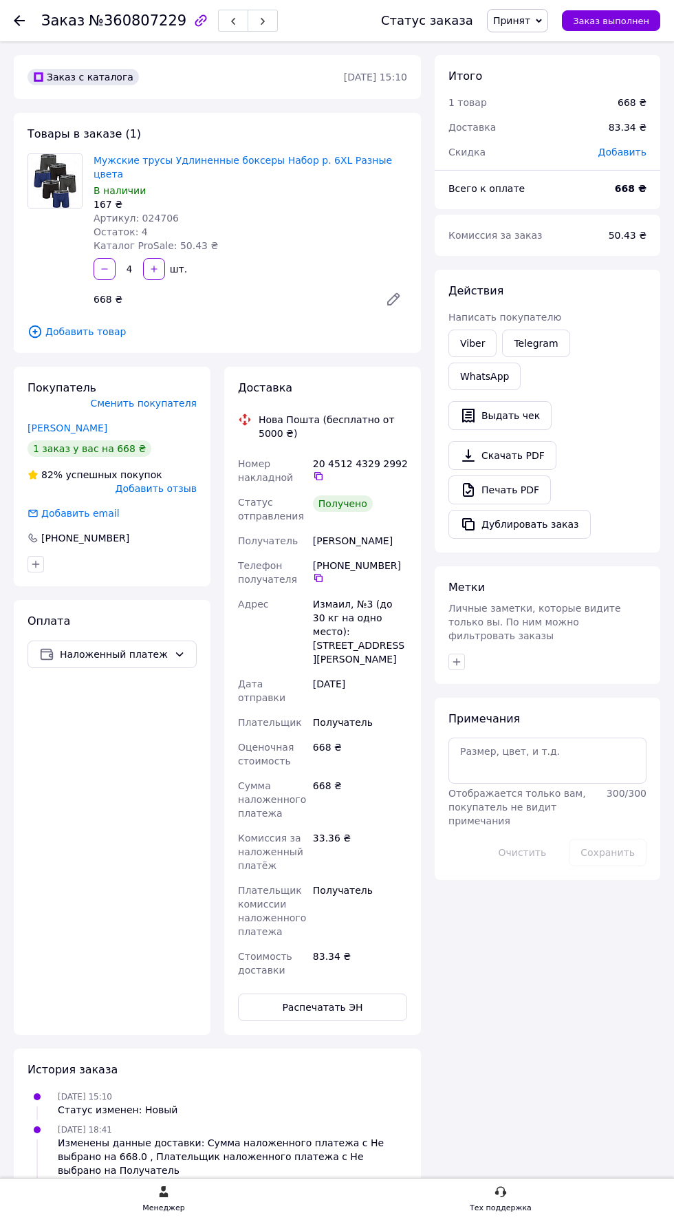
click at [234, 184] on div "В наличии" at bounding box center [251, 191] width 314 height 14
click at [275, 160] on link "Мужские трусы Удлиненные боксеры Набор р. 6XL Разные цвета" at bounding box center [243, 167] width 299 height 25
copy span "024706"
